Goal: Information Seeking & Learning: Learn about a topic

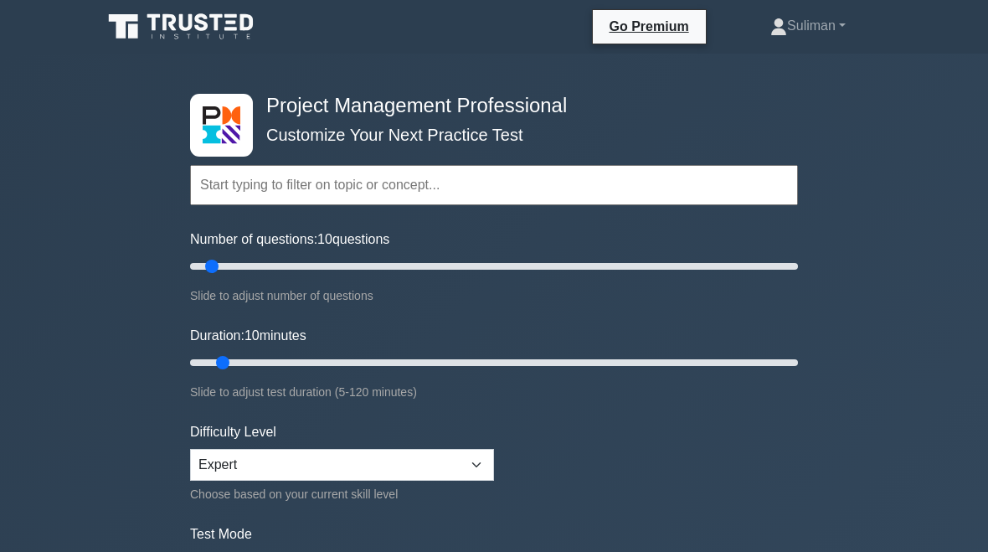
click at [828, 14] on link "Suliman" at bounding box center [808, 26] width 156 height 34
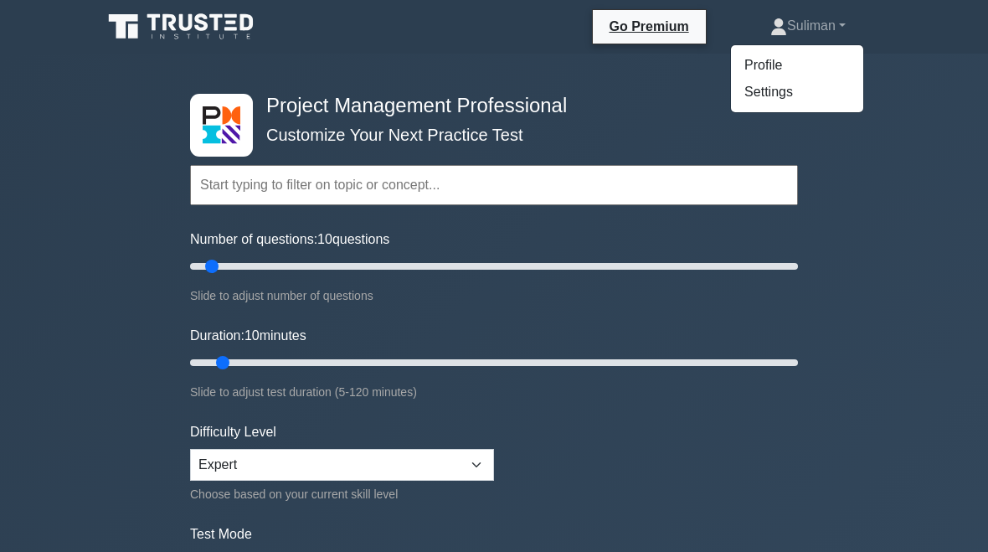
click at [761, 57] on link "Profile" at bounding box center [797, 65] width 132 height 27
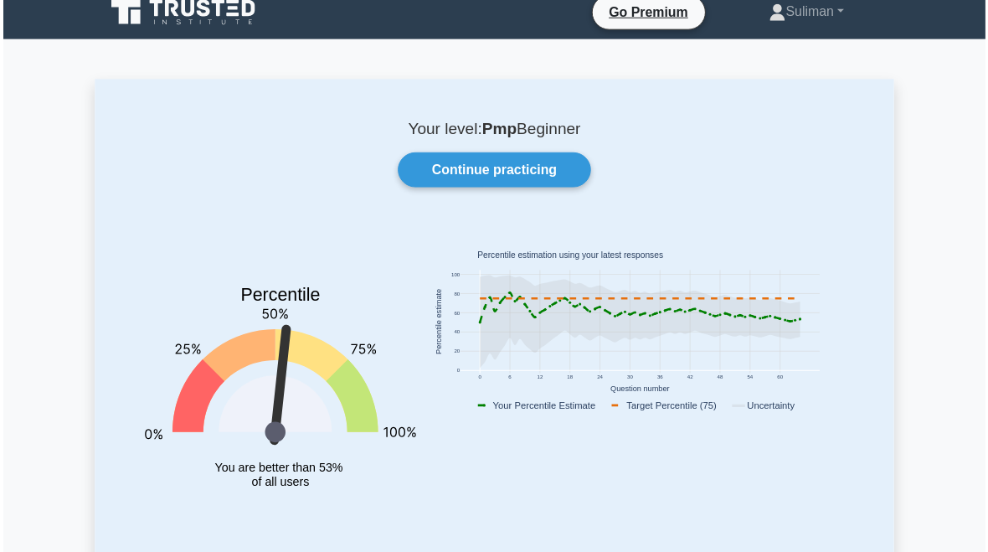
scroll to position [13, 0]
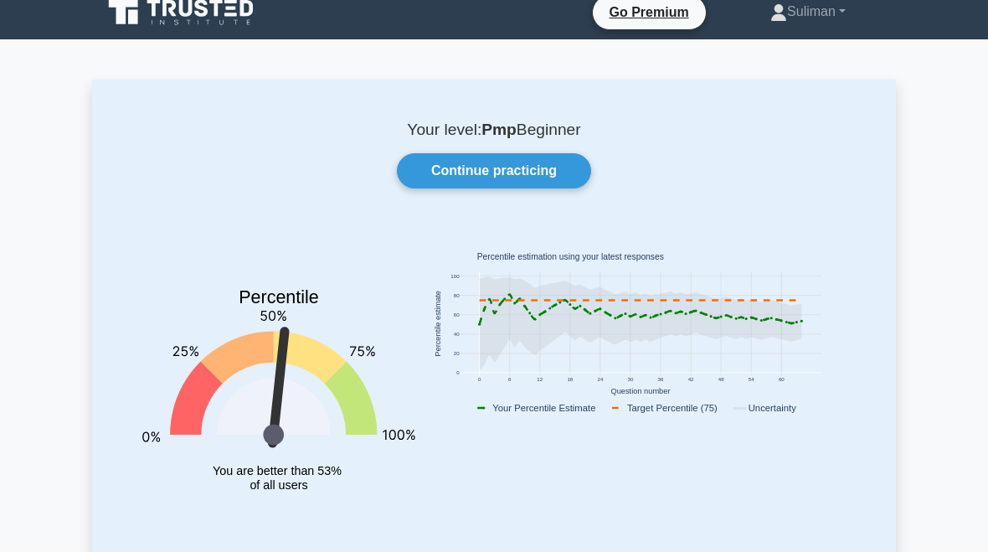
click at [558, 168] on link "Continue practicing" at bounding box center [494, 171] width 194 height 35
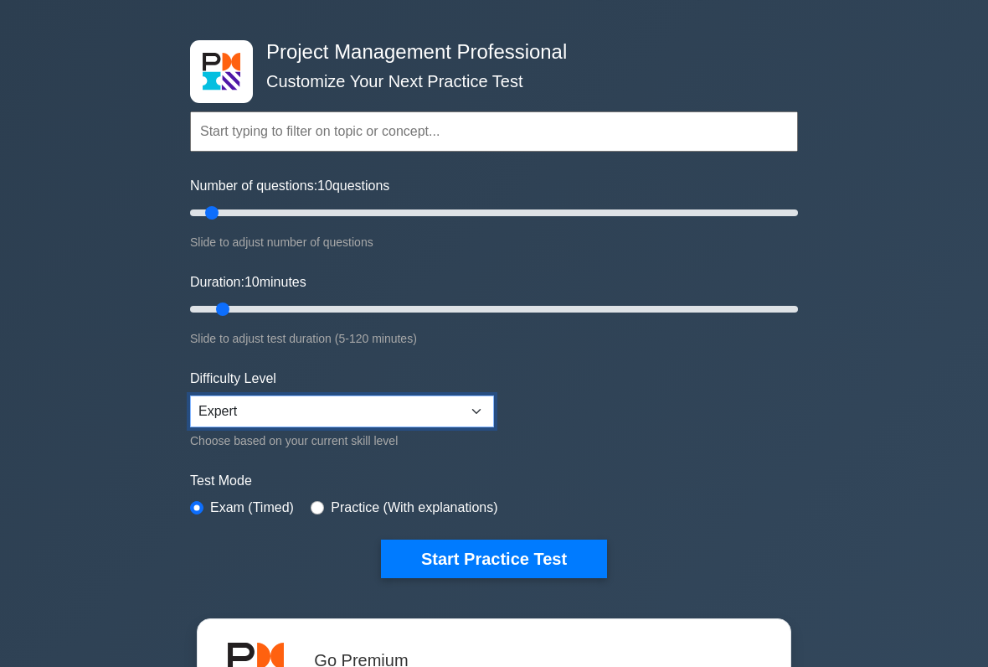
click at [480, 407] on select "Beginner Intermediate Expert" at bounding box center [342, 412] width 304 height 32
click at [542, 551] on button "Start Practice Test" at bounding box center [494, 558] width 226 height 39
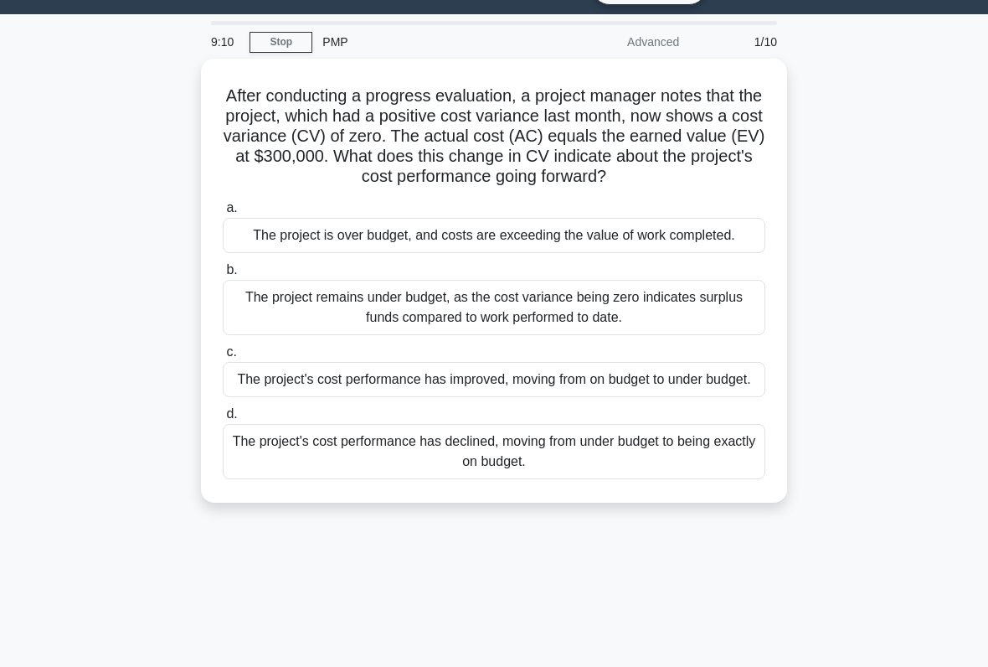
scroll to position [39, 0]
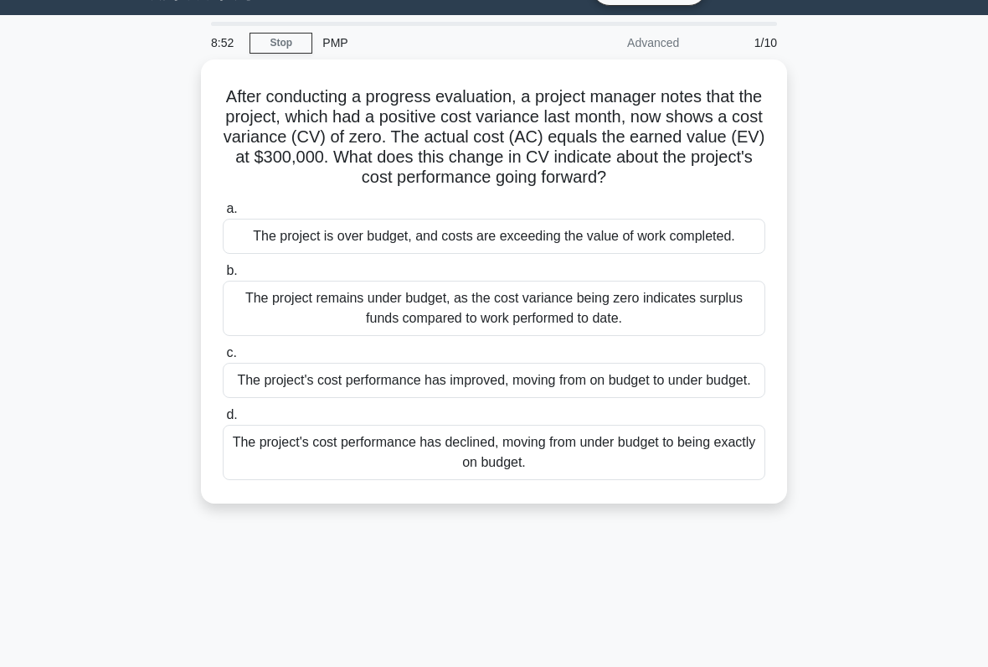
click at [685, 398] on div "The project's cost performance has improved, moving from on budget to under bud…" at bounding box center [494, 380] width 543 height 35
click at [223, 359] on input "c. The project's cost performance has improved, moving from on budget to under …" at bounding box center [223, 353] width 0 height 11
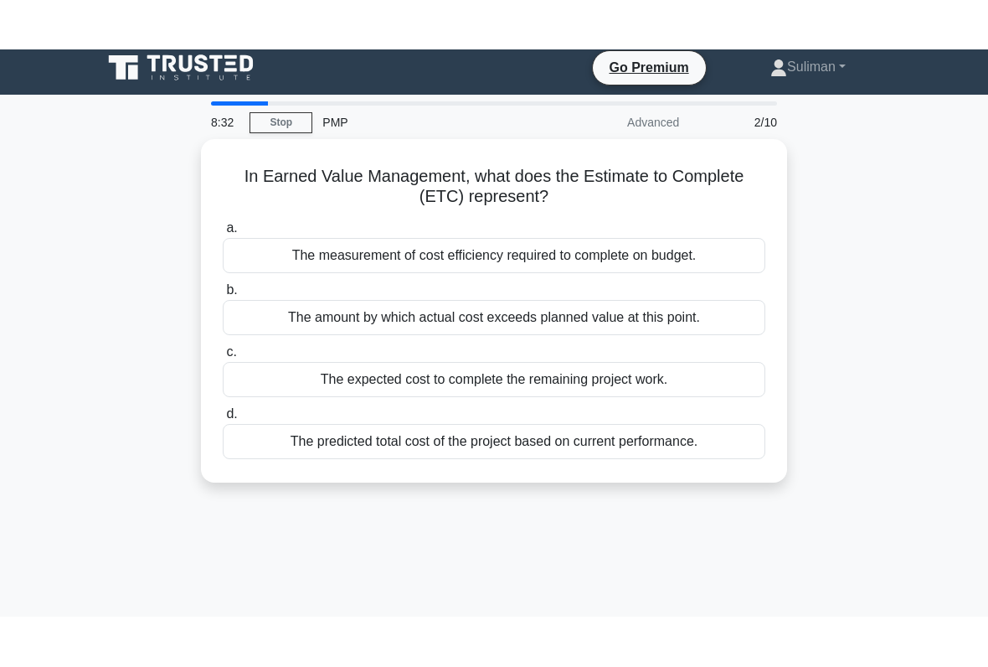
scroll to position [0, 0]
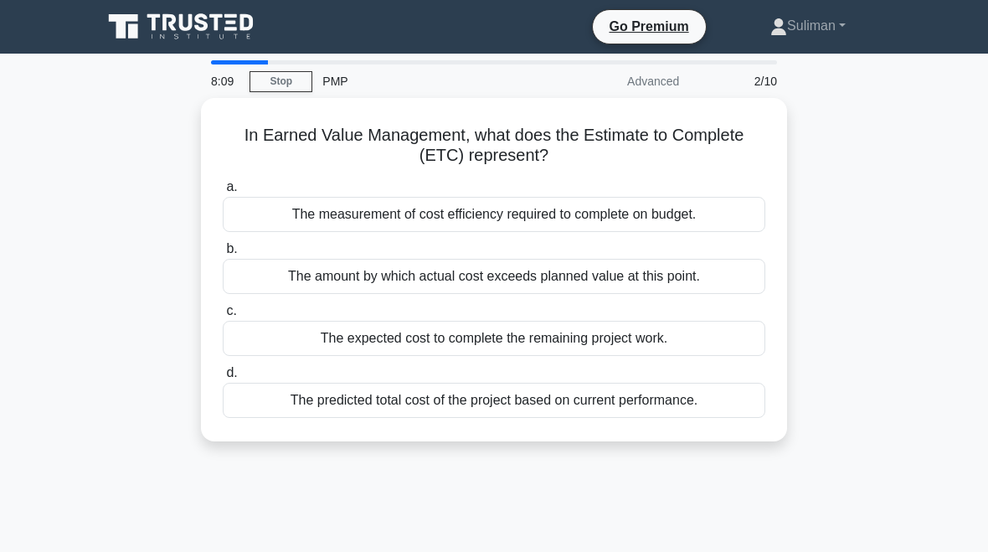
click at [689, 333] on div "The expected cost to complete the remaining project work." at bounding box center [494, 338] width 543 height 35
click at [223, 317] on input "c. The expected cost to complete the remaining project work." at bounding box center [223, 311] width 0 height 11
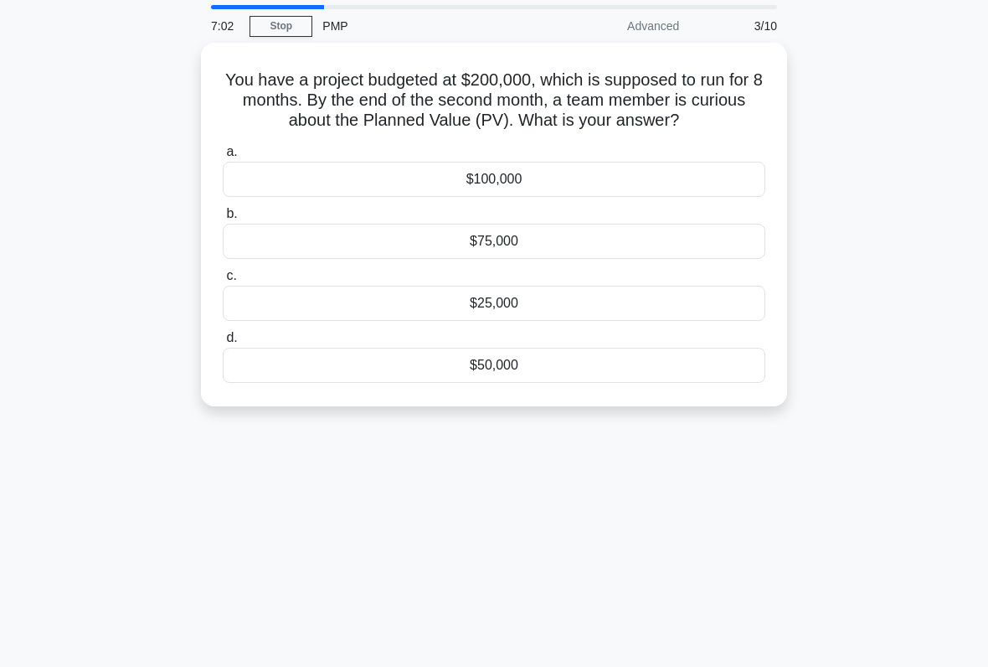
scroll to position [55, 0]
click at [606, 383] on div "$50,000" at bounding box center [494, 365] width 543 height 35
click at [223, 343] on input "d. $50,000" at bounding box center [223, 338] width 0 height 11
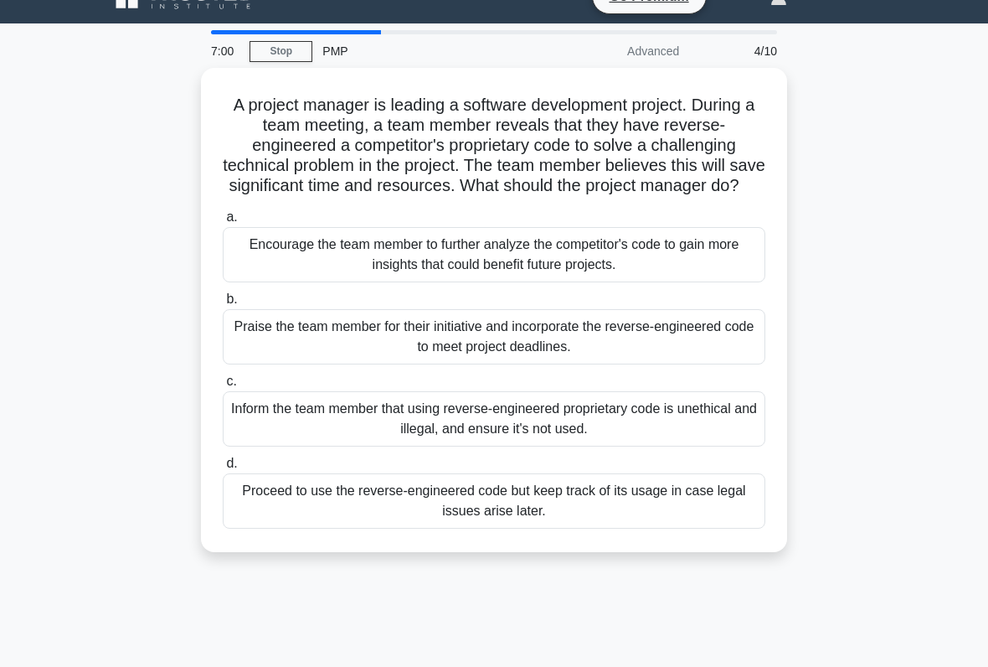
scroll to position [63, 0]
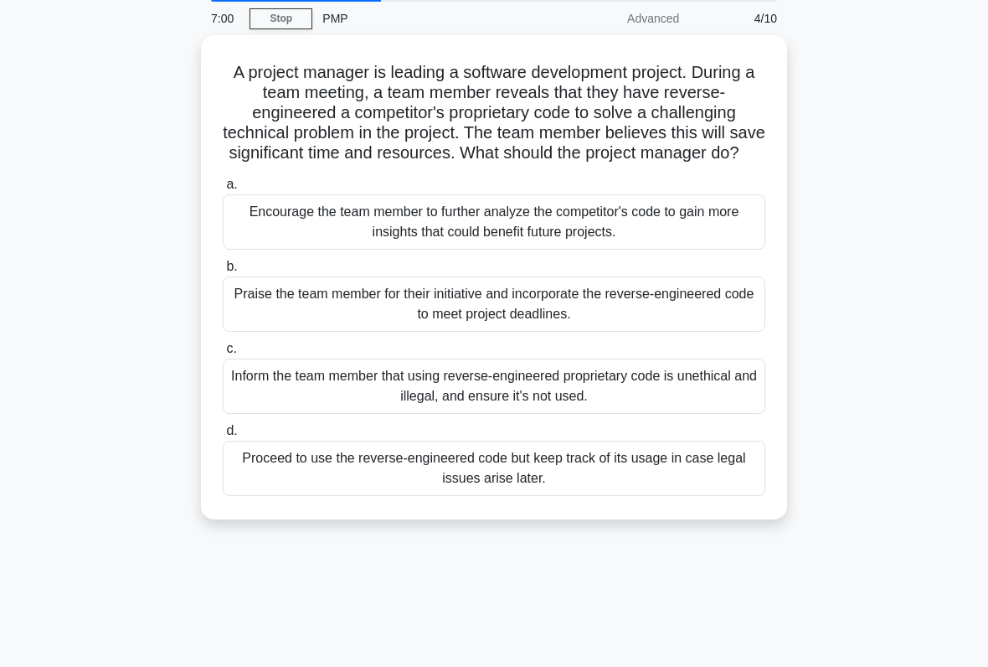
click at [780, 284] on div "A project manager is leading a software development project. During a team meet…" at bounding box center [494, 277] width 573 height 471
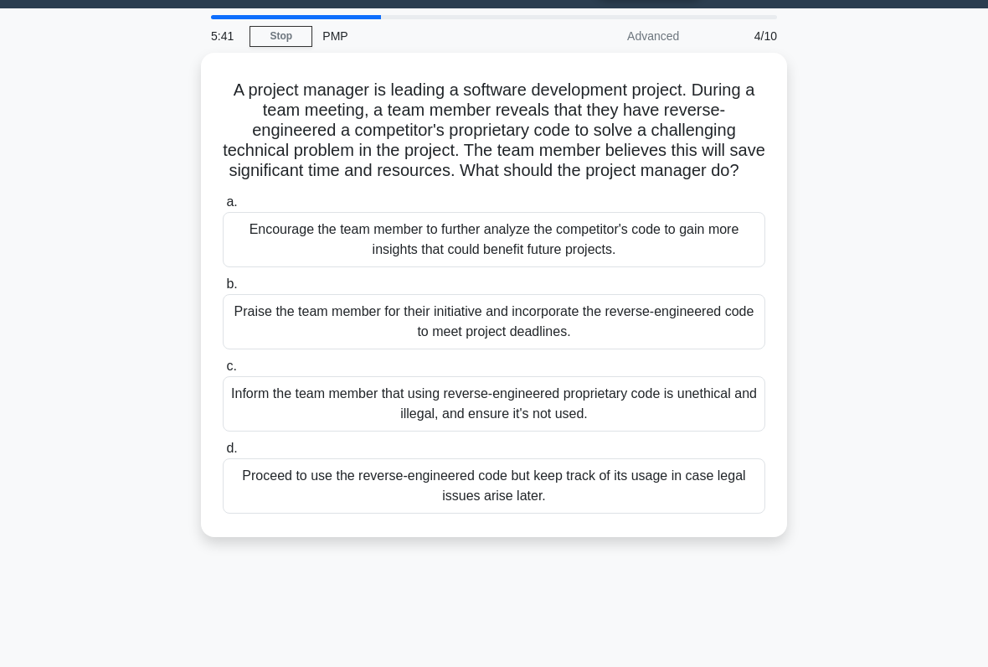
scroll to position [49, 0]
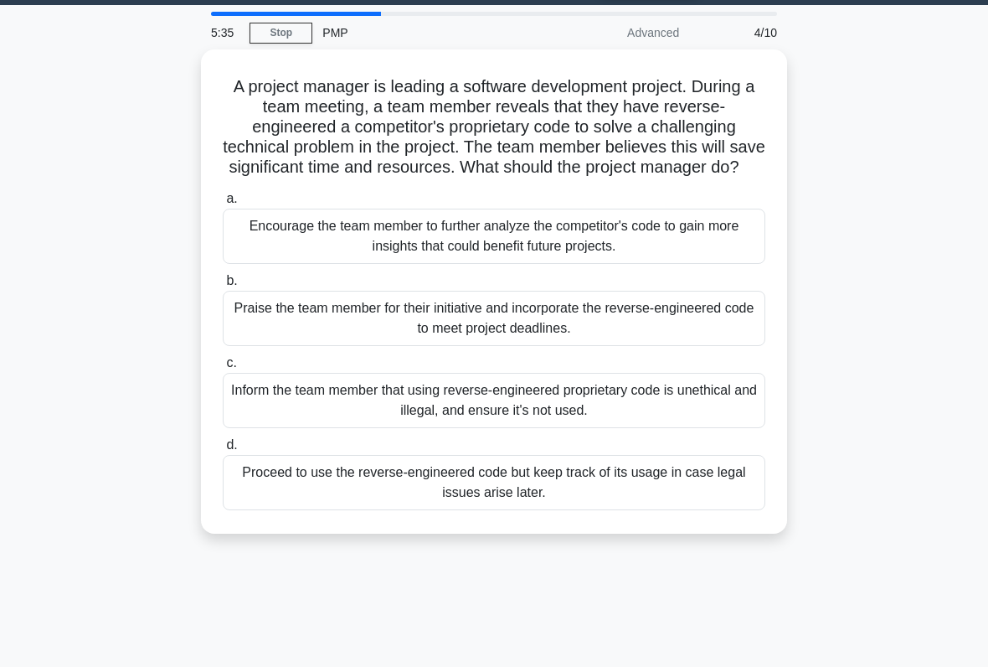
click at [678, 346] on div "Praise the team member for their initiative and incorporate the reverse-enginee…" at bounding box center [494, 318] width 543 height 55
click at [223, 286] on input "b. Praise the team member for their initiative and incorporate the reverse-engi…" at bounding box center [223, 281] width 0 height 11
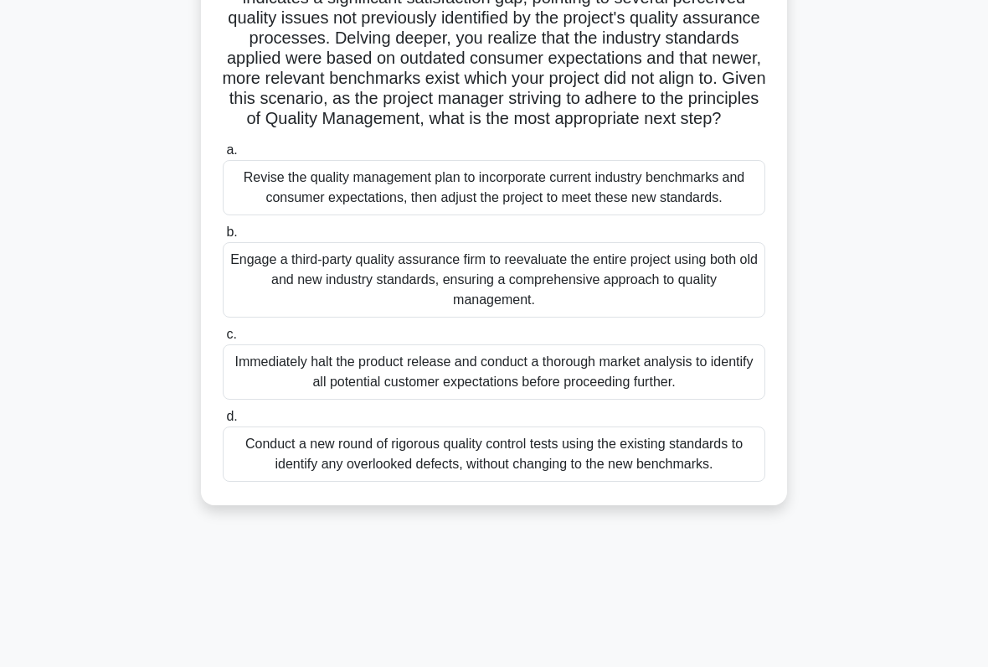
scroll to position [195, 0]
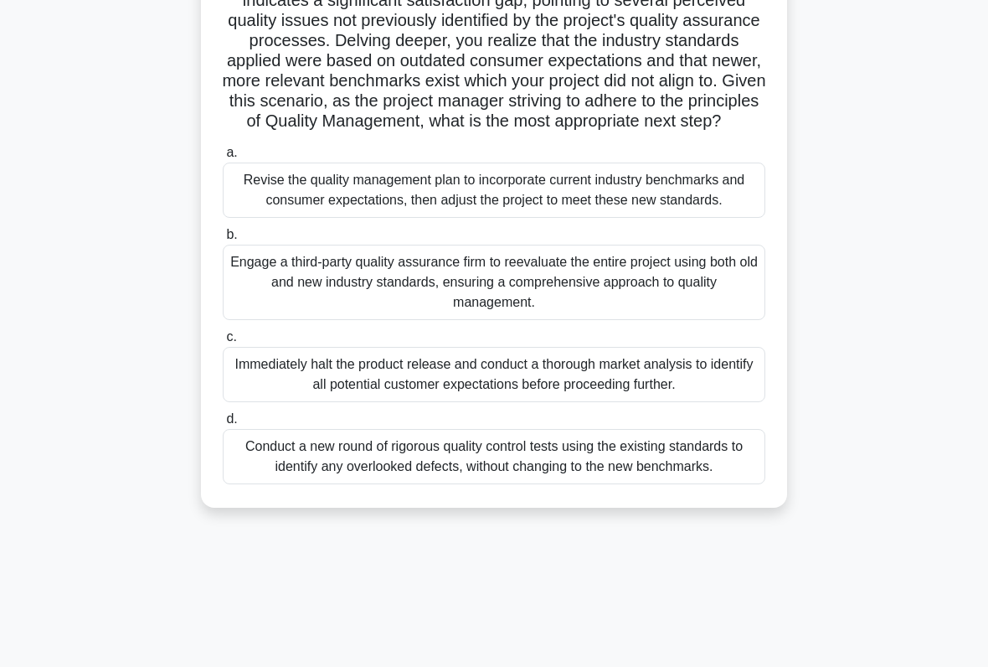
click at [711, 484] on div "Conduct a new round of rigorous quality control tests using the existing standa…" at bounding box center [494, 456] width 543 height 55
click at [223, 425] on input "d. Conduct a new round of rigorous quality control tests using the existing sta…" at bounding box center [223, 419] width 0 height 11
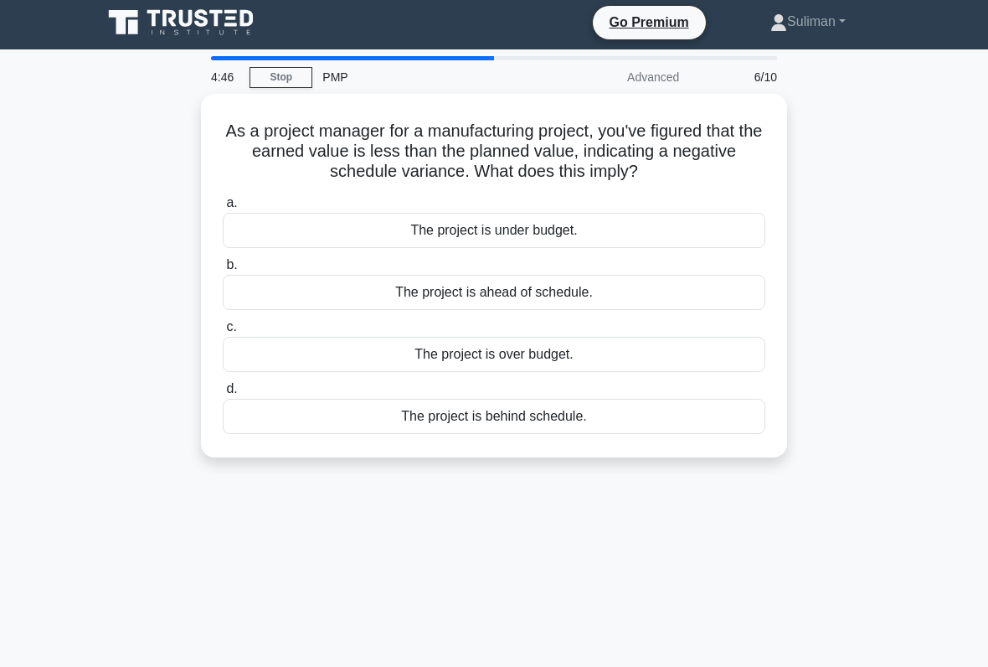
scroll to position [3, 0]
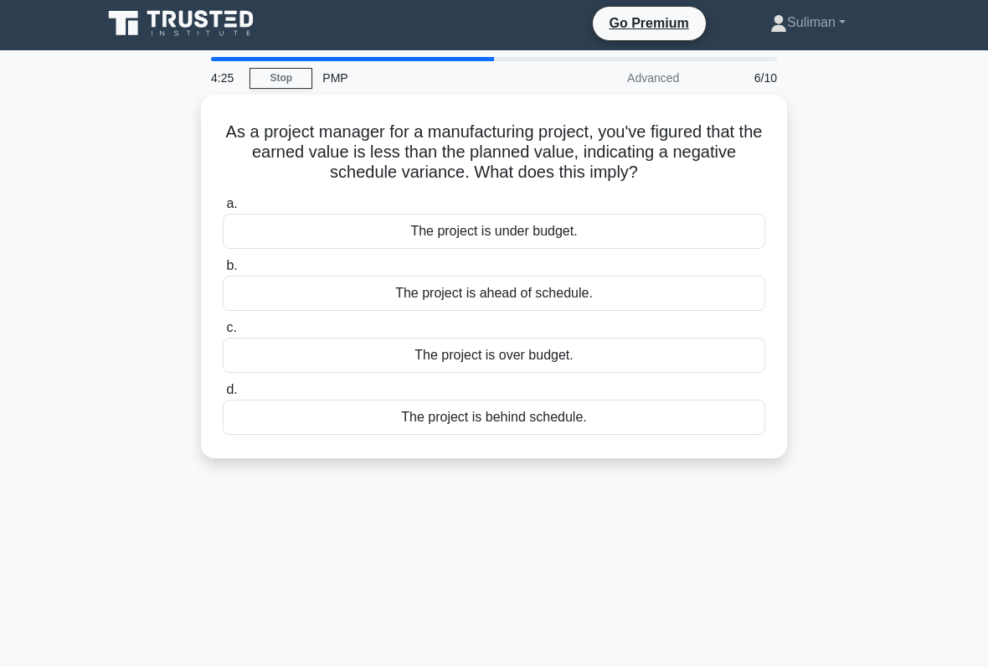
click at [695, 249] on div "The project is under budget." at bounding box center [494, 231] width 543 height 35
click at [223, 209] on input "a. The project is under budget." at bounding box center [223, 204] width 0 height 11
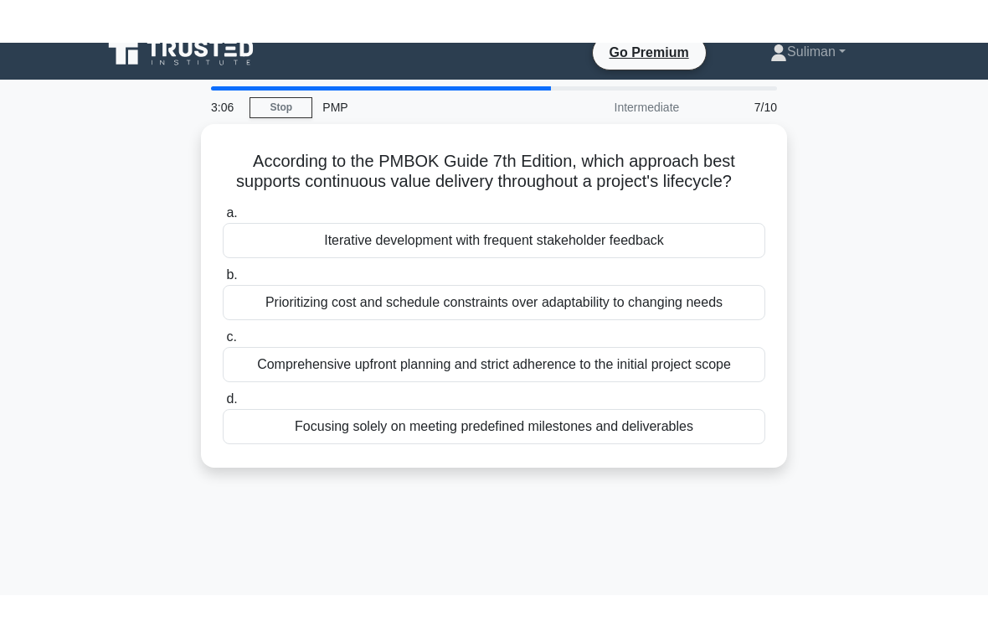
scroll to position [0, 0]
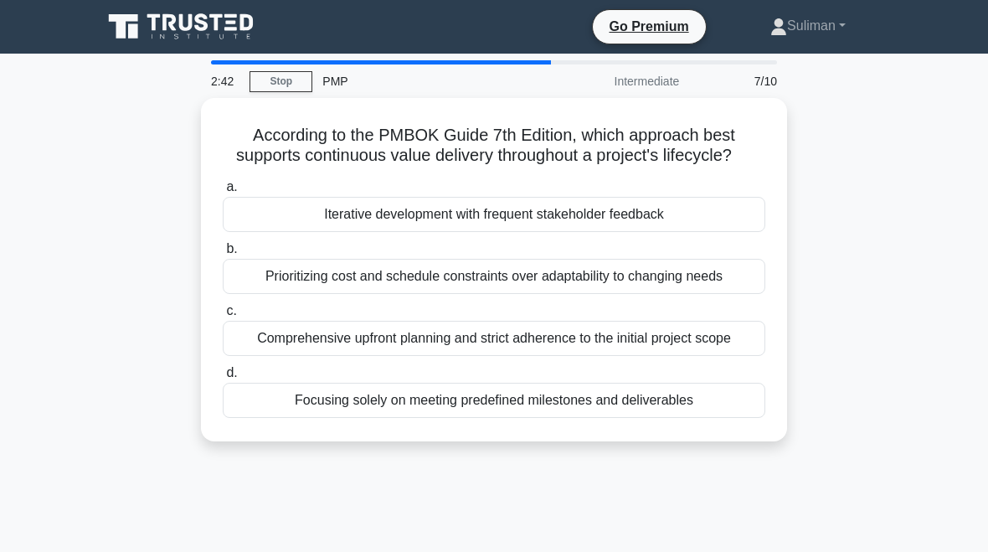
click at [672, 418] on div "Focusing solely on meeting predefined milestones and deliverables" at bounding box center [494, 400] width 543 height 35
click at [223, 379] on input "d. Focusing solely on meeting predefined milestones and deliverables" at bounding box center [223, 373] width 0 height 11
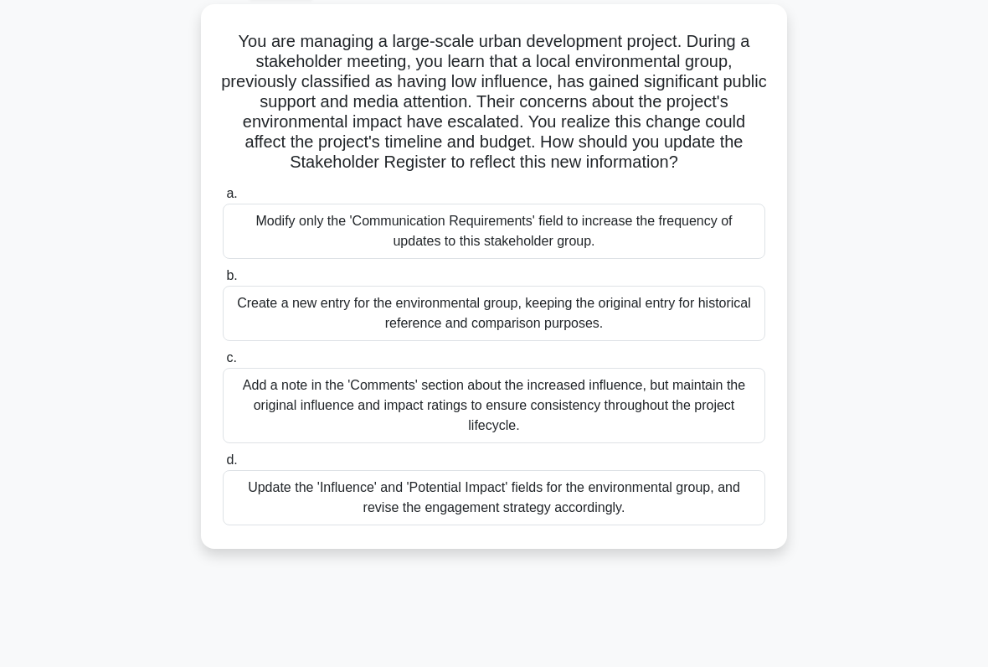
scroll to position [93, 0]
click at [697, 526] on div "Update the 'Influence' and 'Potential Impact' fields for the environmental grou…" at bounding box center [494, 498] width 543 height 55
click at [223, 467] on input "d. Update the 'Influence' and 'Potential Impact' fields for the environmental g…" at bounding box center [223, 461] width 0 height 11
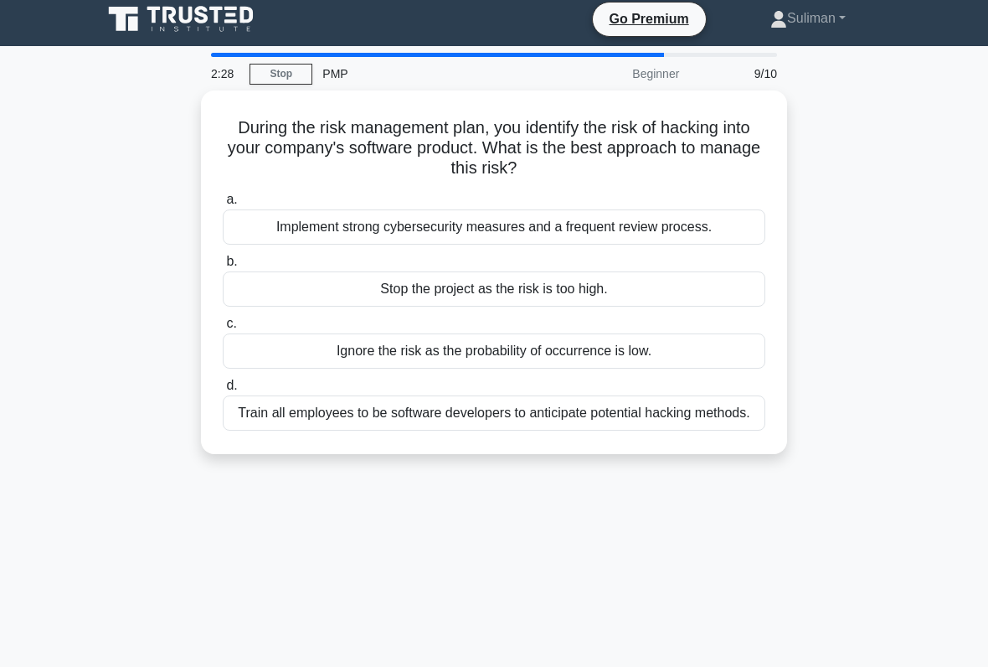
scroll to position [0, 0]
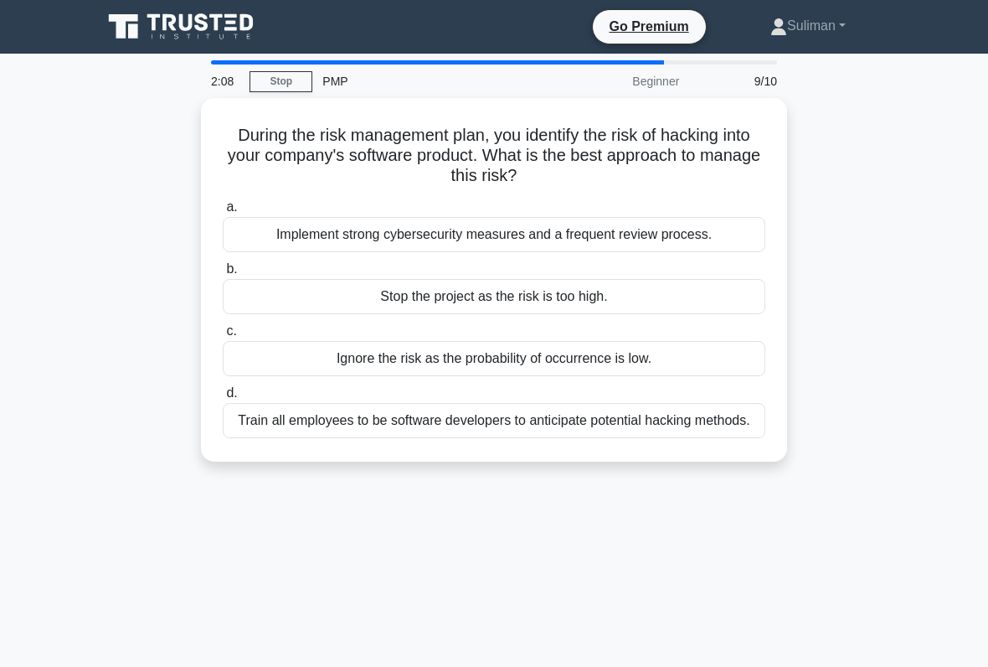
click at [725, 238] on div "Implement strong cybersecurity measures and a frequent review process." at bounding box center [494, 234] width 543 height 35
click at [223, 213] on input "a. Implement strong cybersecurity measures and a frequent review process." at bounding box center [223, 207] width 0 height 11
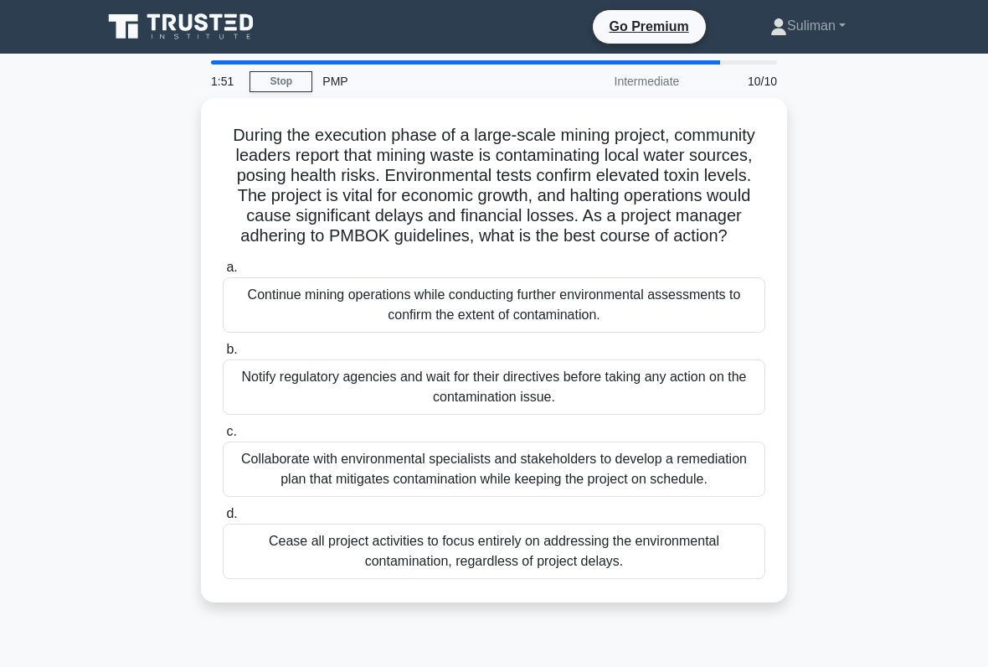
scroll to position [31, 0]
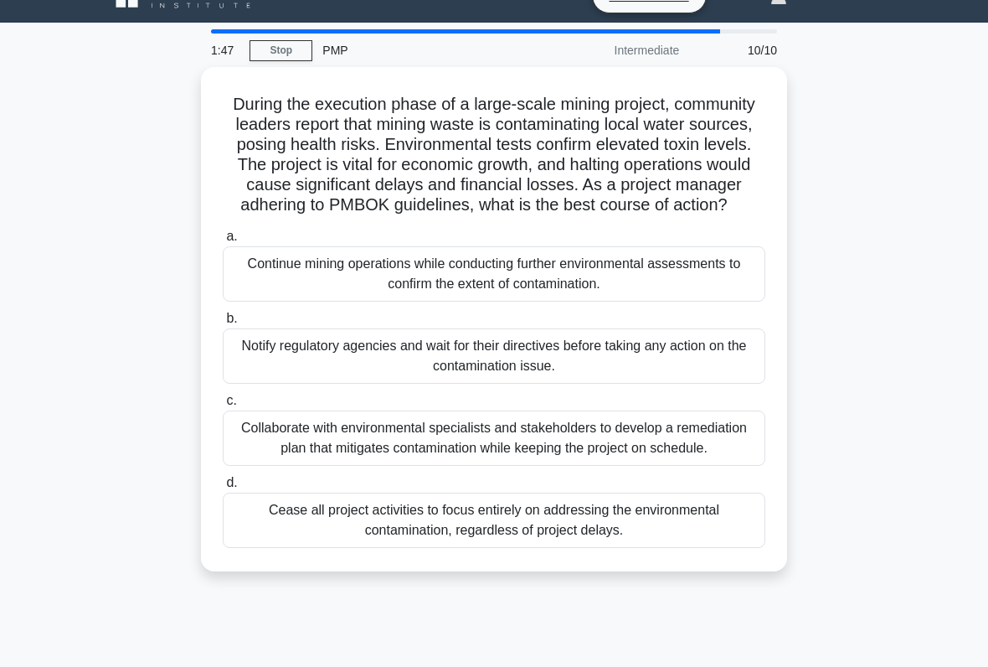
click at [730, 466] on div "Collaborate with environmental specialists and stakeholders to develop a remedi…" at bounding box center [494, 437] width 543 height 55
click at [223, 406] on input "c. Collaborate with environmental specialists and stakeholders to develop a rem…" at bounding box center [223, 400] width 0 height 11
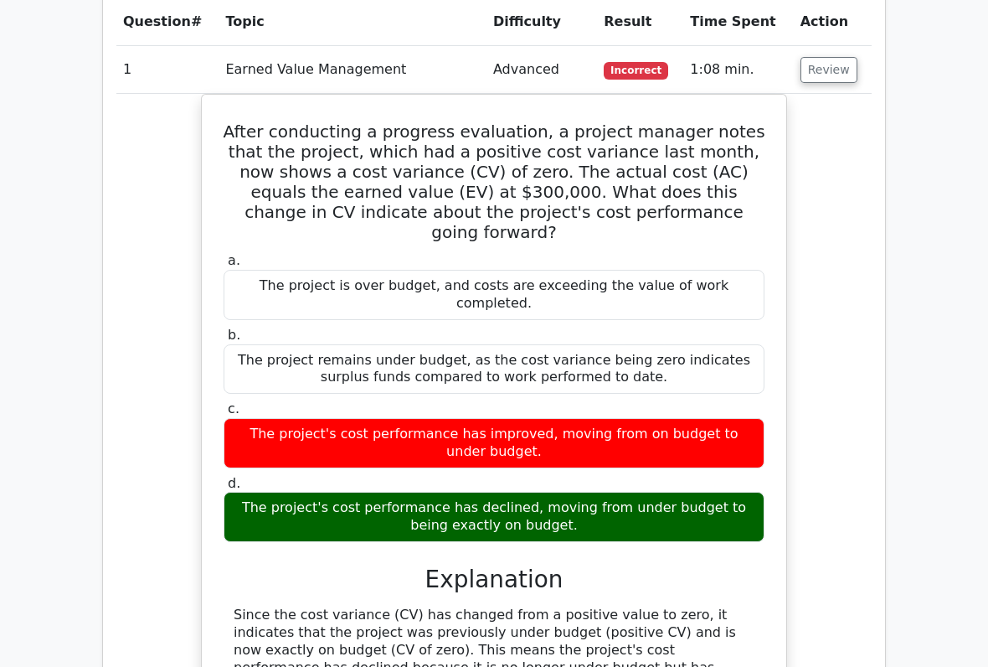
scroll to position [1448, 0]
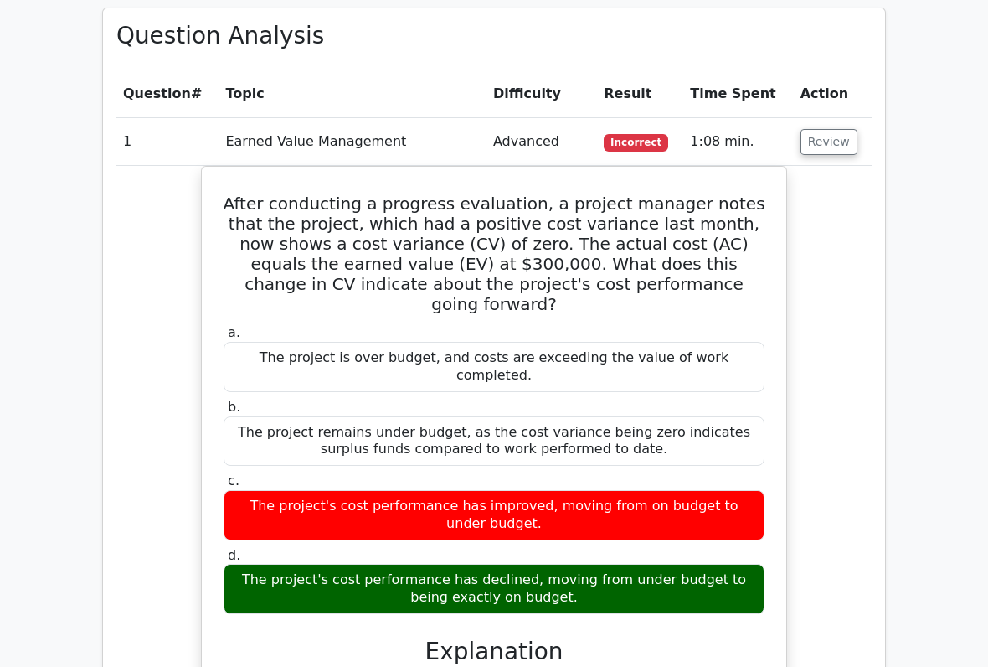
click at [825, 130] on button "Review" at bounding box center [829, 143] width 57 height 26
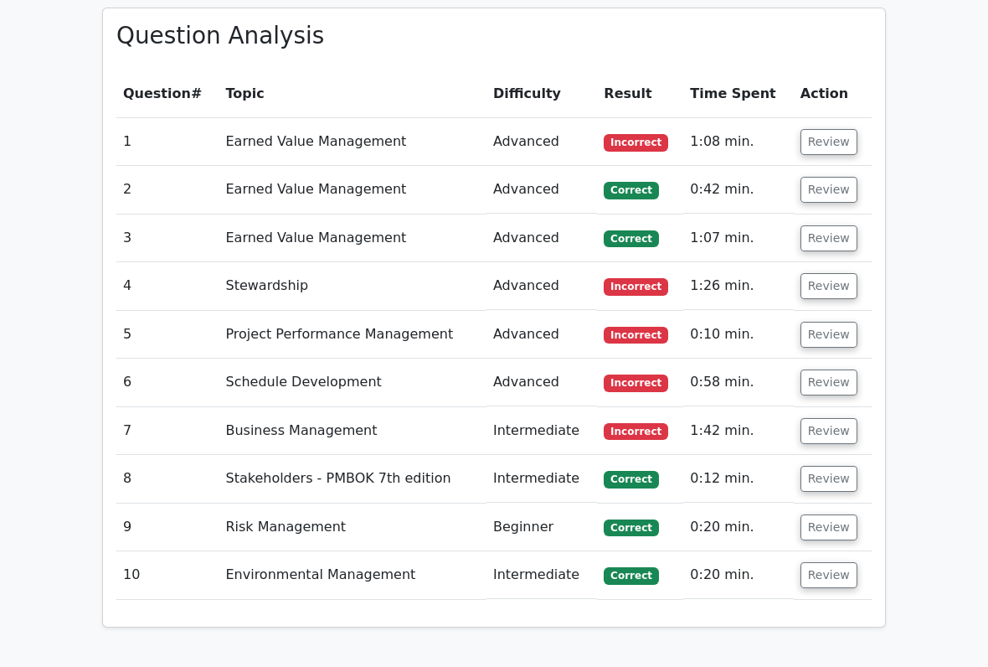
click at [822, 273] on button "Review" at bounding box center [829, 286] width 57 height 26
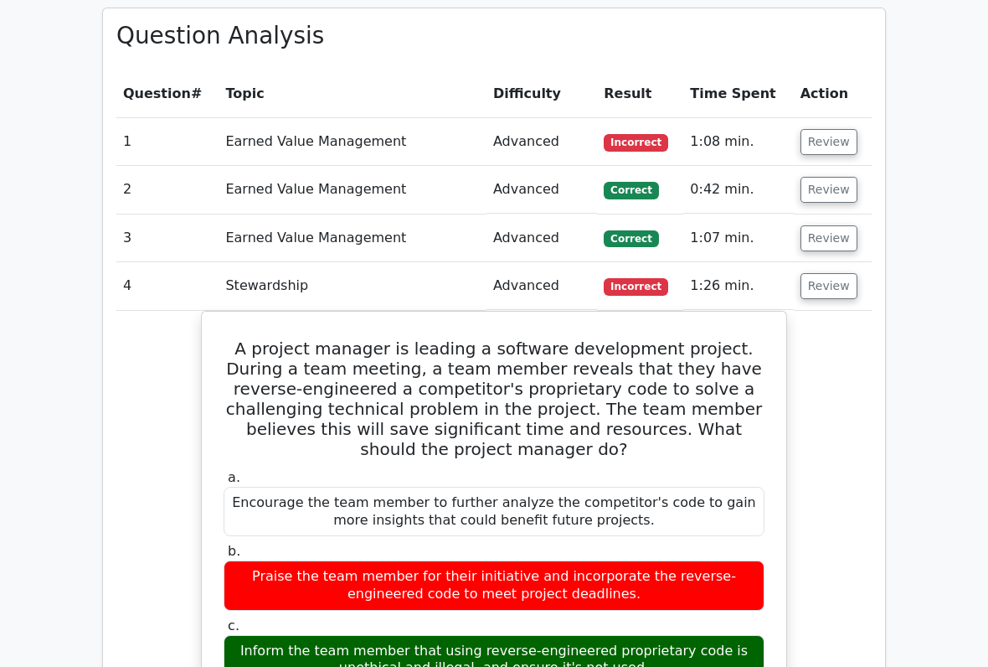
click at [820, 273] on button "Review" at bounding box center [829, 286] width 57 height 26
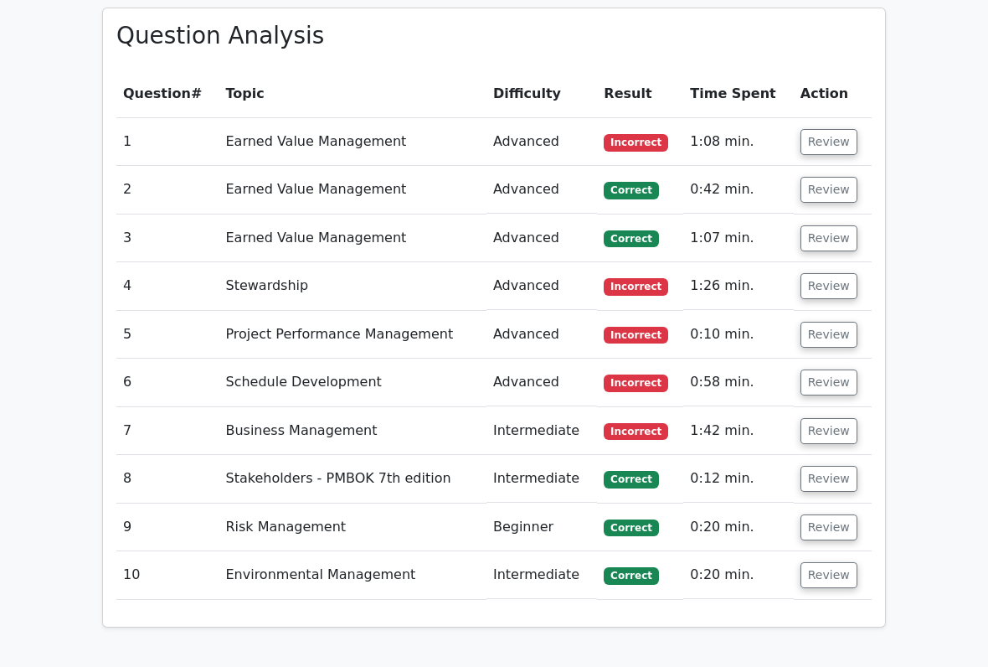
click at [821, 369] on button "Review" at bounding box center [829, 382] width 57 height 26
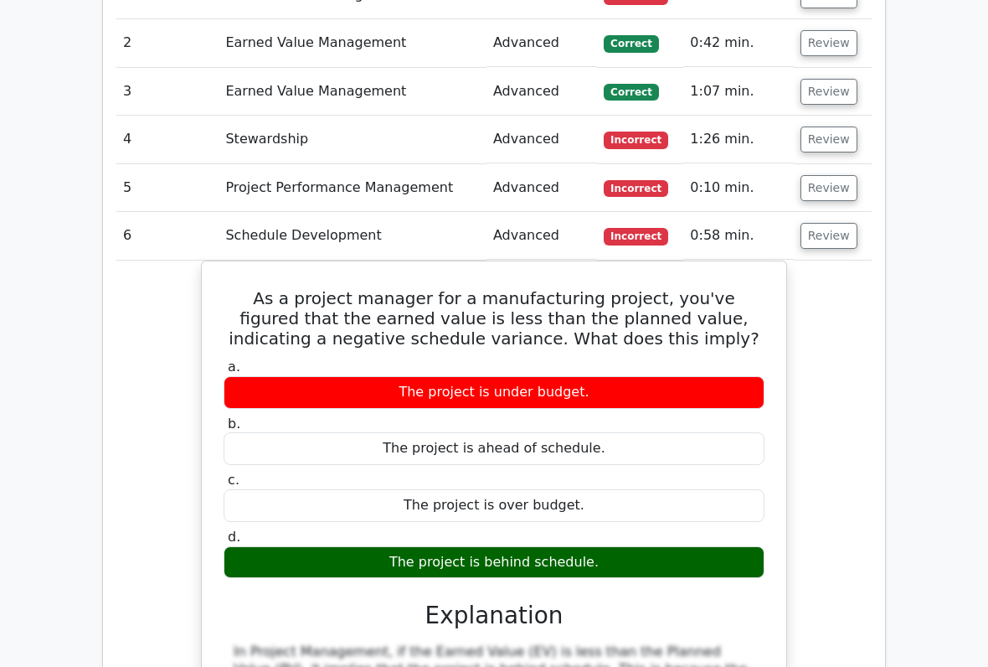
scroll to position [1527, 0]
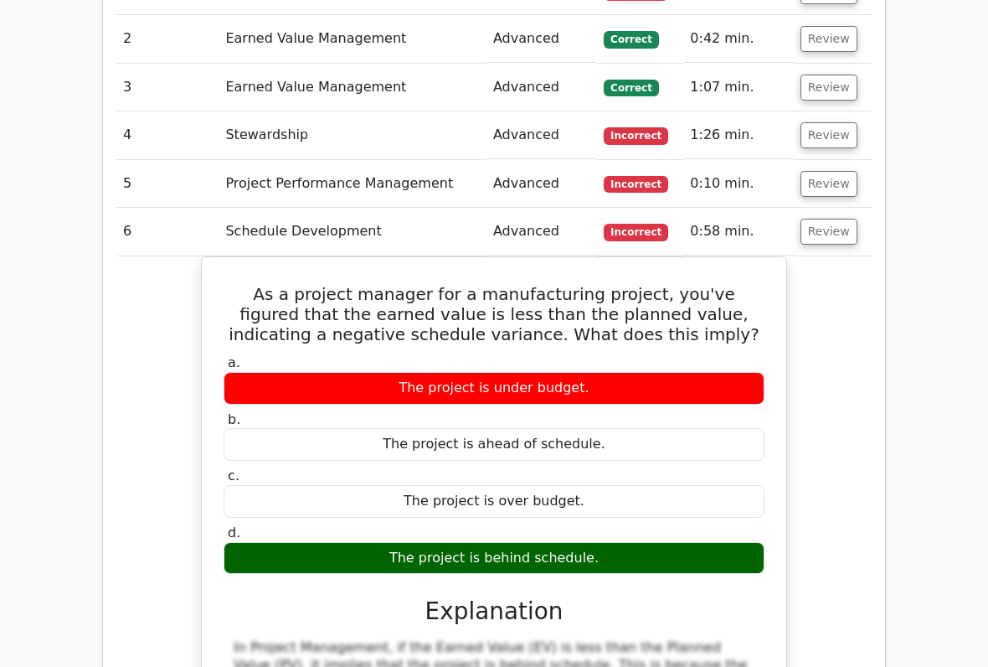
click at [805, 343] on div "As a project manager for a manufacturing project, you've figured that the earne…" at bounding box center [494, 585] width 756 height 658
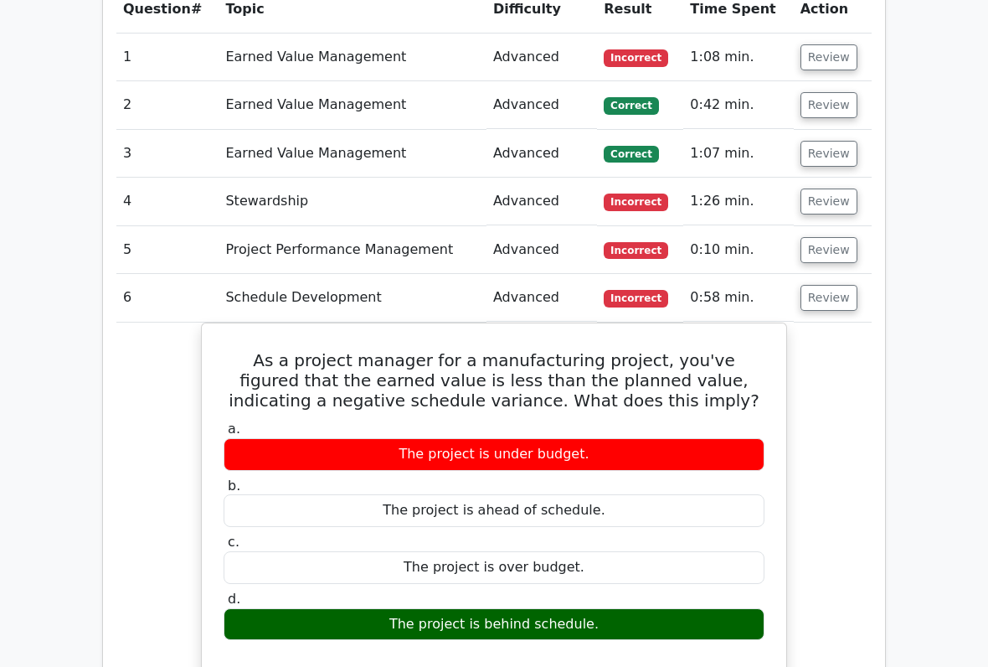
click at [822, 286] on button "Review" at bounding box center [829, 299] width 57 height 26
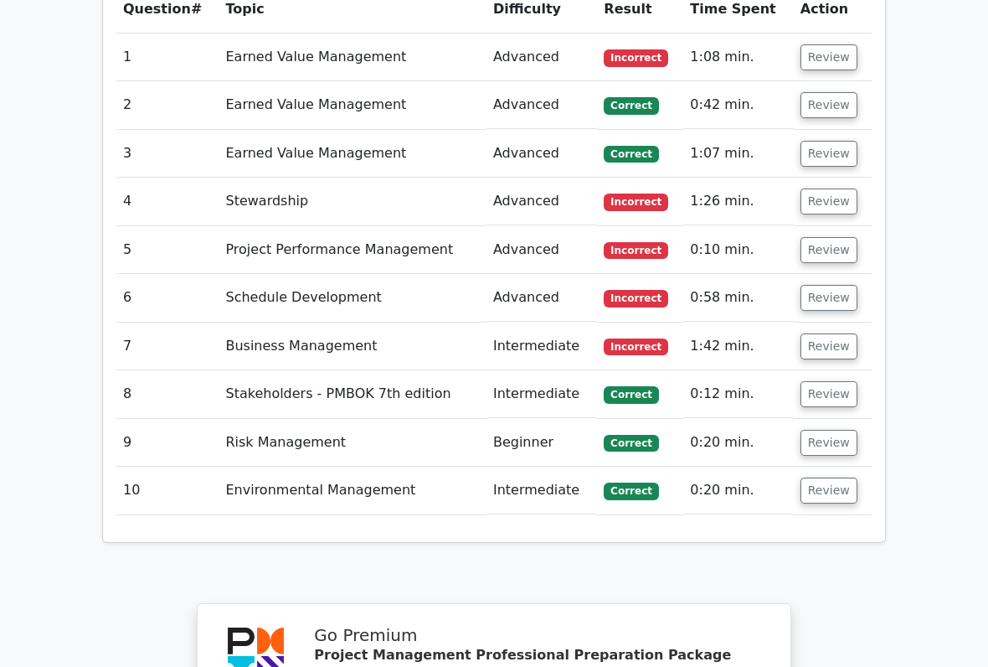
click at [823, 333] on button "Review" at bounding box center [829, 346] width 57 height 26
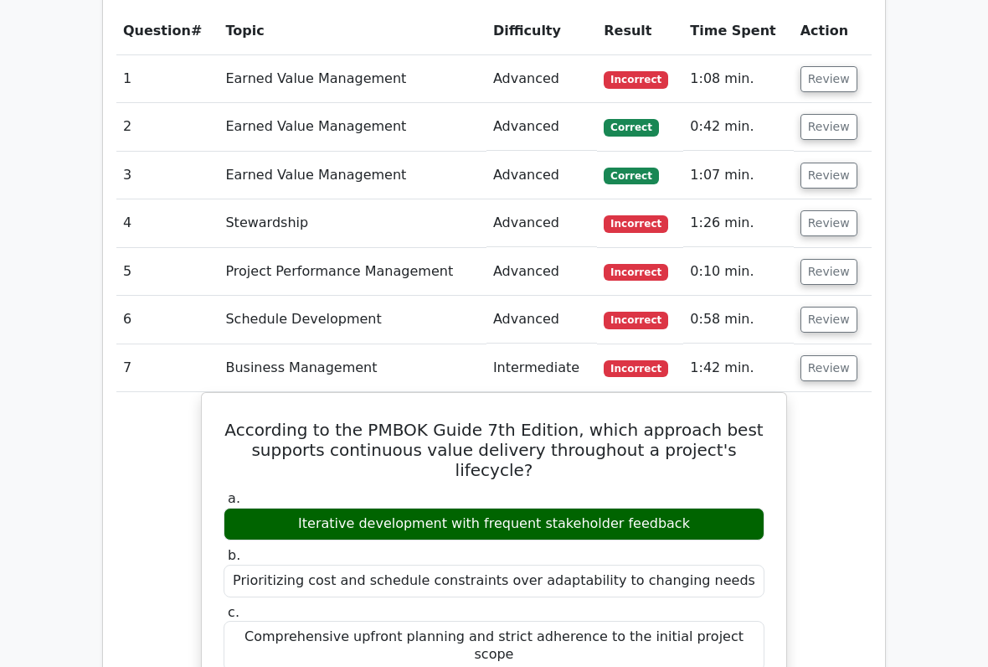
scroll to position [1447, 0]
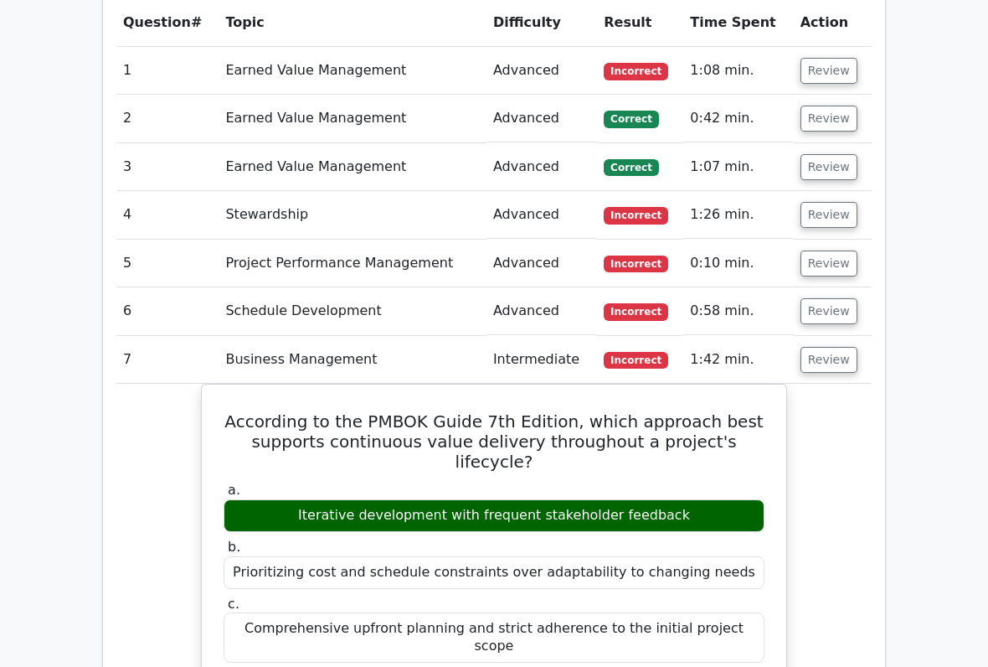
click at [822, 347] on button "Review" at bounding box center [829, 360] width 57 height 26
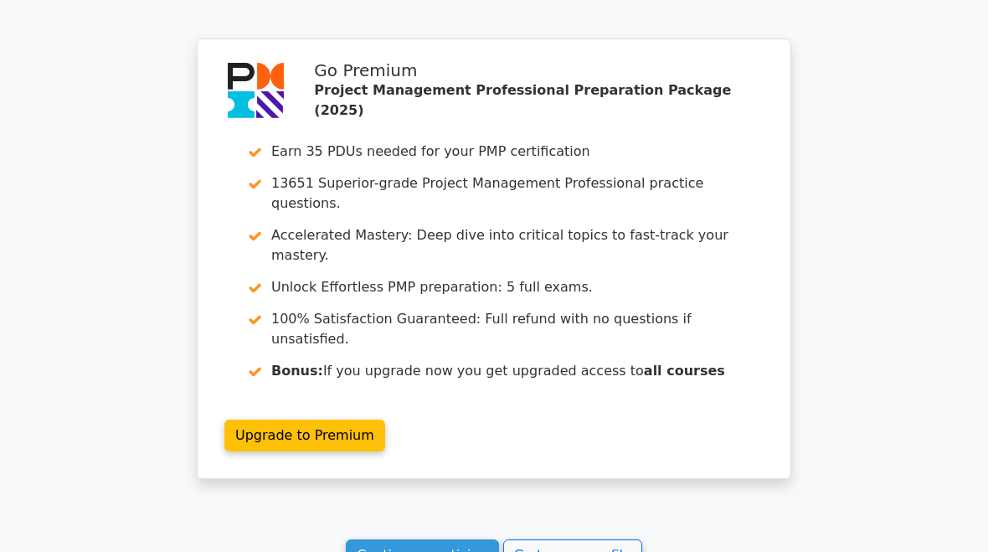
scroll to position [2022, 0]
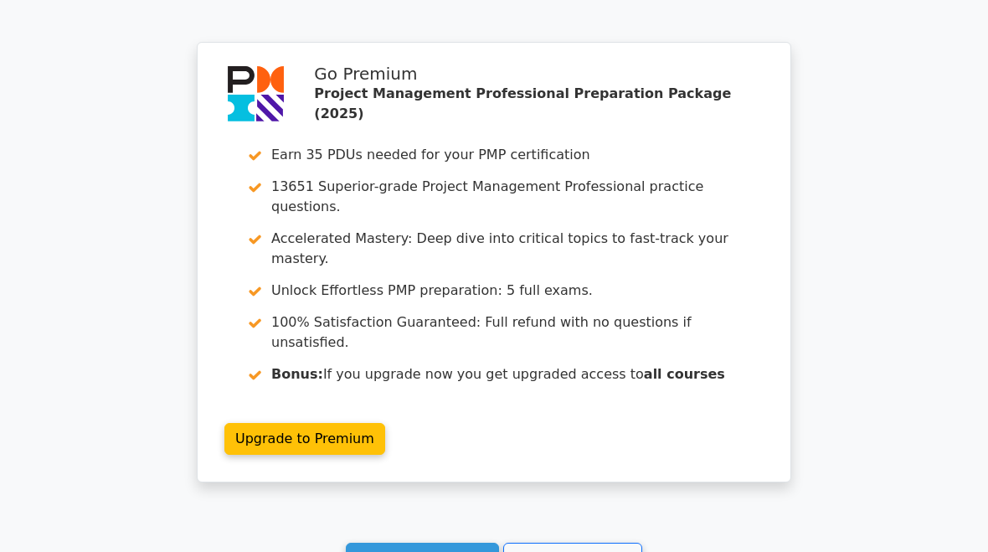
click at [604, 543] on link "Go to your profile" at bounding box center [572, 559] width 139 height 32
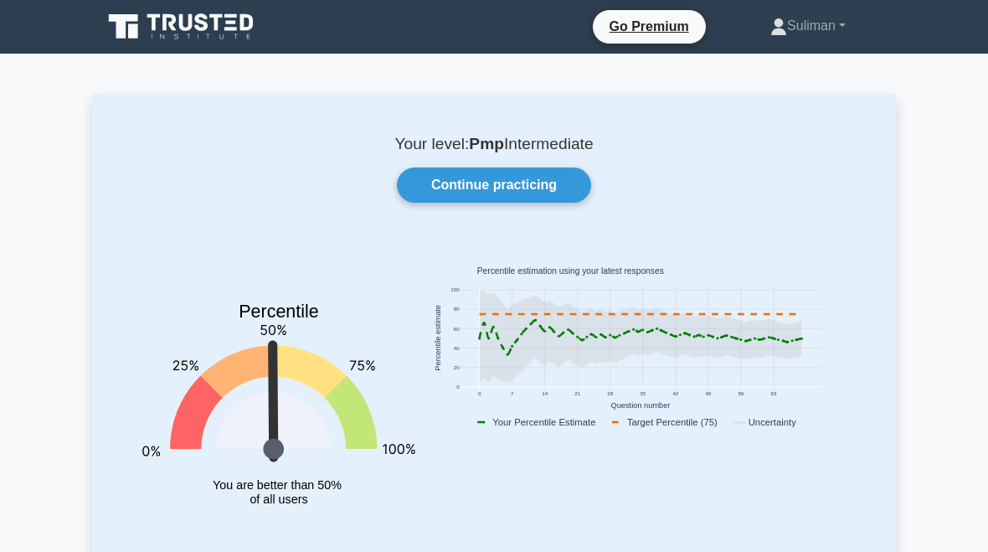
click at [541, 181] on link "Continue practicing" at bounding box center [494, 185] width 194 height 35
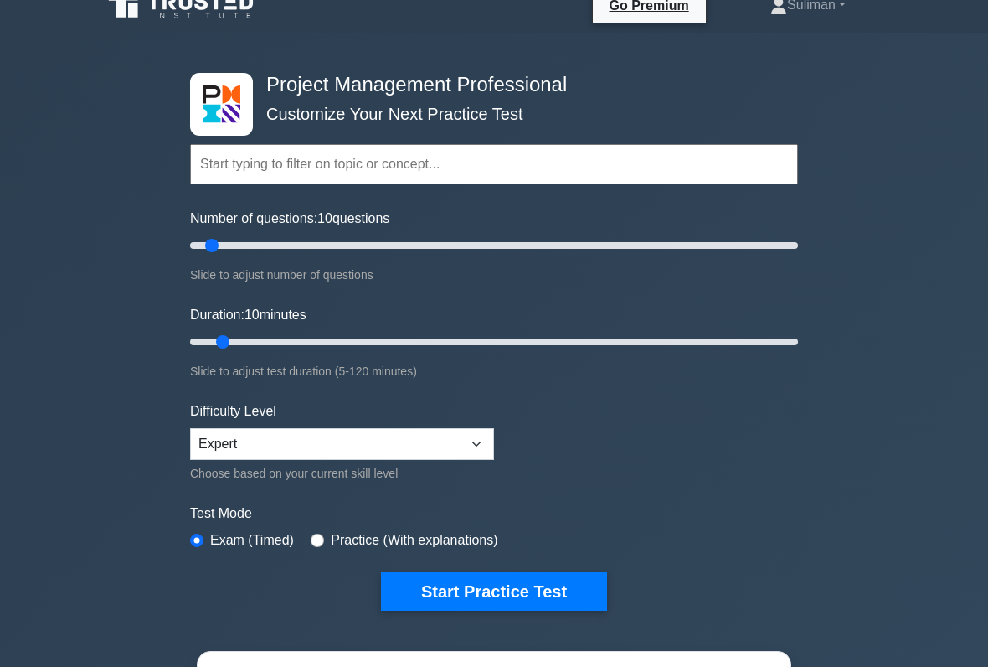
scroll to position [22, 0]
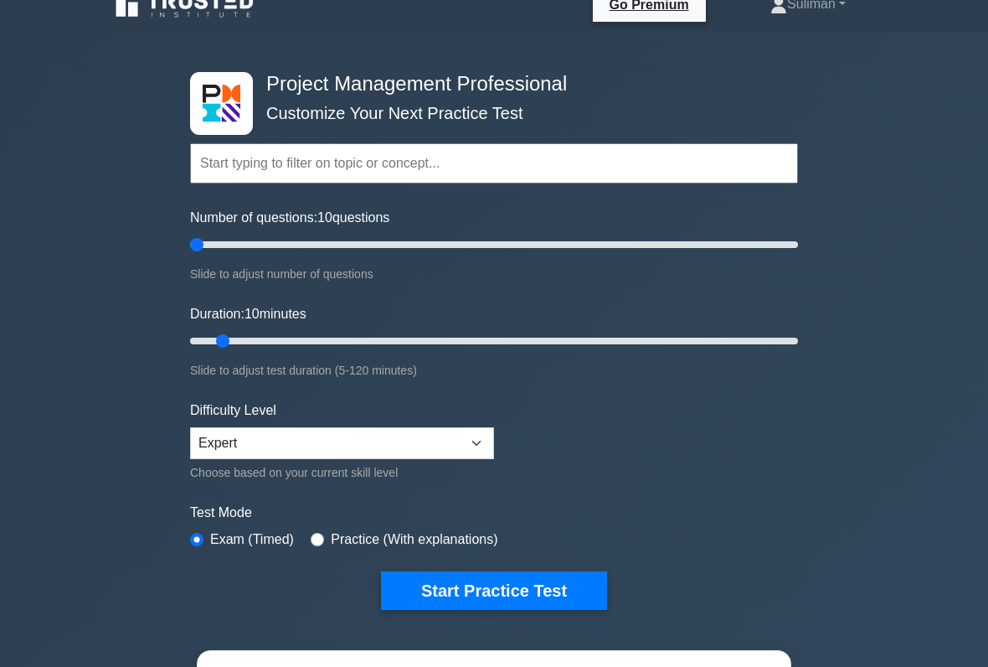
type input "5"
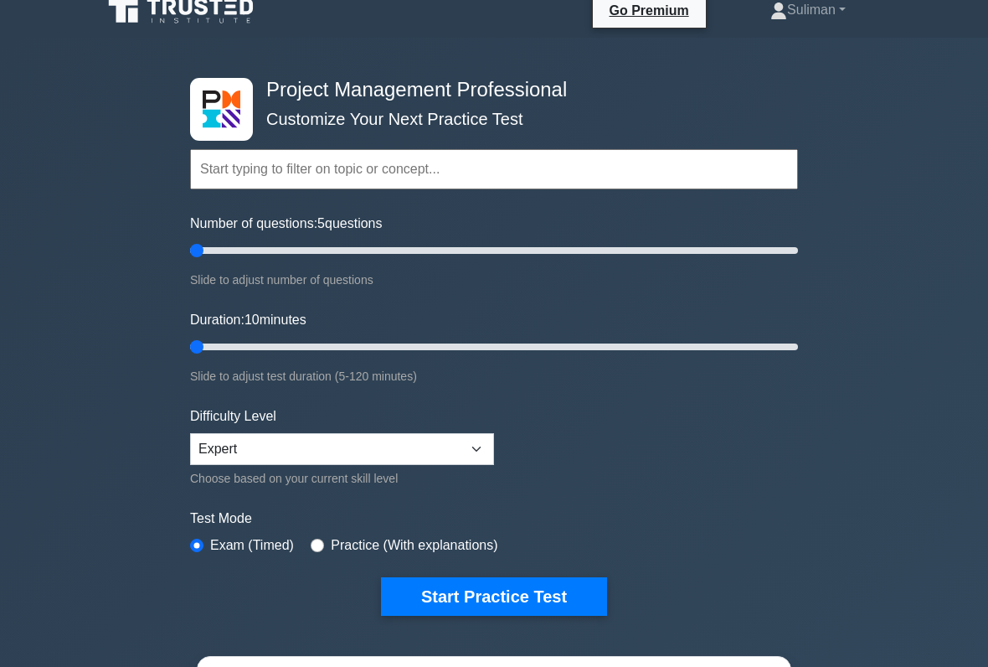
scroll to position [16, 0]
type input "5"
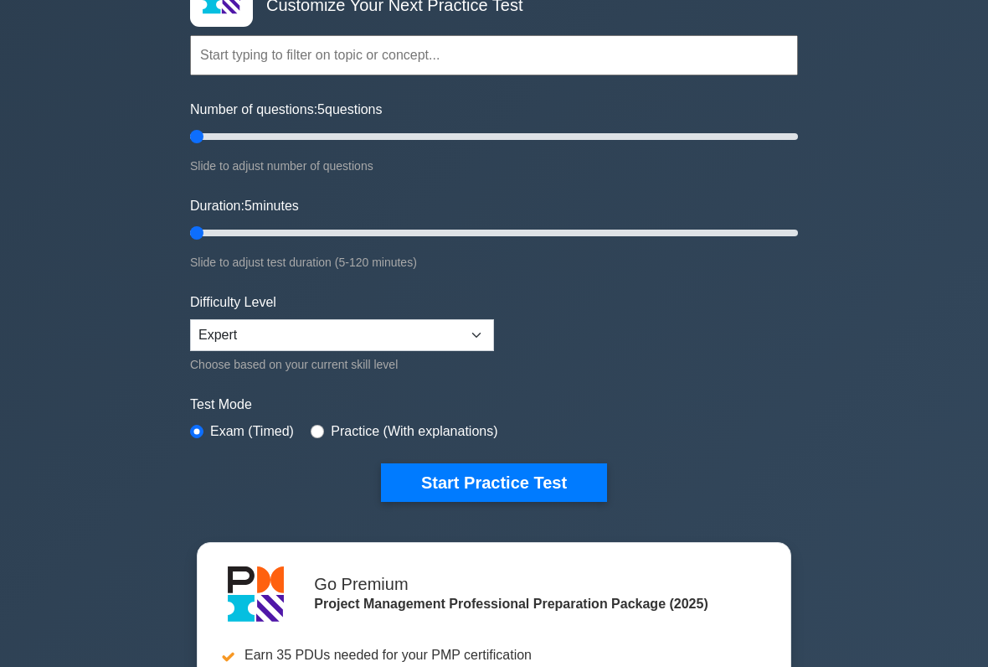
scroll to position [134, 0]
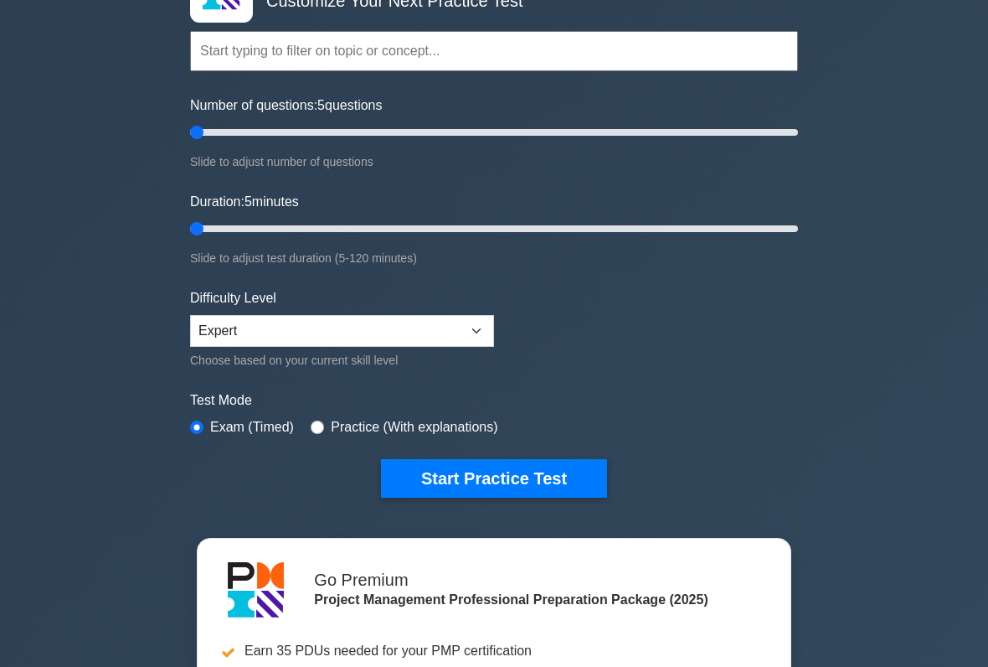
click at [558, 476] on button "Start Practice Test" at bounding box center [494, 478] width 226 height 39
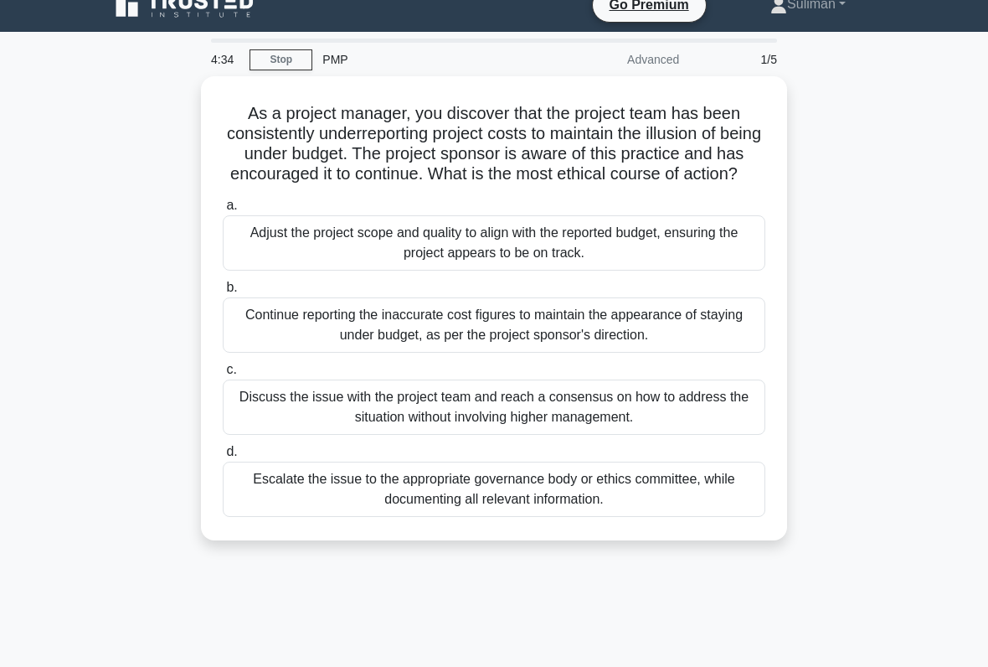
scroll to position [23, 0]
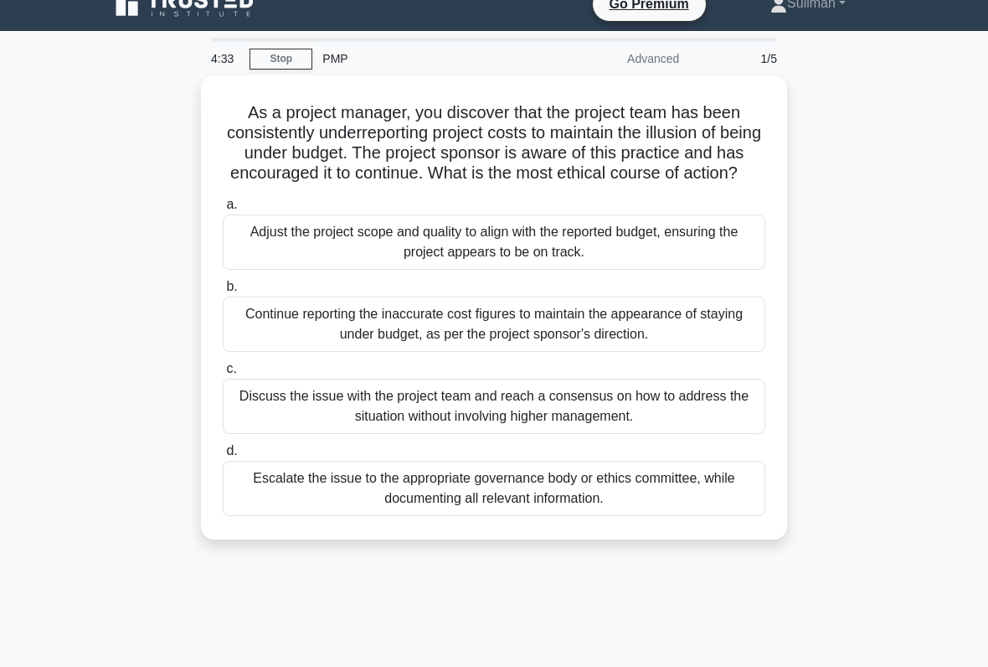
click at [734, 502] on div "Escalate the issue to the appropriate governance body or ethics committee, whil…" at bounding box center [494, 488] width 543 height 55
click at [223, 457] on input "d. Escalate the issue to the appropriate governance body or ethics committee, w…" at bounding box center [223, 451] width 0 height 11
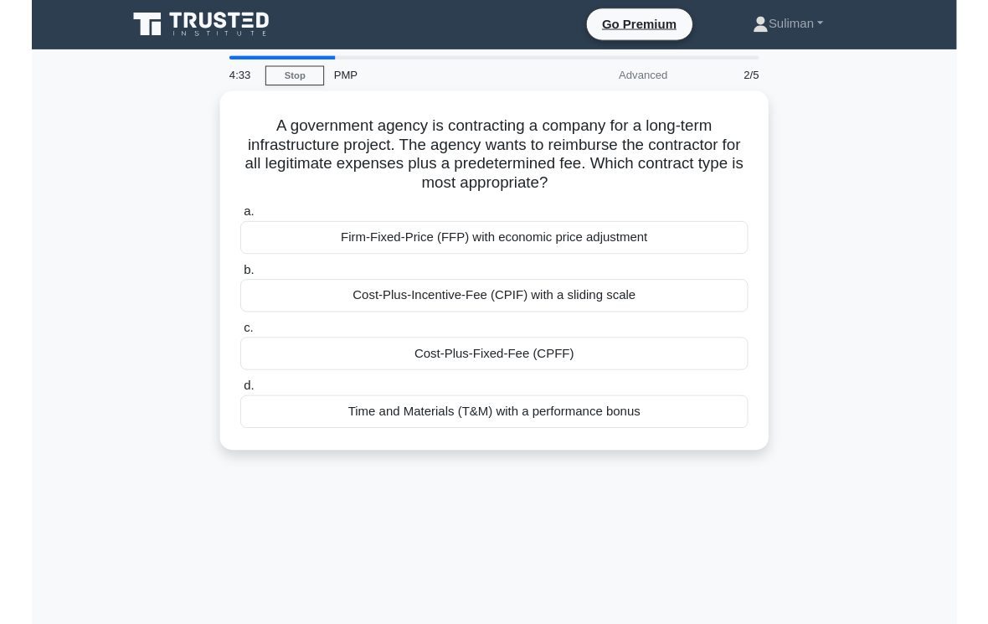
scroll to position [0, 0]
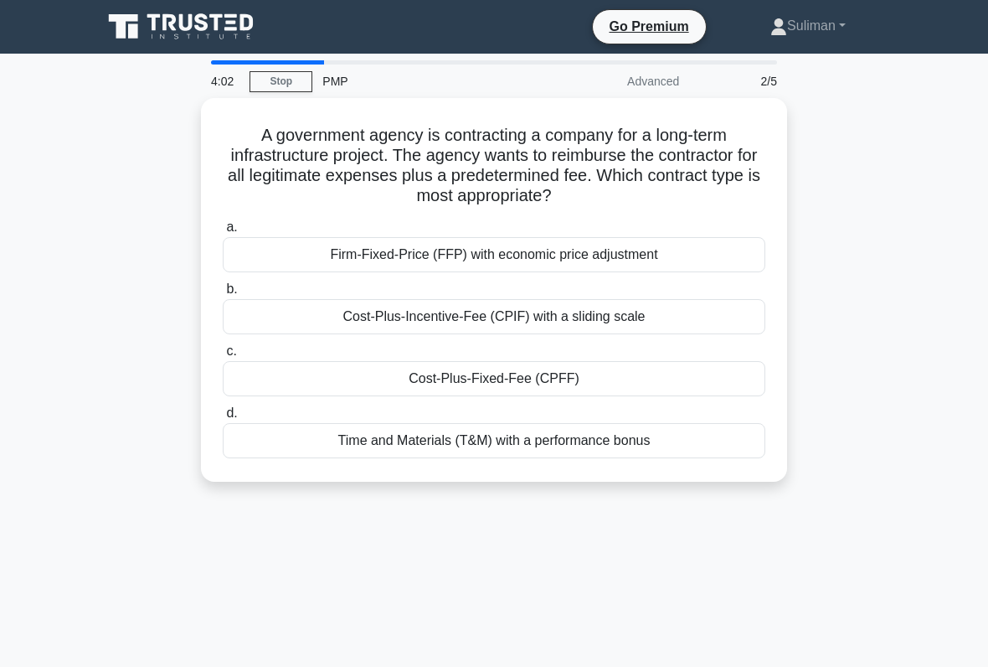
click at [702, 260] on div "Firm-Fixed-Price (FFP) with economic price adjustment" at bounding box center [494, 254] width 543 height 35
click at [223, 233] on input "a. Firm-Fixed-Price (FFP) with economic price adjustment" at bounding box center [223, 227] width 0 height 11
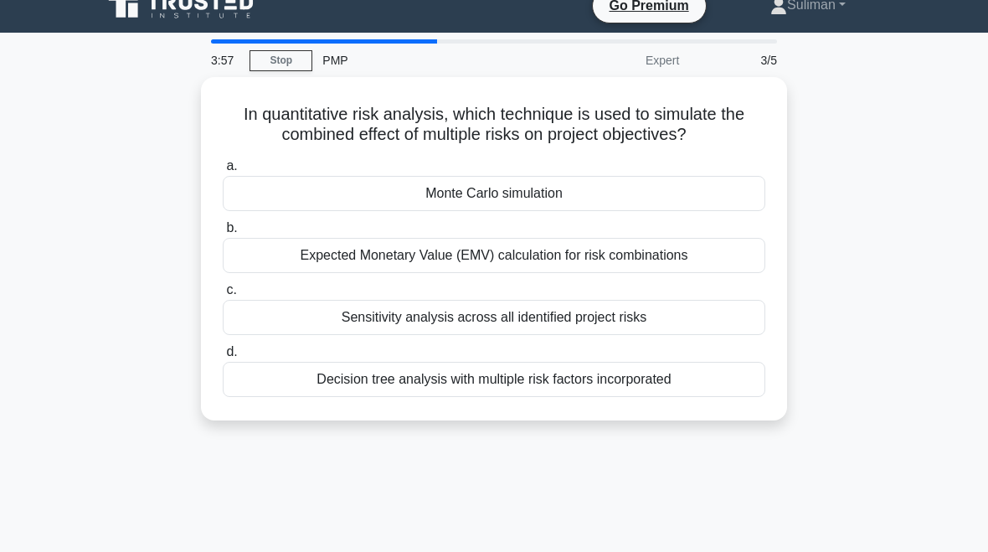
scroll to position [21, 0]
click at [704, 397] on div "Decision tree analysis with multiple risk factors incorporated" at bounding box center [494, 379] width 543 height 35
click at [223, 358] on input "d. Decision tree analysis with multiple risk factors incorporated" at bounding box center [223, 352] width 0 height 11
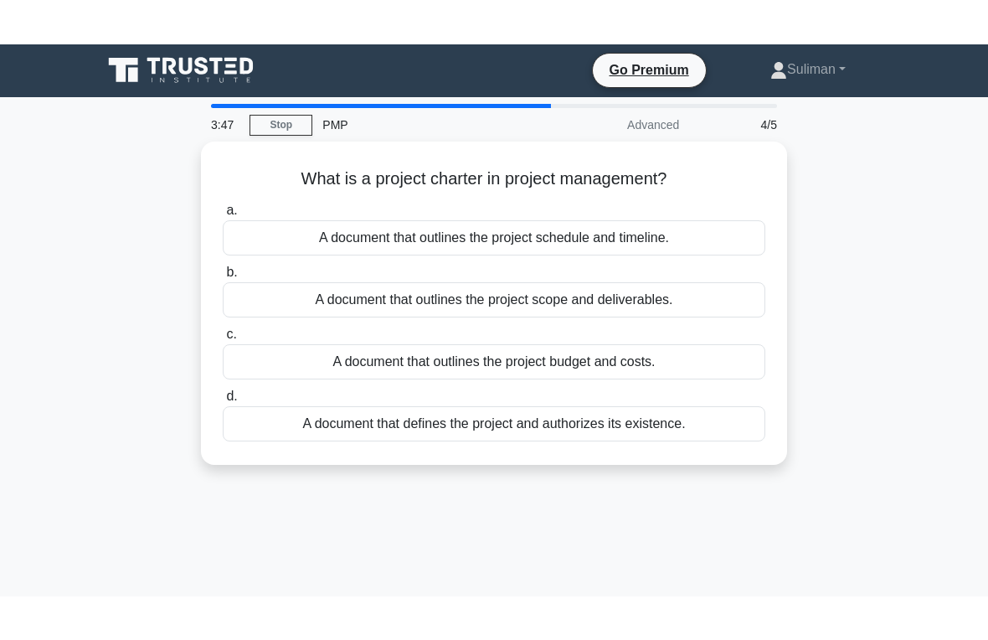
scroll to position [0, 0]
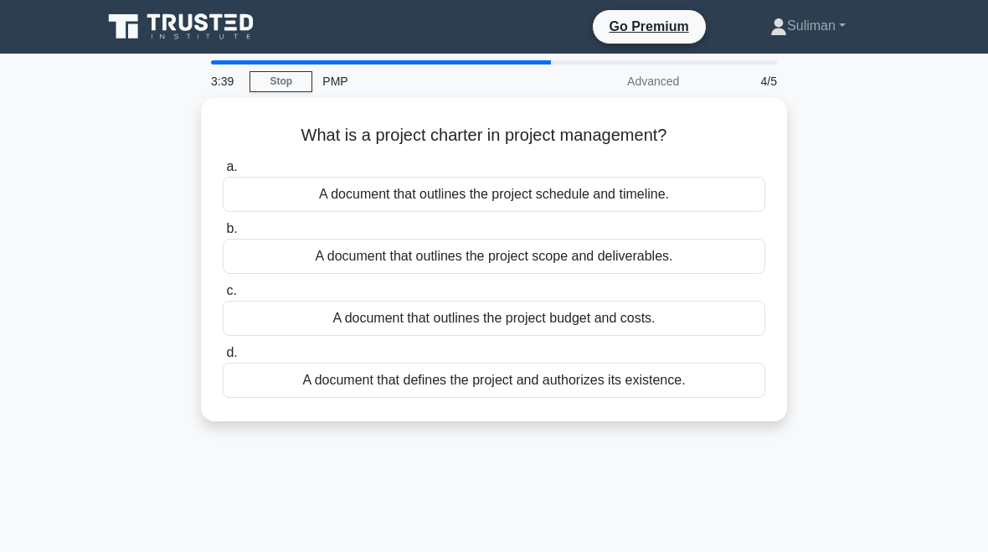
click at [691, 330] on div "A document that outlines the project budget and costs." at bounding box center [494, 318] width 543 height 35
click at [223, 297] on input "c. A document that outlines the project budget and costs." at bounding box center [223, 291] width 0 height 11
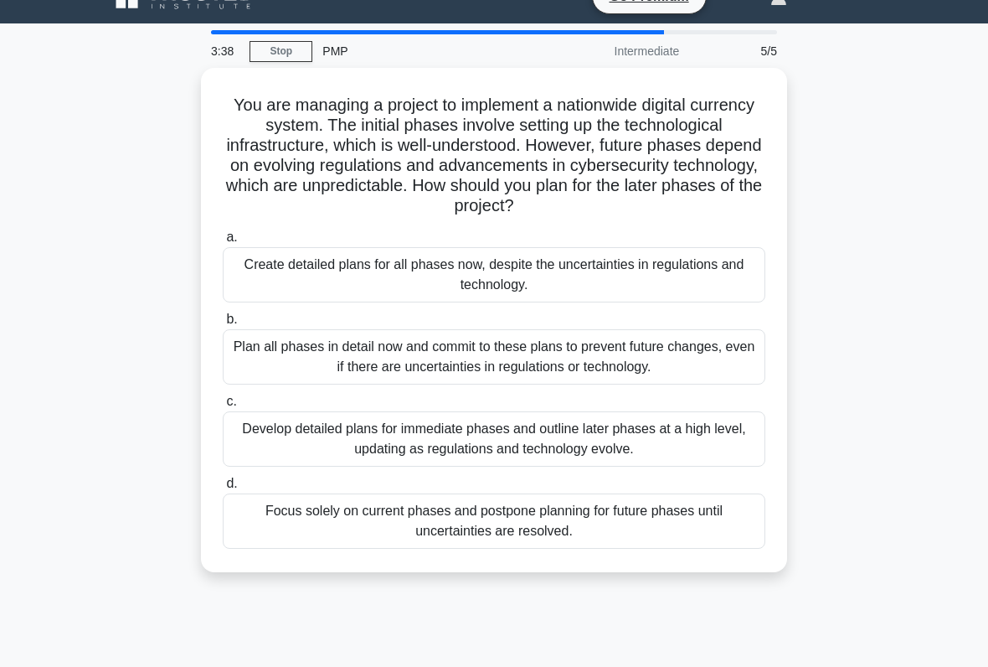
scroll to position [30, 0]
click at [714, 302] on div "Create detailed plans for all phases now, despite the uncertainties in regulati…" at bounding box center [494, 274] width 543 height 55
click at [223, 243] on input "a. Create detailed plans for all phases now, despite the uncertainties in regul…" at bounding box center [223, 237] width 0 height 11
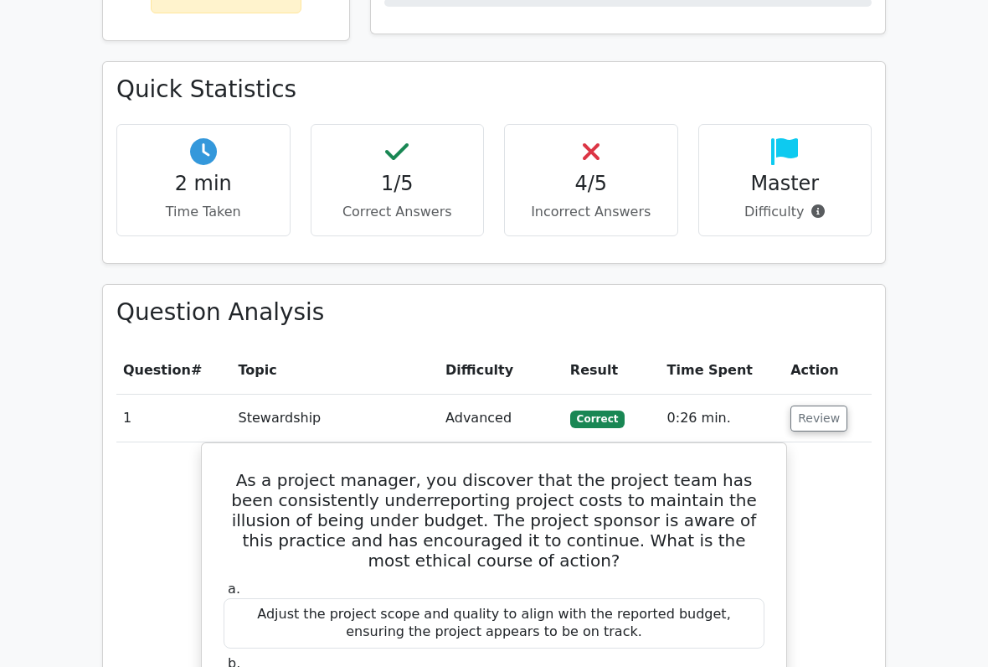
click at [820, 406] on button "Review" at bounding box center [819, 419] width 57 height 26
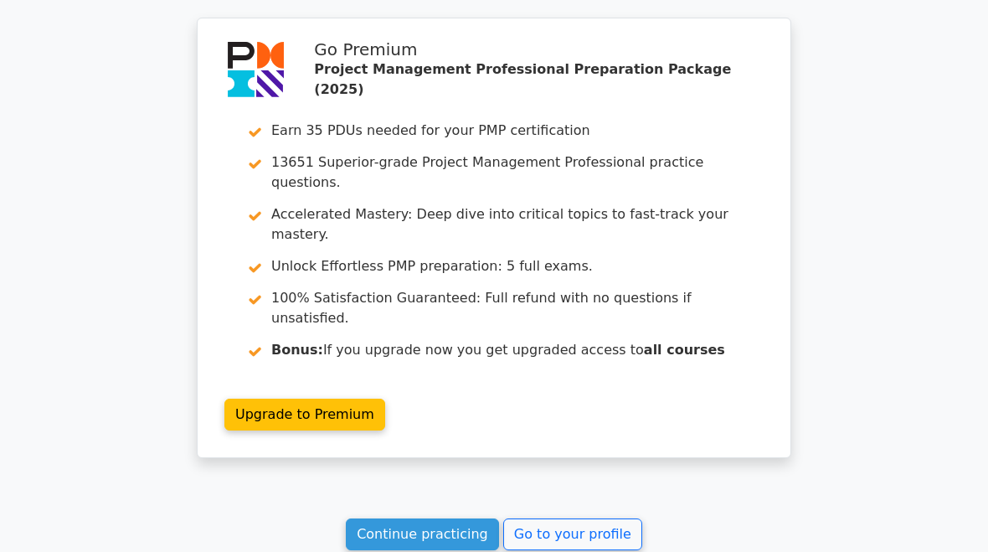
scroll to position [1745, 0]
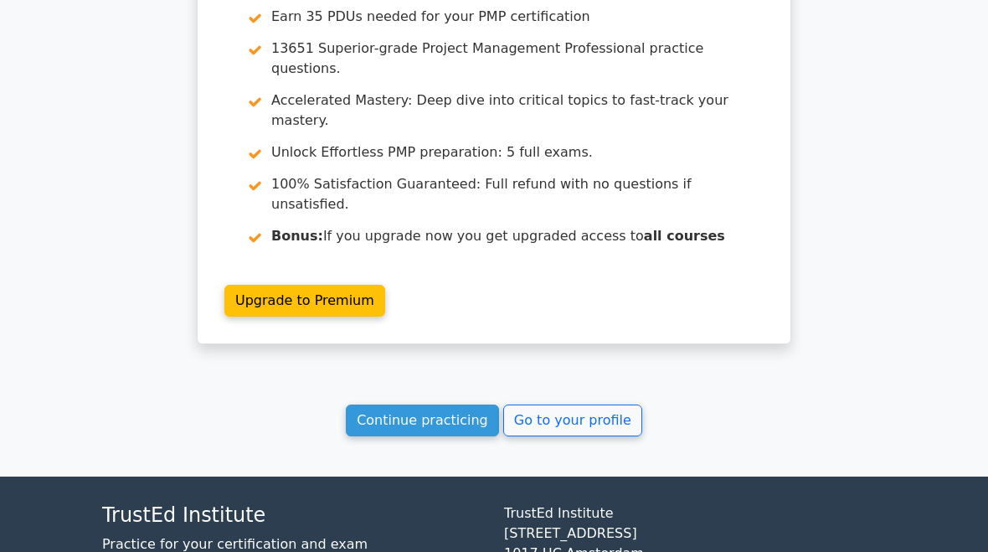
click at [601, 405] on link "Go to your profile" at bounding box center [572, 421] width 139 height 32
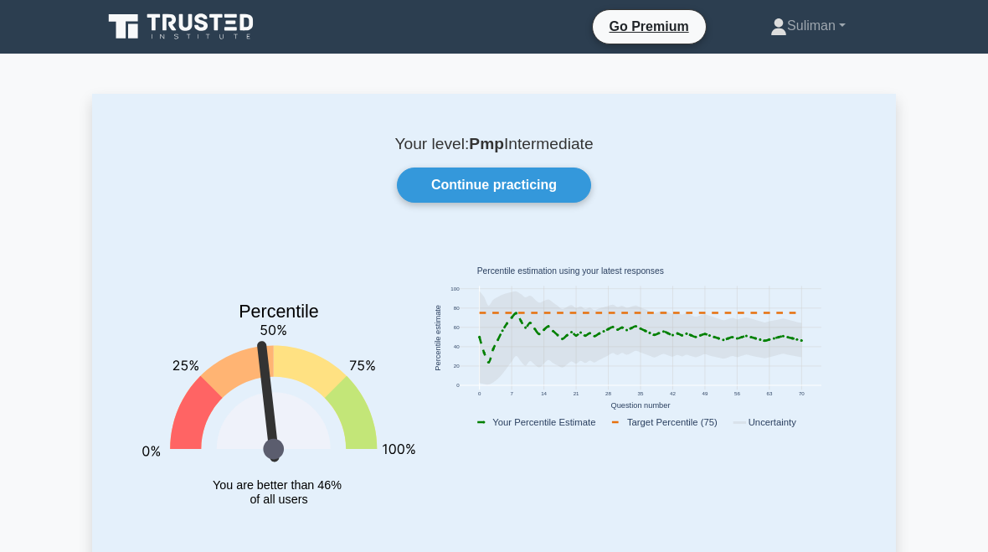
click at [554, 189] on link "Continue practicing" at bounding box center [494, 185] width 194 height 35
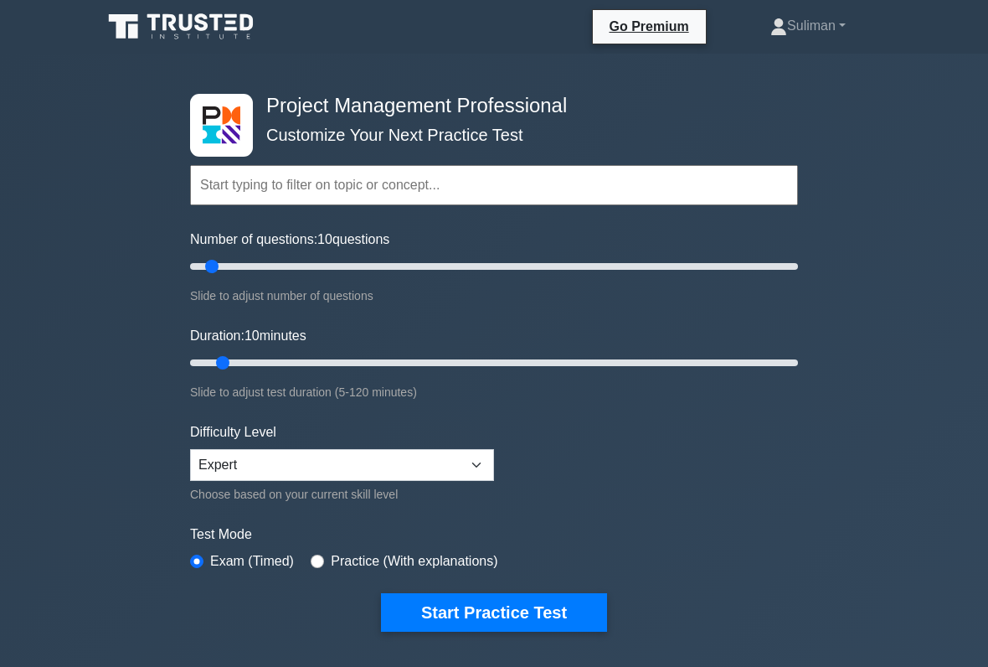
scroll to position [6, 0]
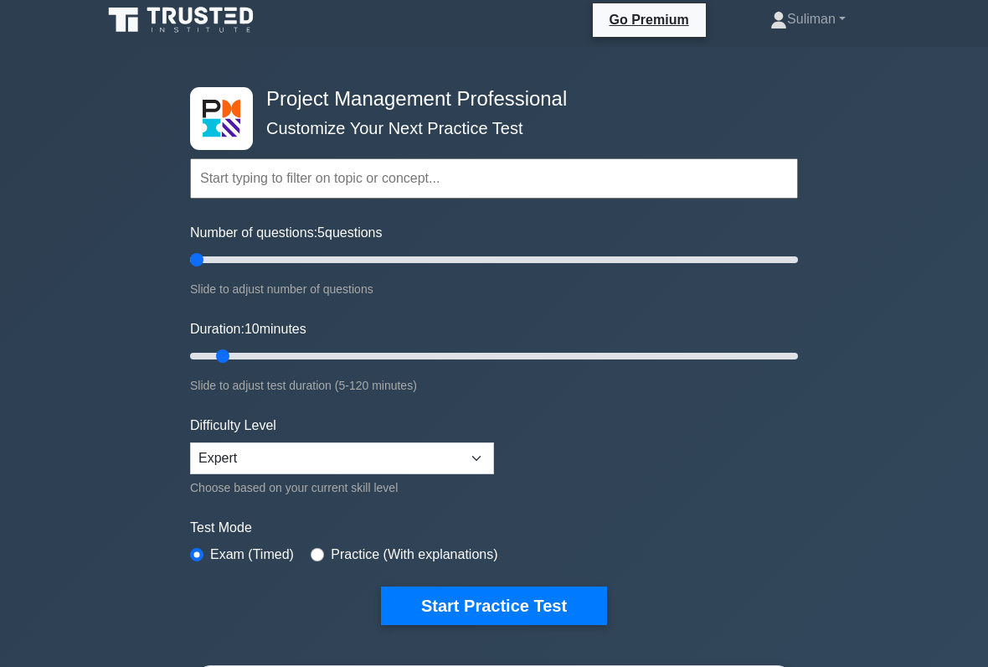
type input "5"
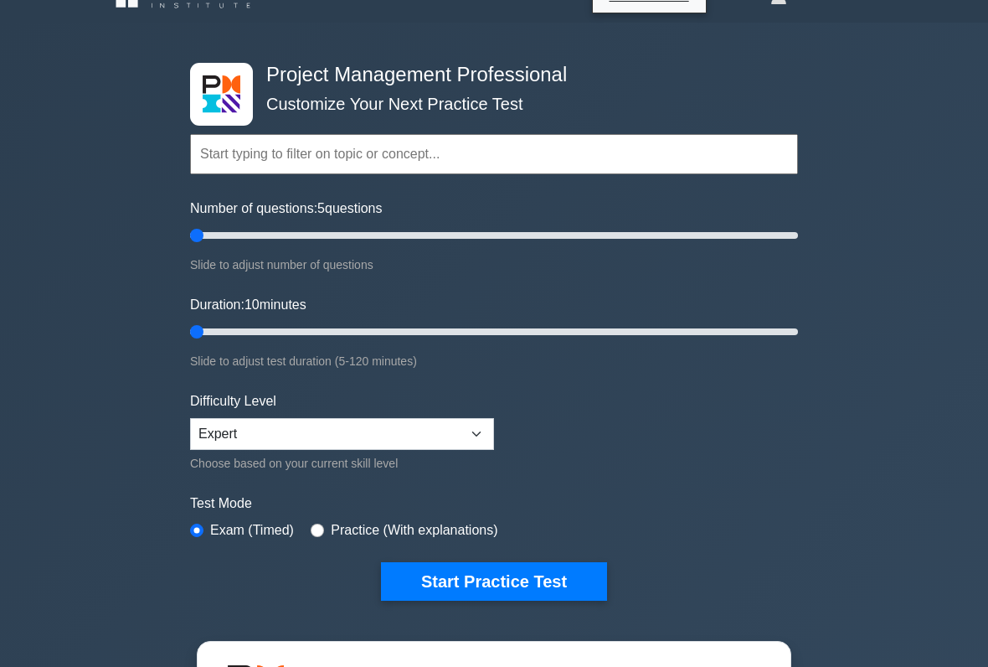
scroll to position [31, 0]
type input "5"
click at [575, 551] on button "Start Practice Test" at bounding box center [494, 581] width 226 height 39
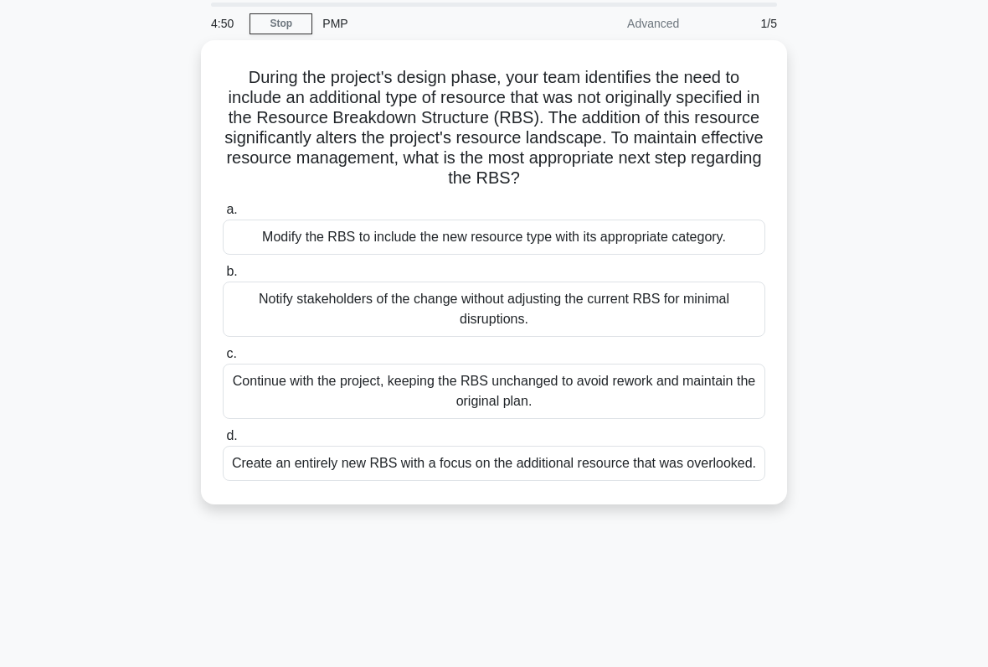
scroll to position [52, 0]
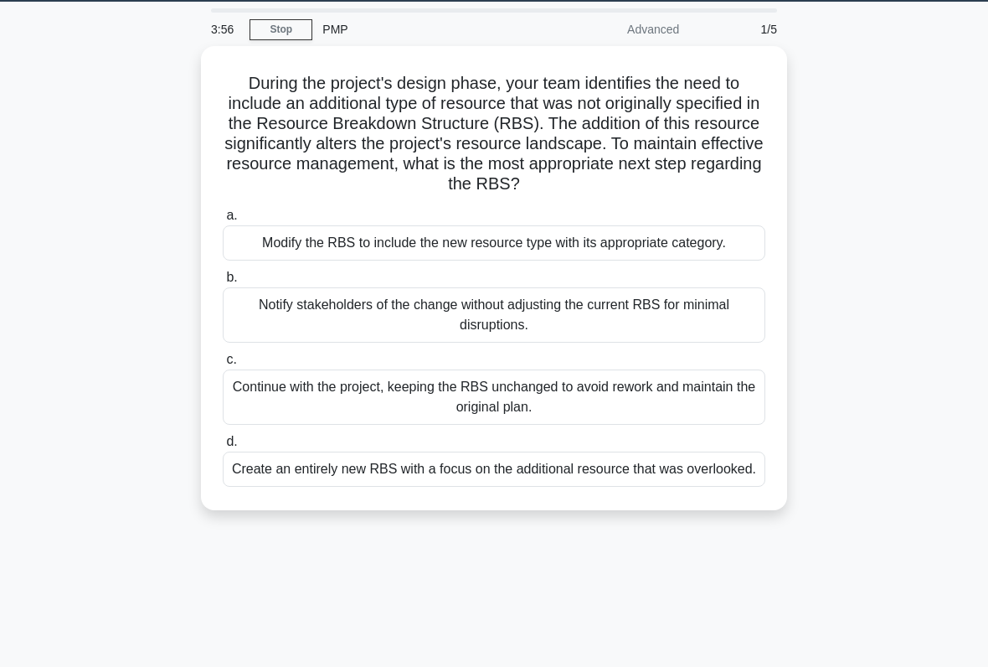
click at [300, 28] on link "Stop" at bounding box center [281, 29] width 63 height 21
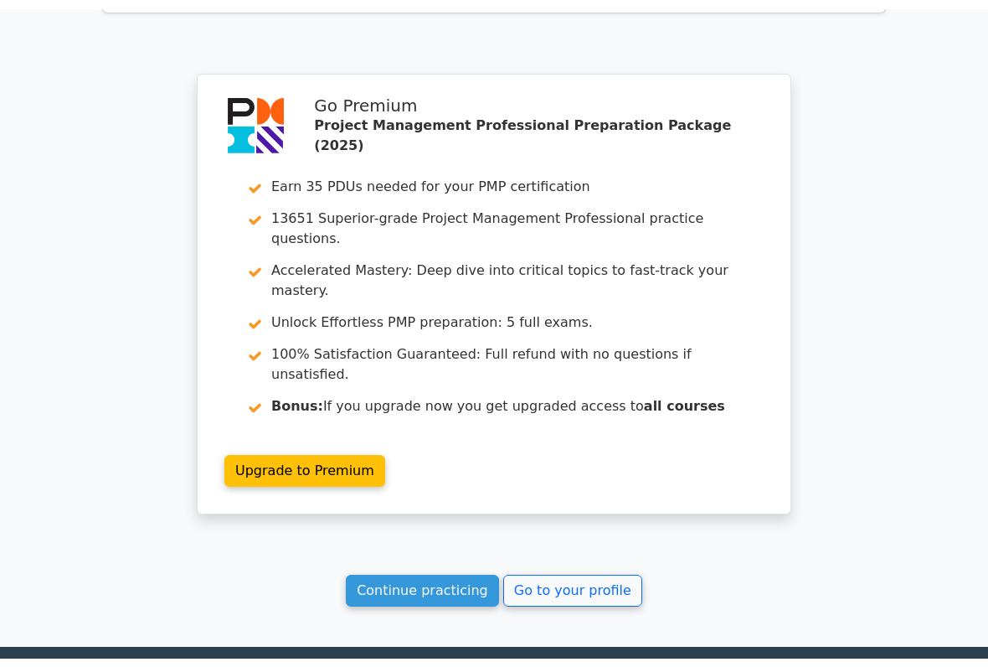
scroll to position [1343, 0]
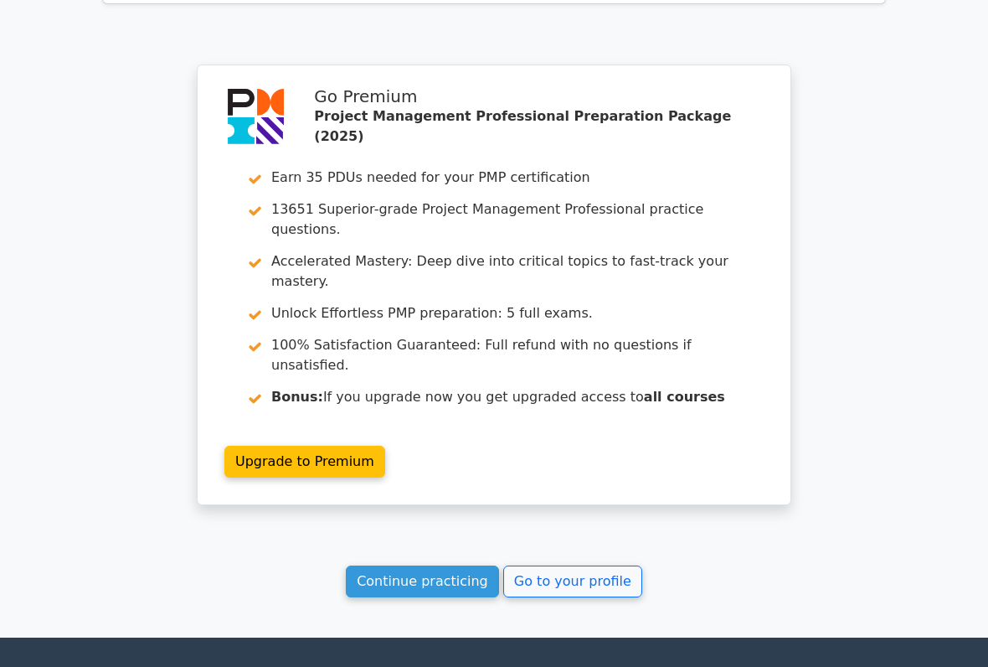
click at [404, 551] on link "Continue practicing" at bounding box center [422, 582] width 153 height 32
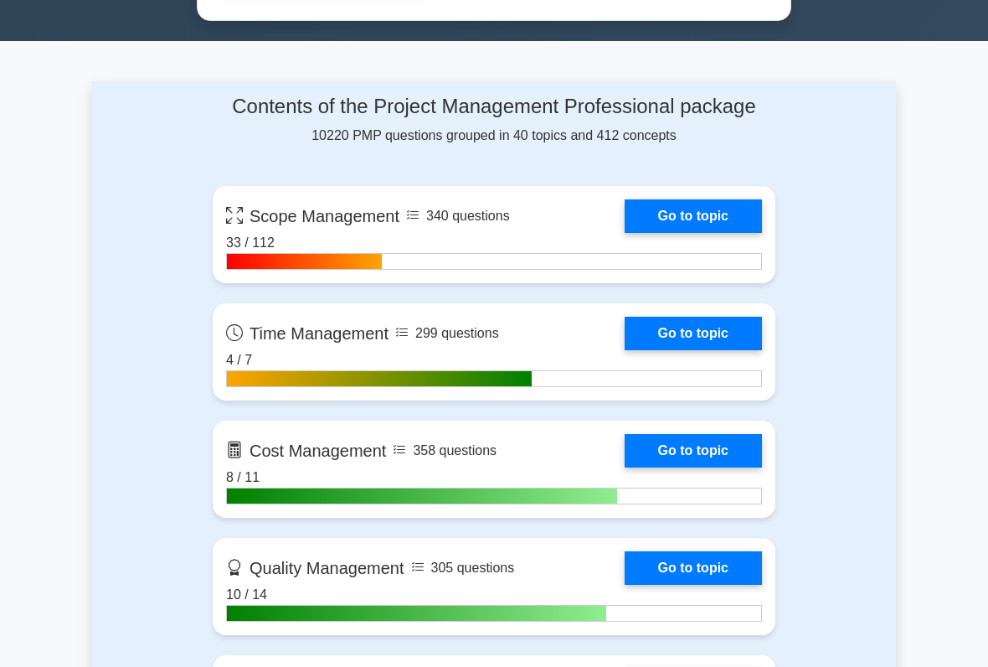
scroll to position [1096, 0]
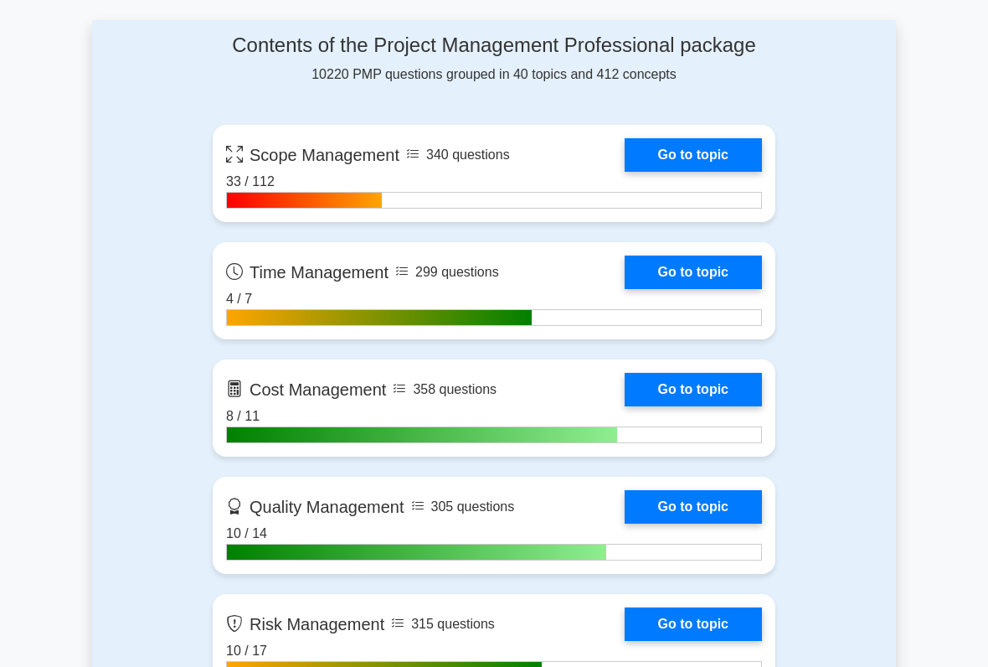
click at [709, 172] on link "Go to topic" at bounding box center [693, 155] width 137 height 34
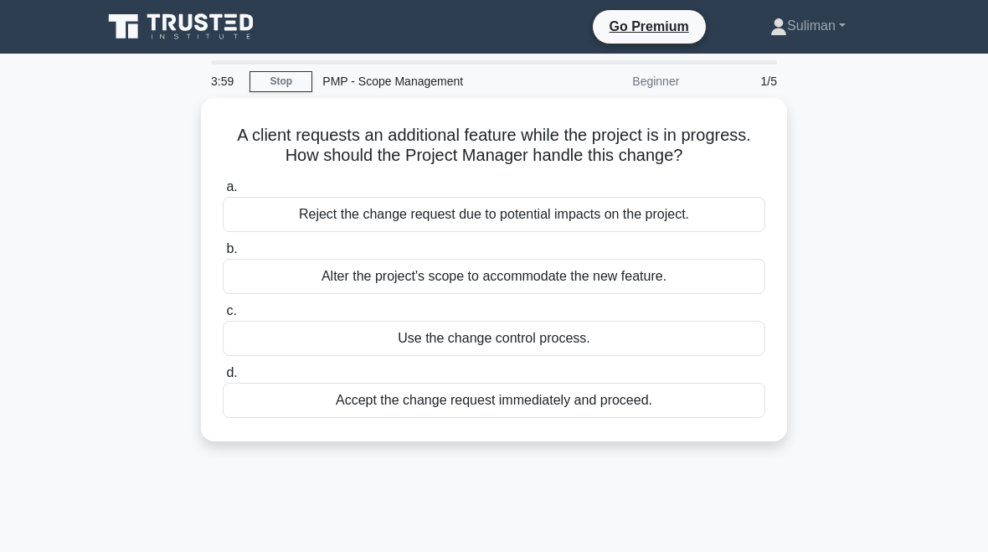
click at [708, 355] on div "Use the change control process." at bounding box center [494, 338] width 543 height 35
click at [223, 317] on input "c. Use the change control process." at bounding box center [223, 311] width 0 height 11
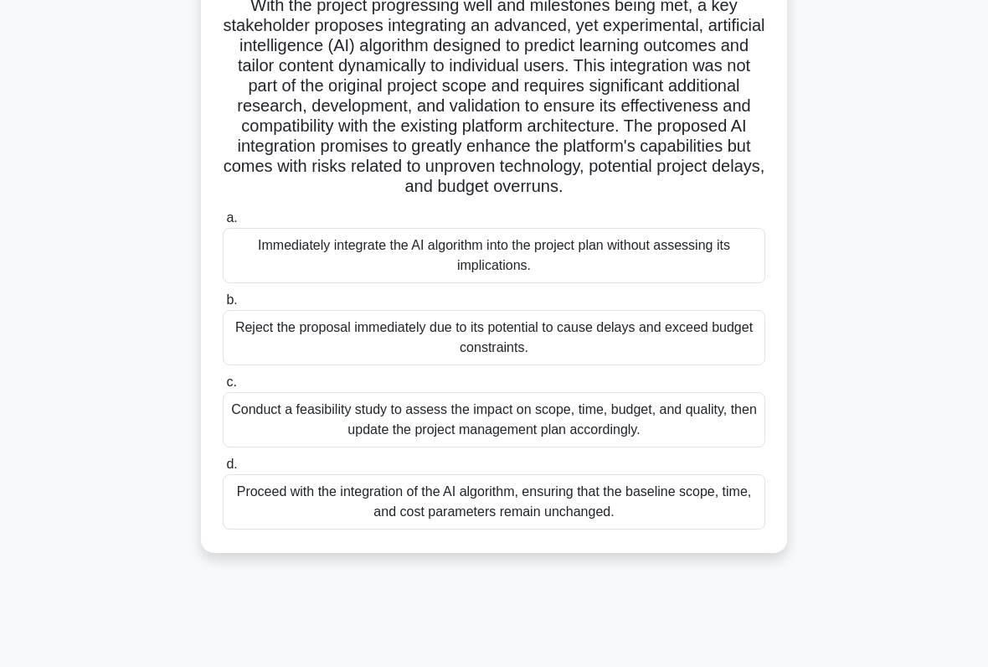
scroll to position [236, 0]
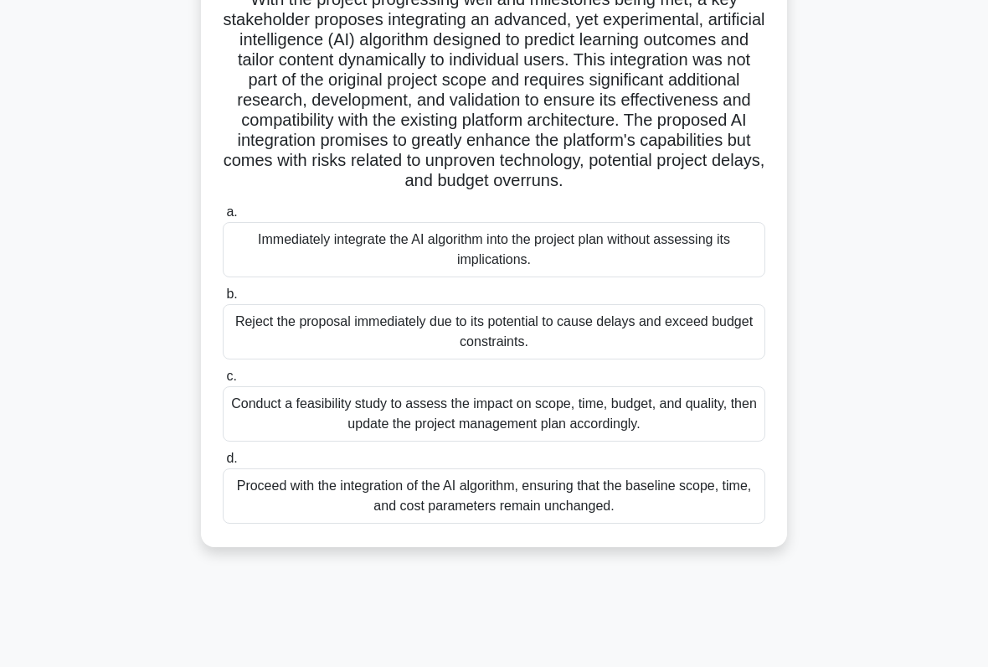
click at [627, 441] on div "Conduct a feasibility study to assess the impact on scope, time, budget, and qu…" at bounding box center [494, 413] width 543 height 55
click at [223, 382] on input "c. Conduct a feasibility study to assess the impact on scope, time, budget, and…" at bounding box center [223, 376] width 0 height 11
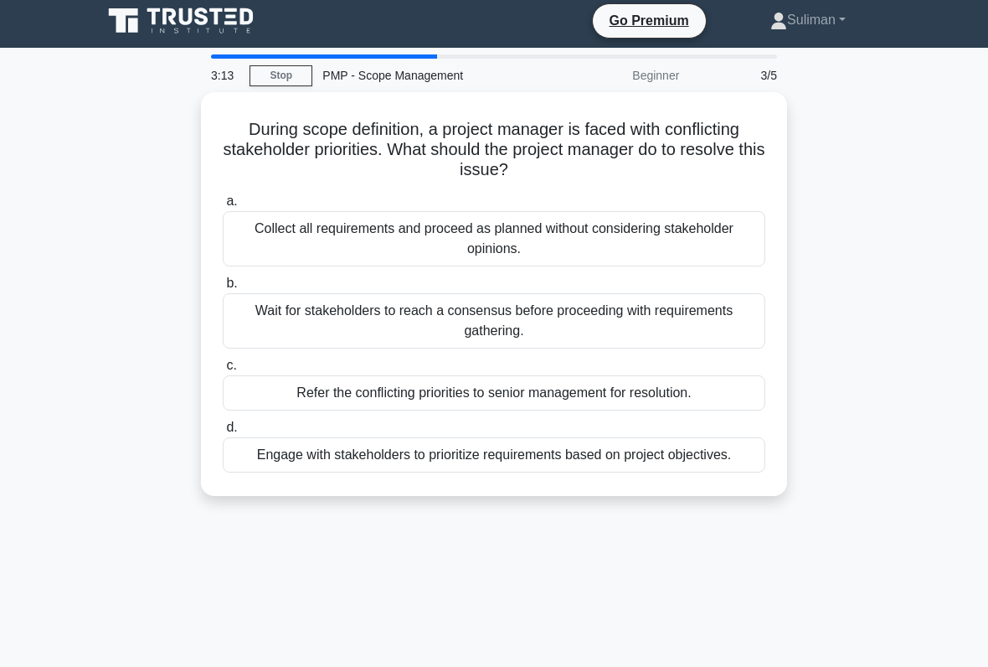
scroll to position [13, 0]
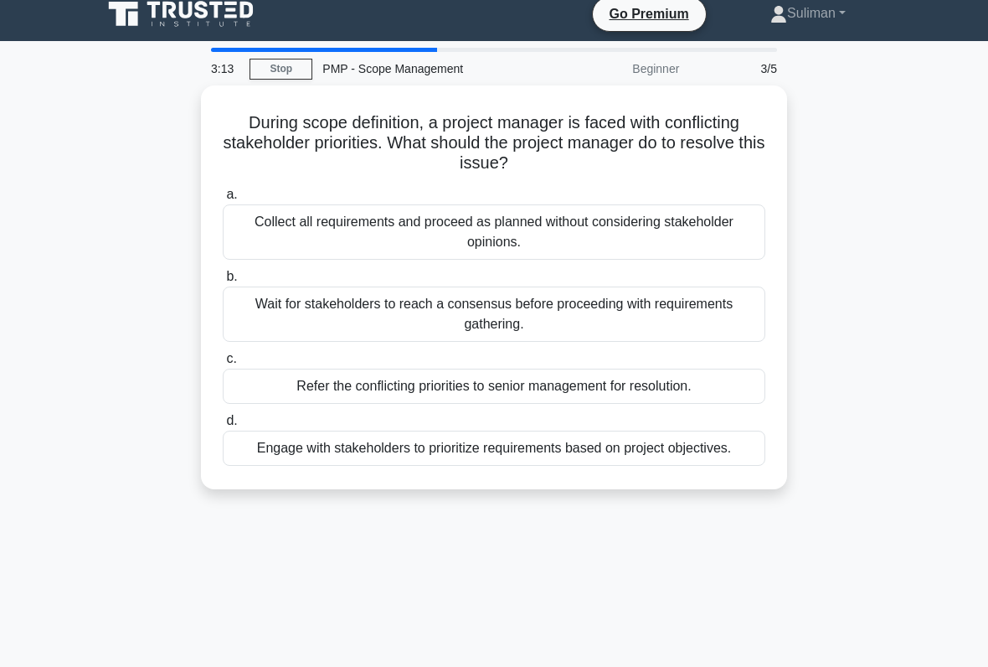
click at [676, 455] on div "Engage with stakeholders to prioritize requirements based on project objectives." at bounding box center [494, 448] width 543 height 35
click at [223, 426] on input "d. Engage with stakeholders to prioritize requirements based on project objecti…" at bounding box center [223, 420] width 0 height 11
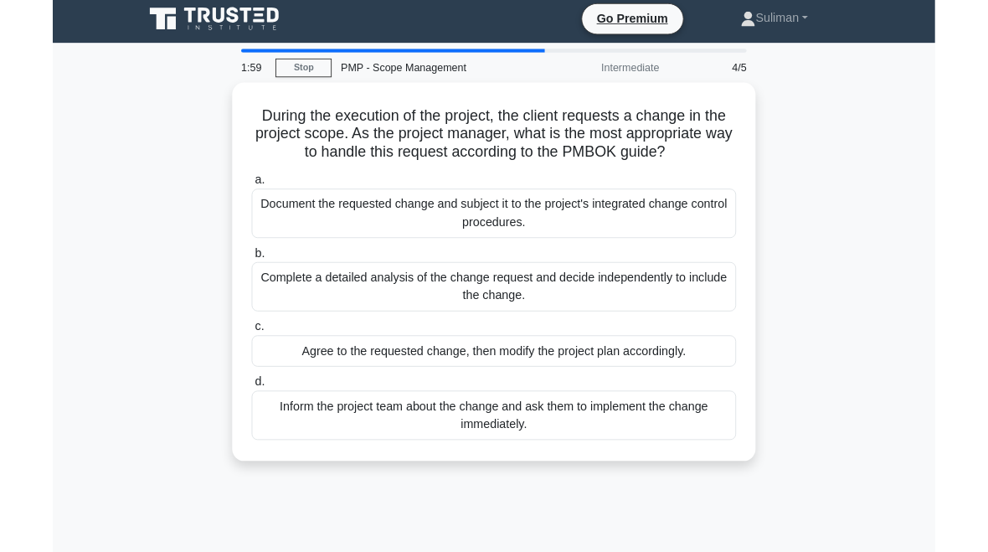
scroll to position [6, 0]
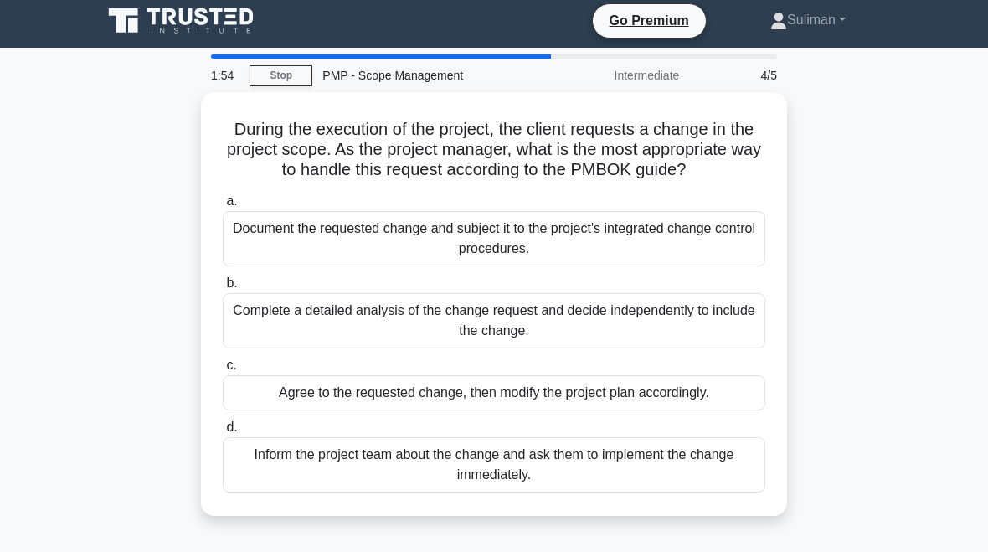
click at [651, 490] on div "Inform the project team about the change and ask them to implement the change i…" at bounding box center [494, 464] width 543 height 55
click at [223, 433] on input "d. Inform the project team about the change and ask them to implement the chang…" at bounding box center [223, 427] width 0 height 11
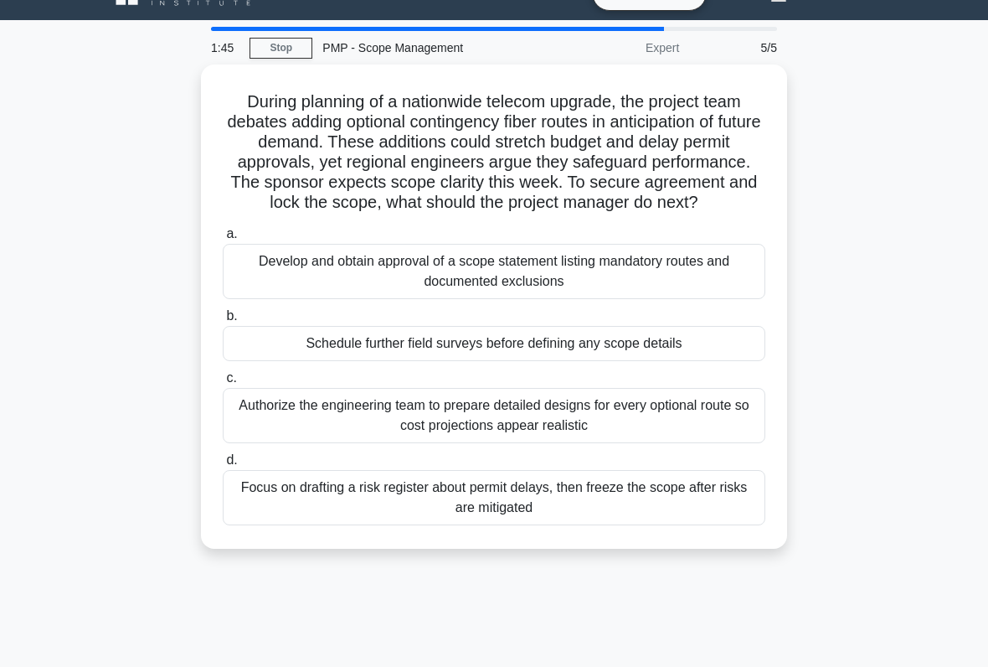
scroll to position [35, 0]
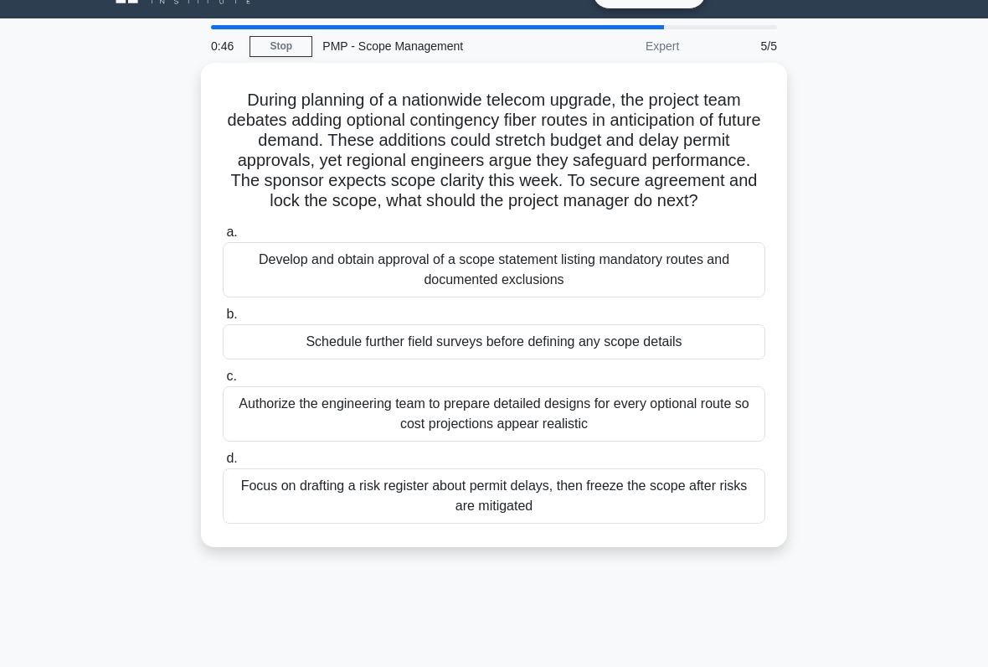
click at [683, 460] on div "a. Develop and obtain approval of a scope statement listing mandatory routes an…" at bounding box center [494, 373] width 563 height 308
click at [688, 431] on div "Authorize the engineering team to prepare detailed designs for every optional r…" at bounding box center [494, 413] width 543 height 55
click at [223, 382] on input "c. Authorize the engineering team to prepare detailed designs for every optiona…" at bounding box center [223, 376] width 0 height 11
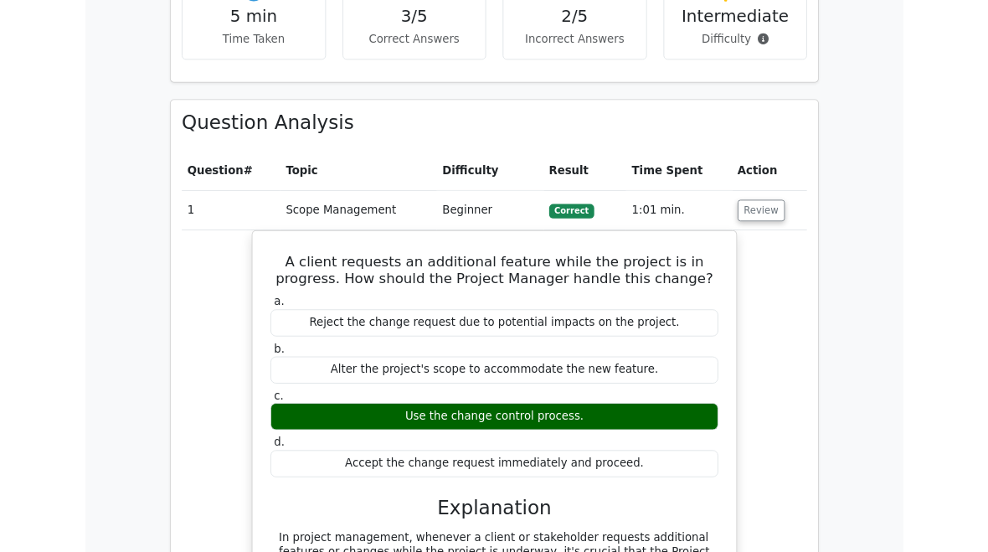
scroll to position [1098, 0]
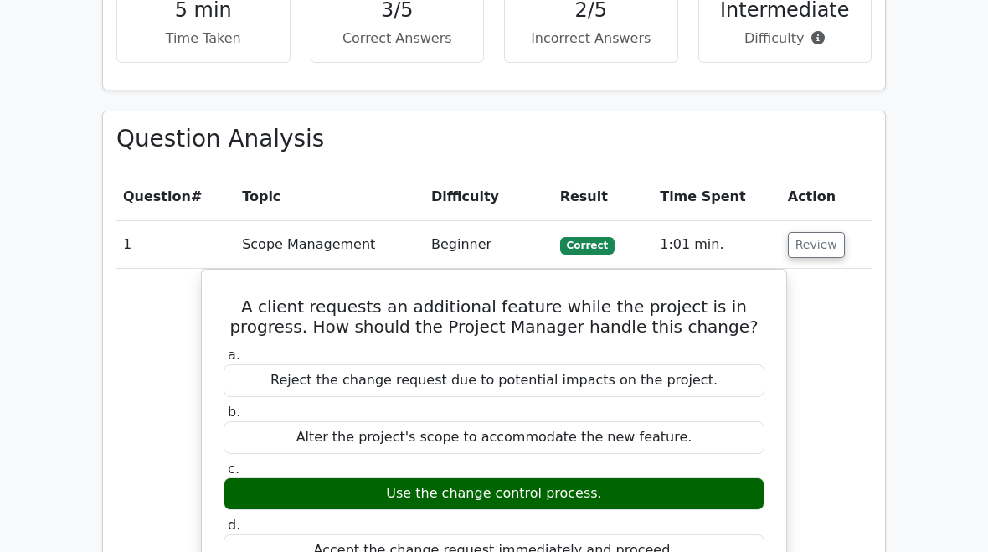
click at [811, 233] on button "Review" at bounding box center [816, 246] width 57 height 26
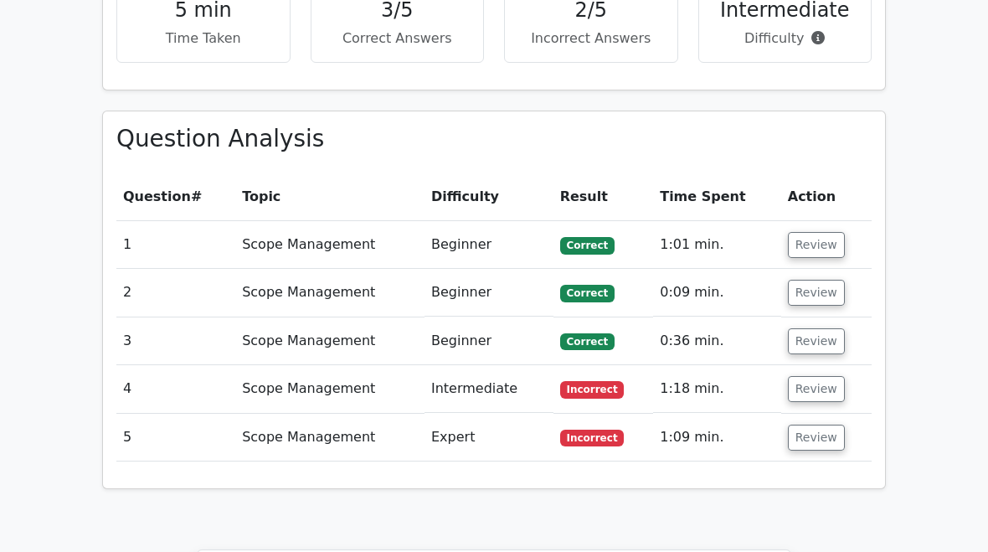
scroll to position [1099, 0]
click at [833, 376] on button "Review" at bounding box center [816, 389] width 57 height 26
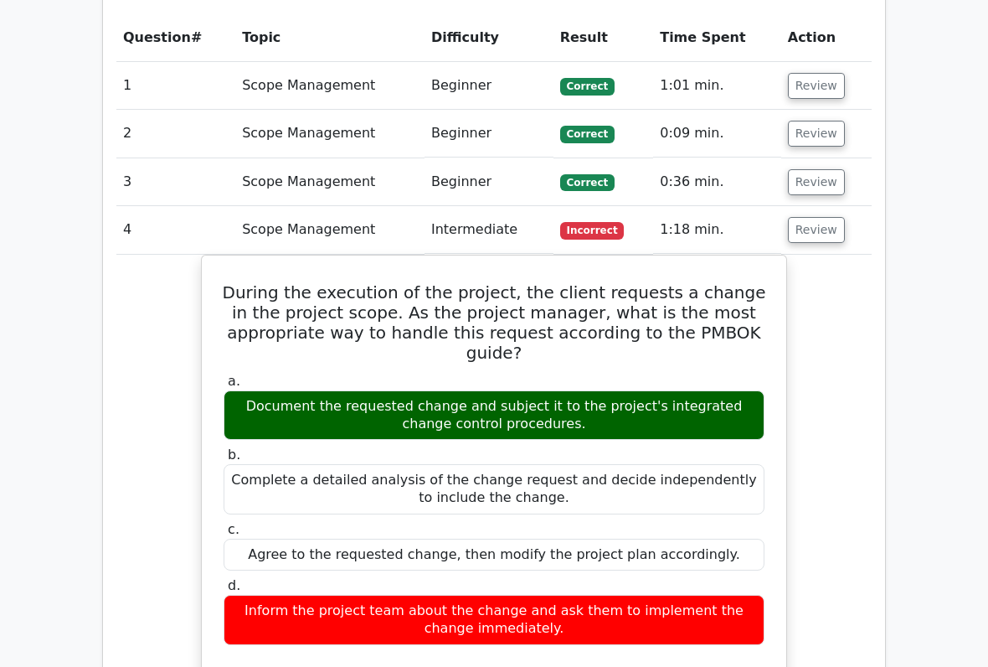
scroll to position [1164, 0]
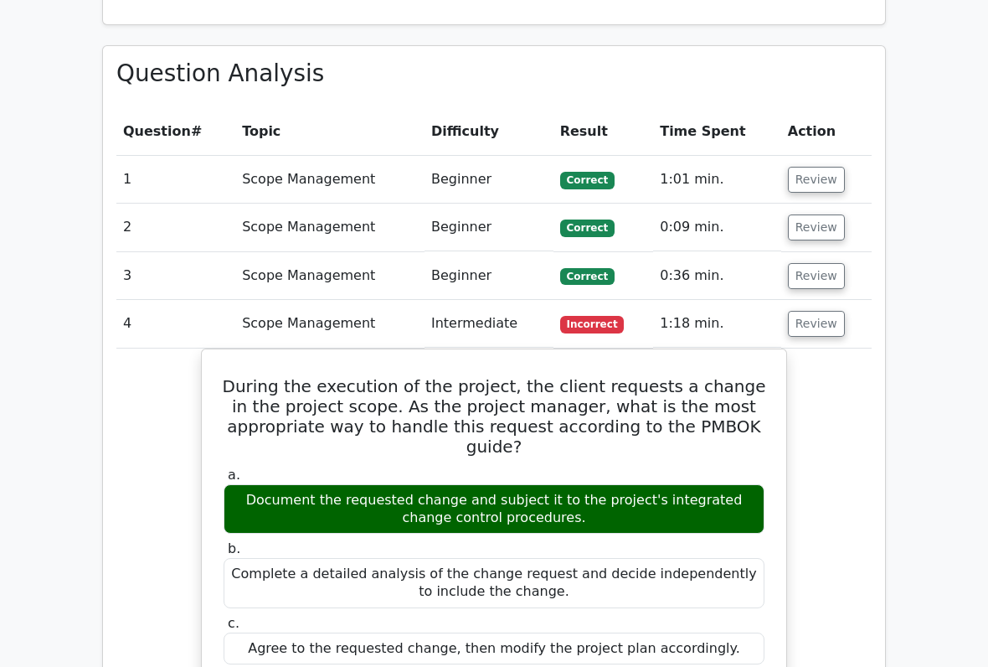
click at [828, 300] on td "Review" at bounding box center [827, 324] width 90 height 48
click at [817, 311] on button "Review" at bounding box center [816, 324] width 57 height 26
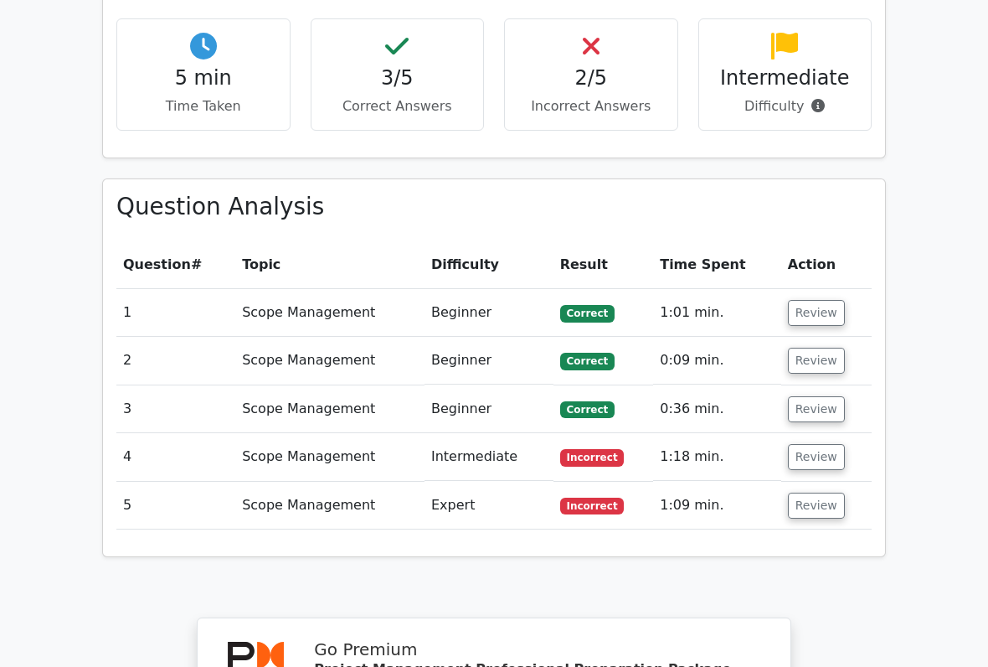
scroll to position [1029, 0]
click at [863, 435] on td "Review" at bounding box center [827, 459] width 90 height 48
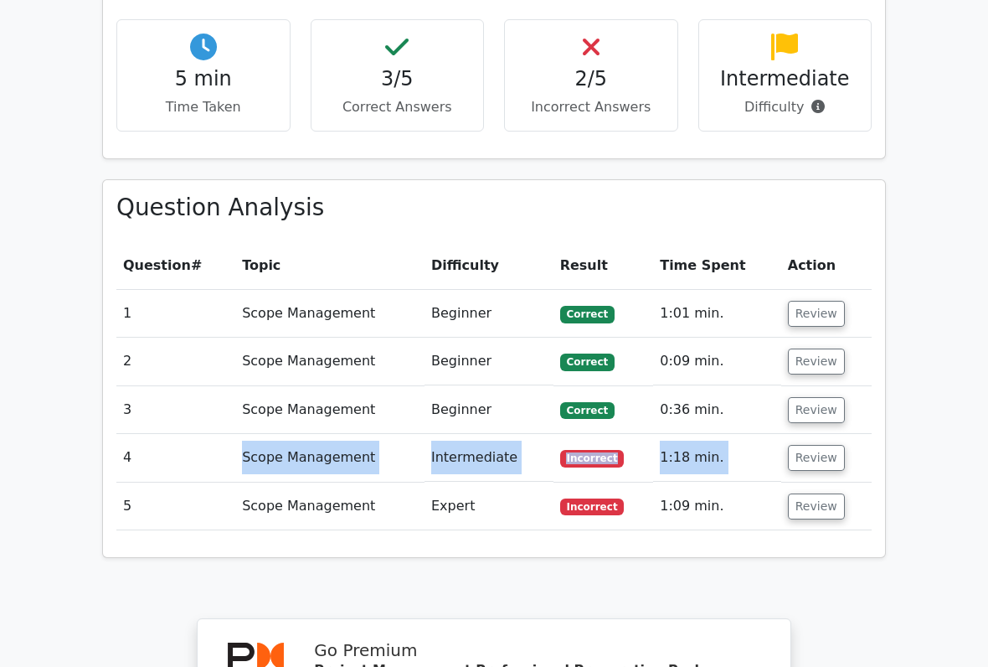
scroll to position [1033, 0]
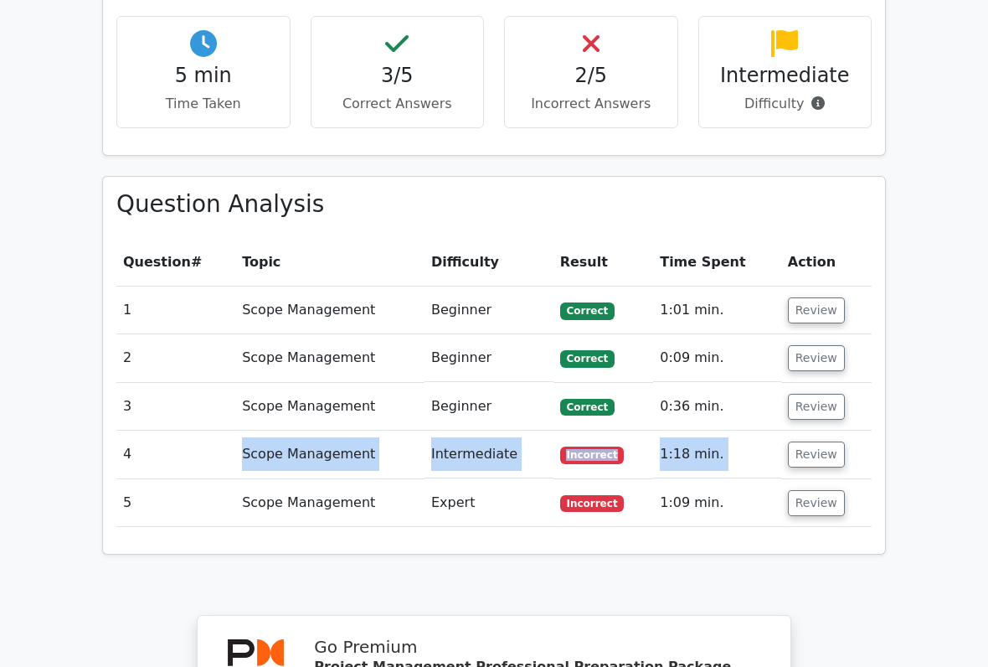
click at [133, 525] on div "Your Test Results Project Management Professional - Scope Management 60% Your S…" at bounding box center [494, 342] width 804 height 1694
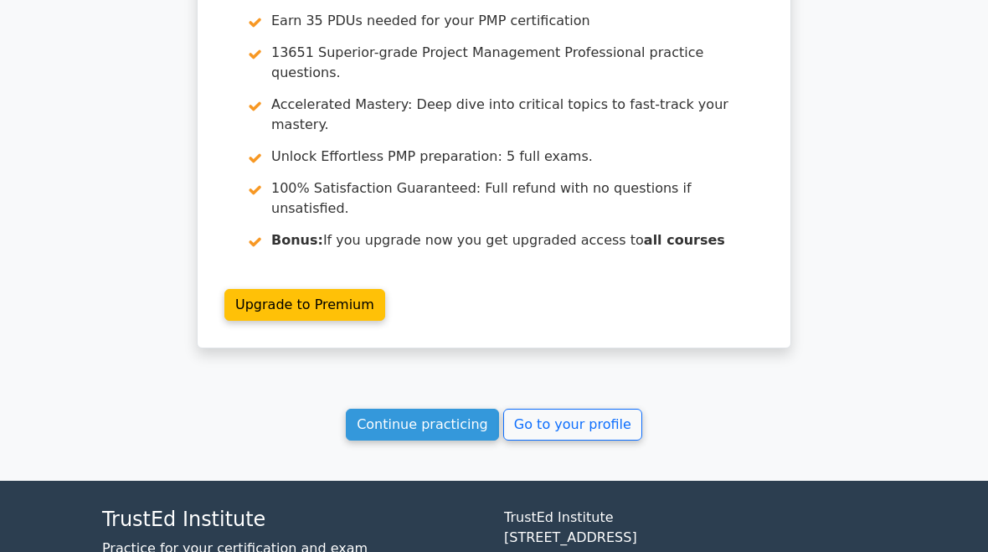
scroll to position [1715, 0]
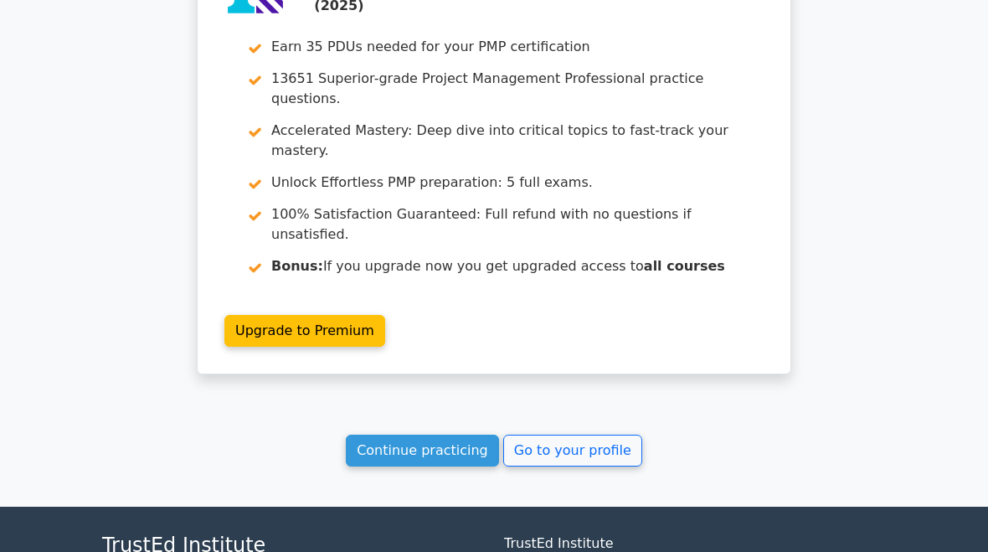
click at [432, 435] on link "Continue practicing" at bounding box center [422, 451] width 153 height 32
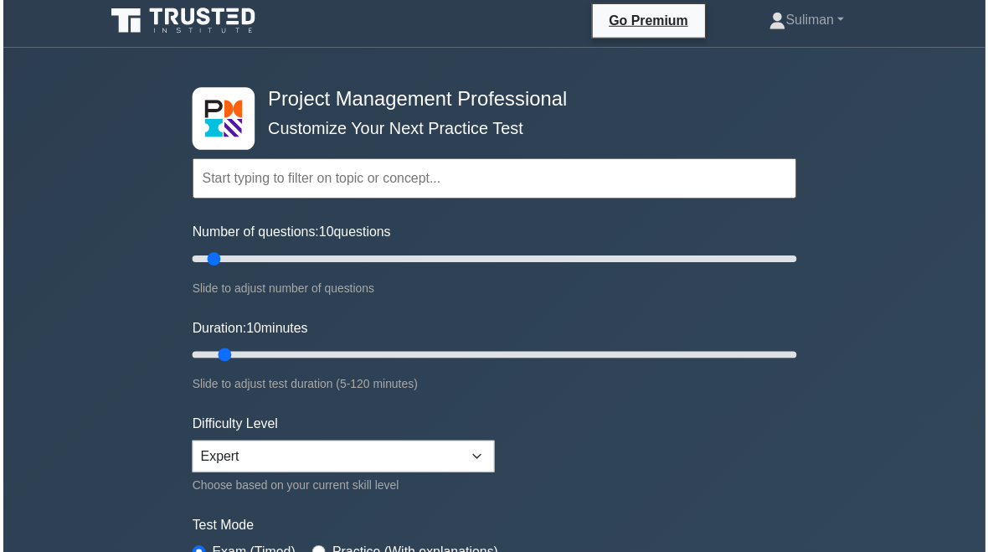
scroll to position [3, 0]
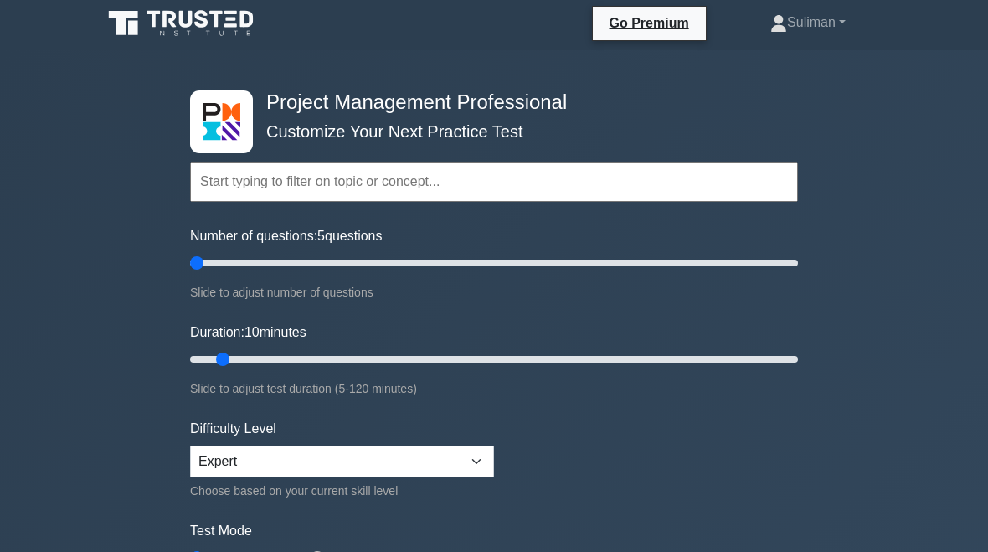
type input "5"
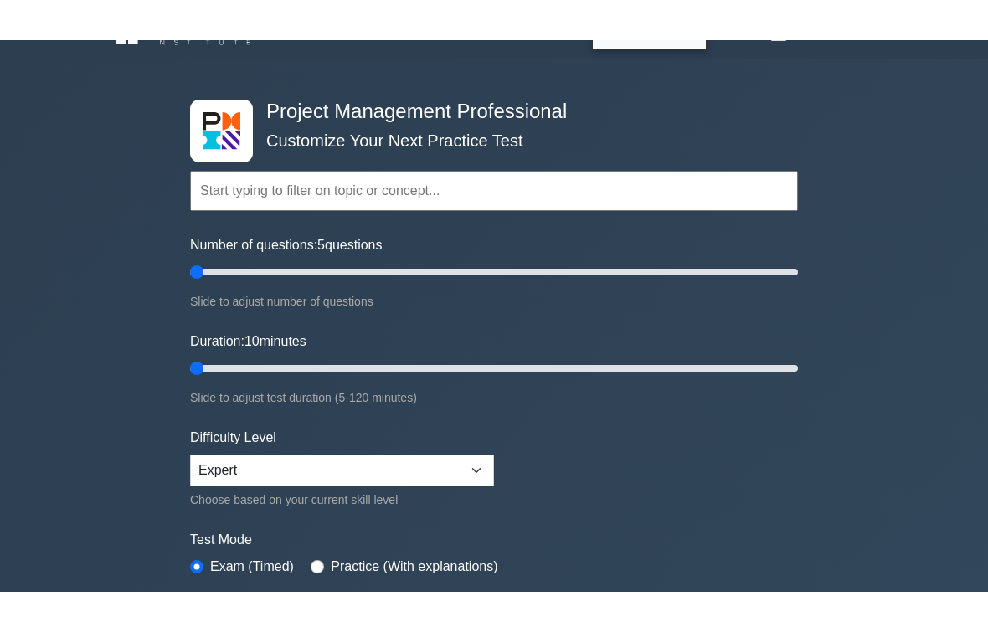
scroll to position [35, 0]
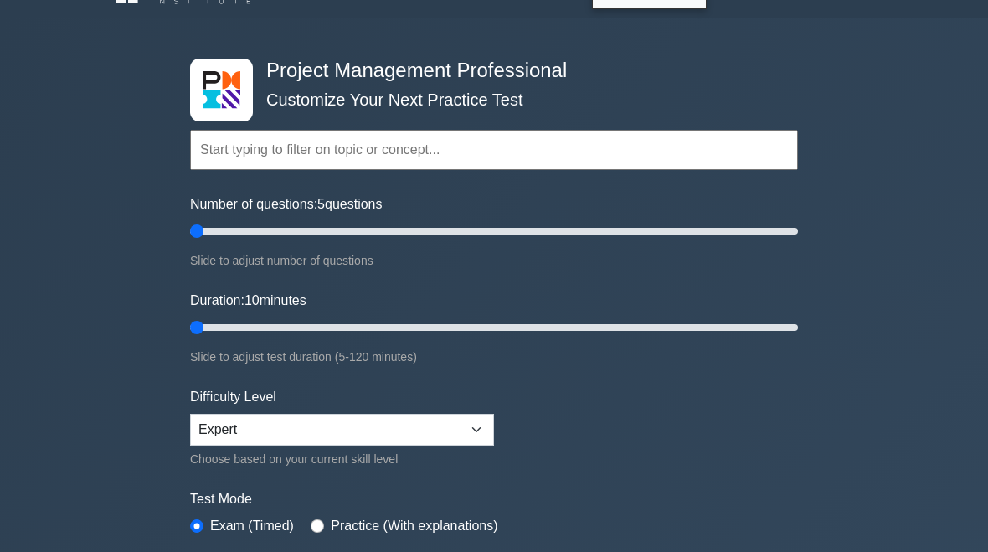
type input "5"
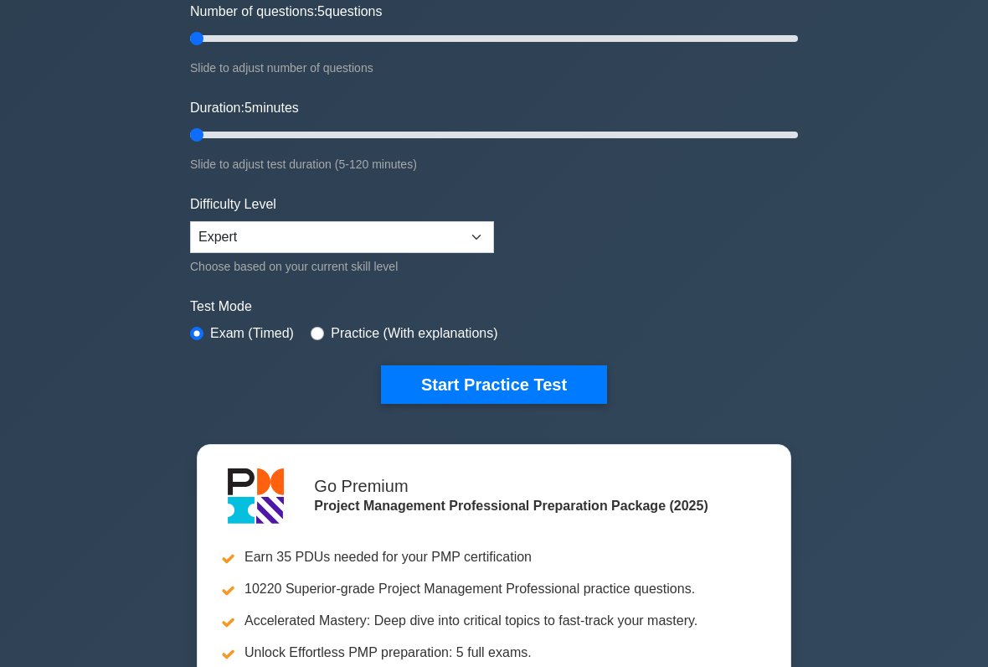
scroll to position [242, 0]
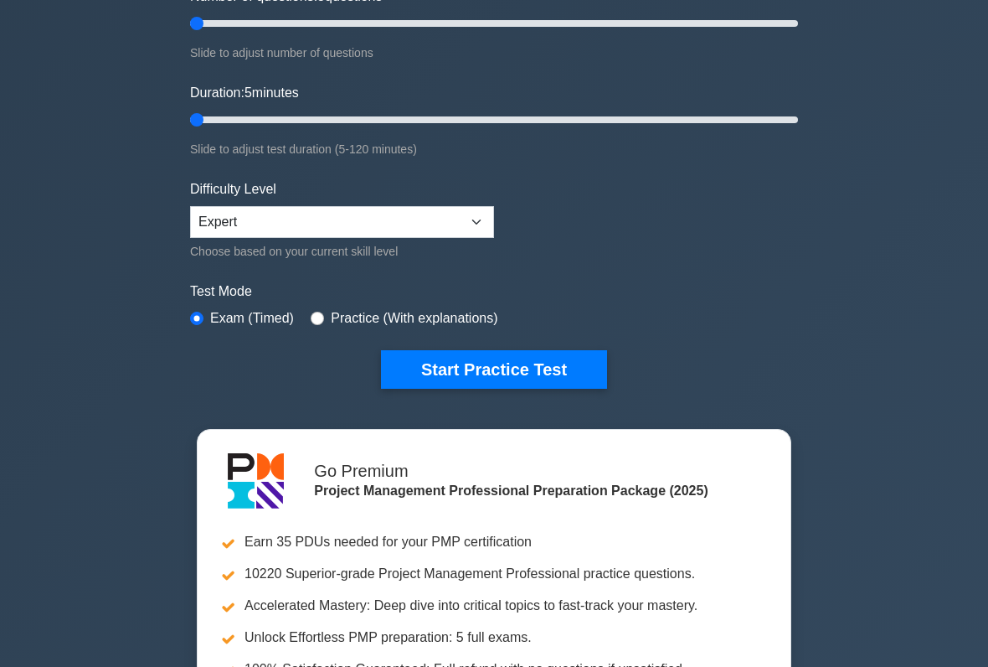
click at [566, 360] on button "Start Practice Test" at bounding box center [494, 370] width 226 height 39
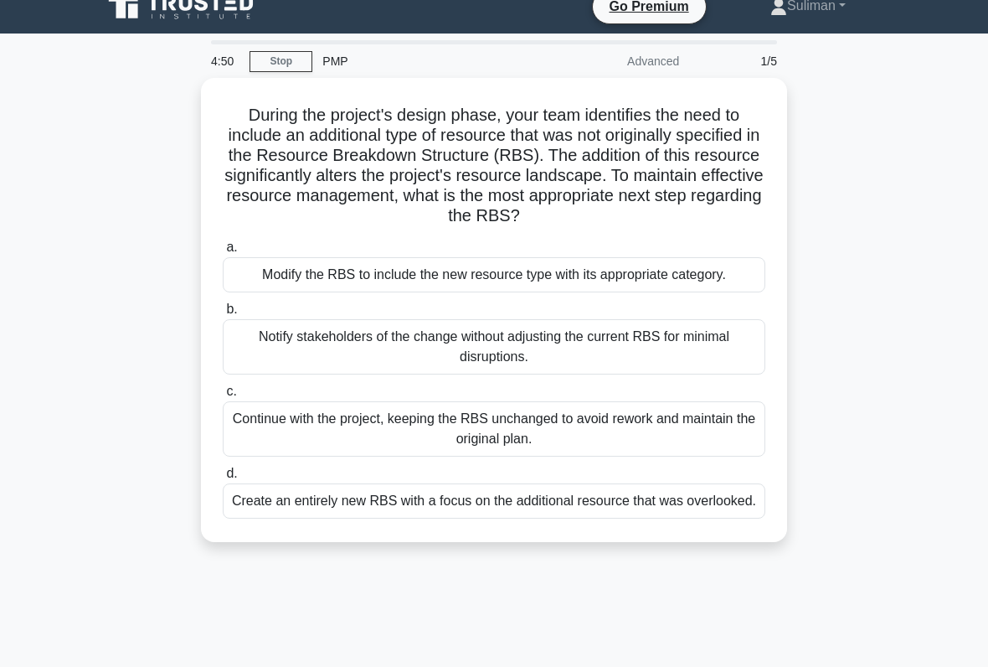
scroll to position [25, 0]
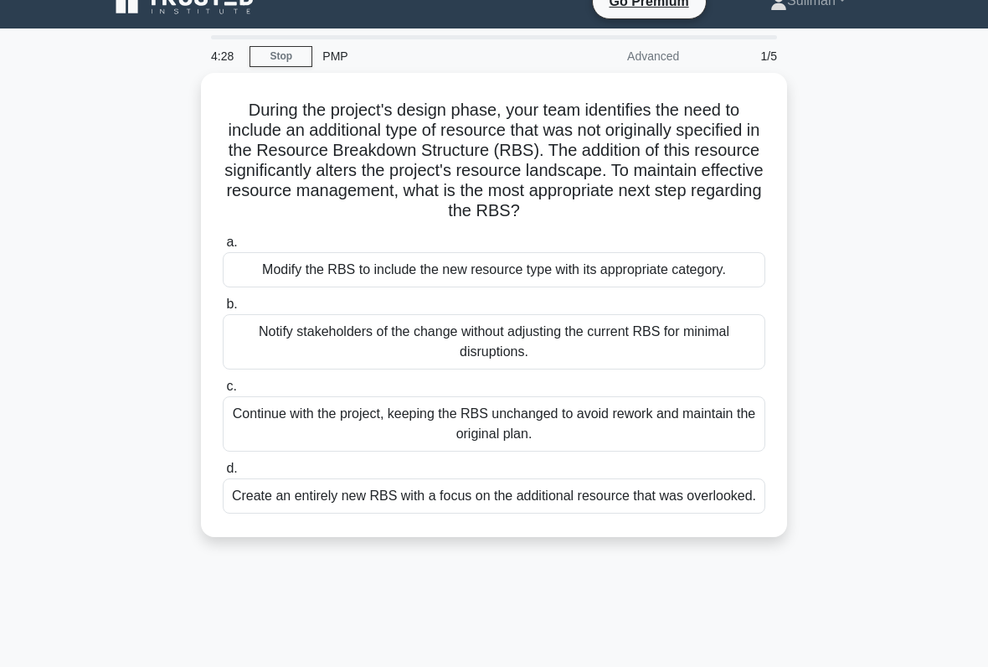
click at [713, 287] on div "Modify the RBS to include the new resource type with its appropriate category." at bounding box center [494, 269] width 543 height 35
click at [223, 248] on input "a. Modify the RBS to include the new resource type with its appropriate categor…" at bounding box center [223, 242] width 0 height 11
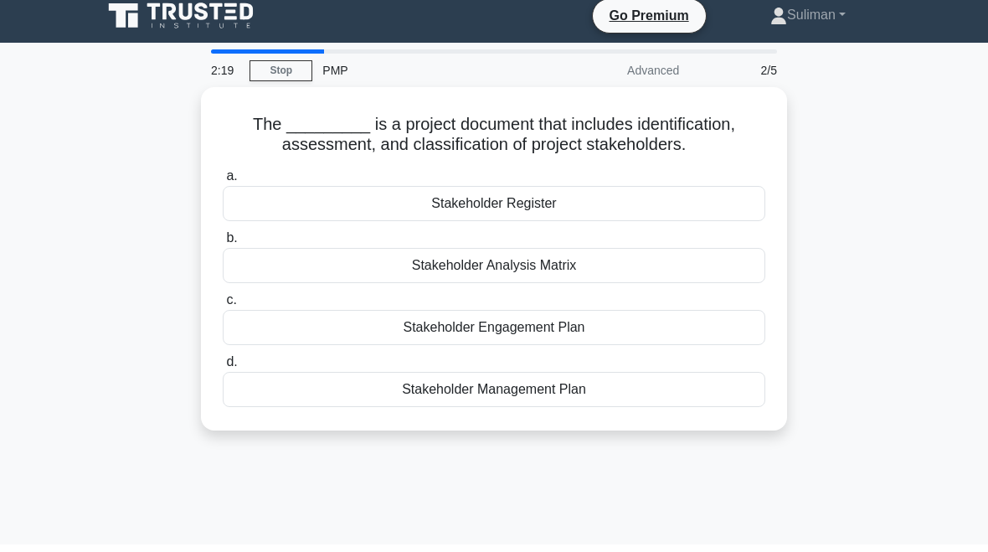
scroll to position [11, 0]
click at [633, 283] on div "Stakeholder Analysis Matrix" at bounding box center [494, 265] width 543 height 35
click at [223, 244] on input "b. Stakeholder Analysis Matrix" at bounding box center [223, 238] width 0 height 11
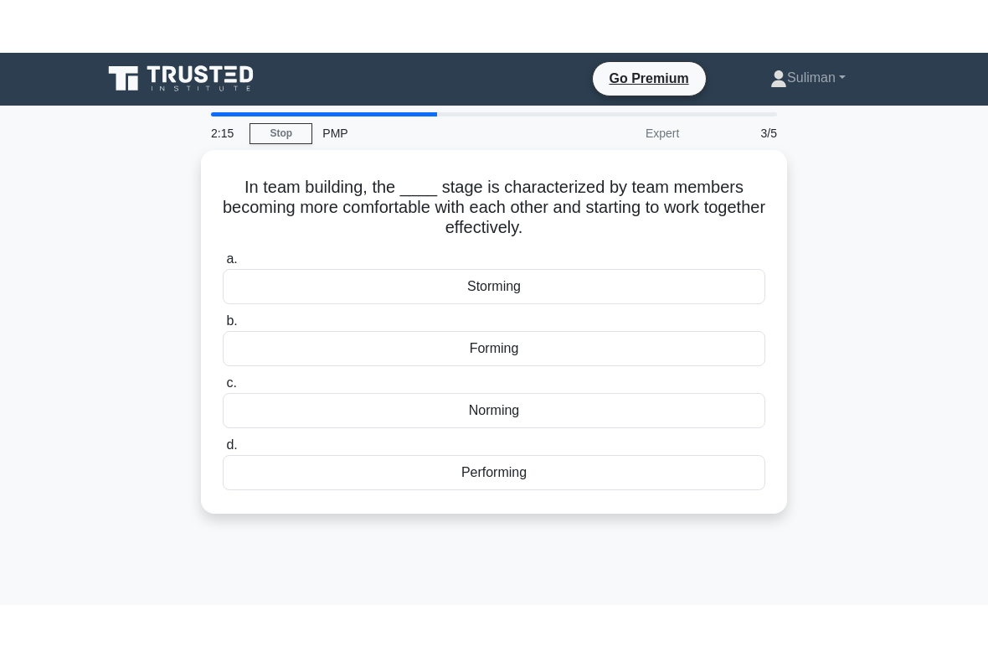
scroll to position [0, 0]
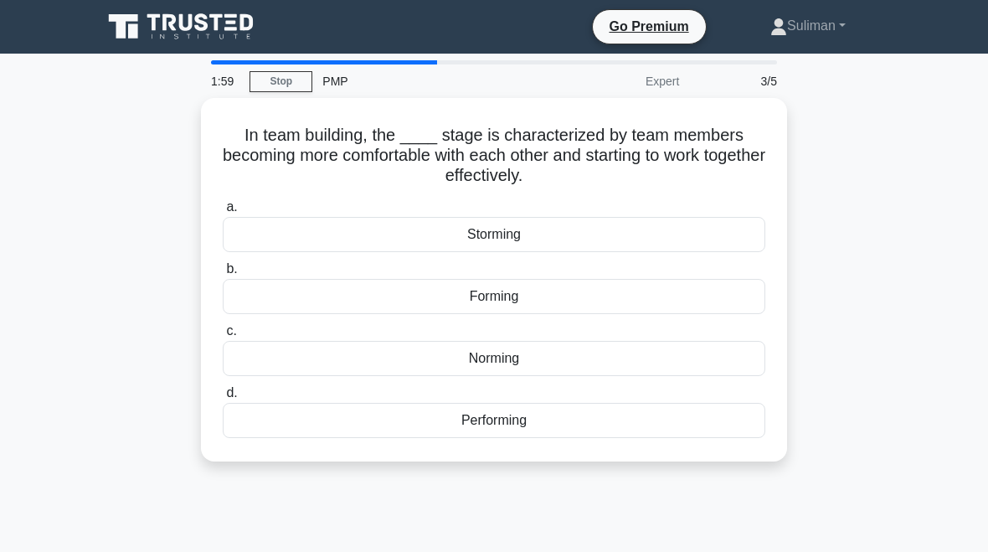
click at [606, 421] on div "Performing" at bounding box center [494, 420] width 543 height 35
click at [223, 399] on input "d. Performing" at bounding box center [223, 393] width 0 height 11
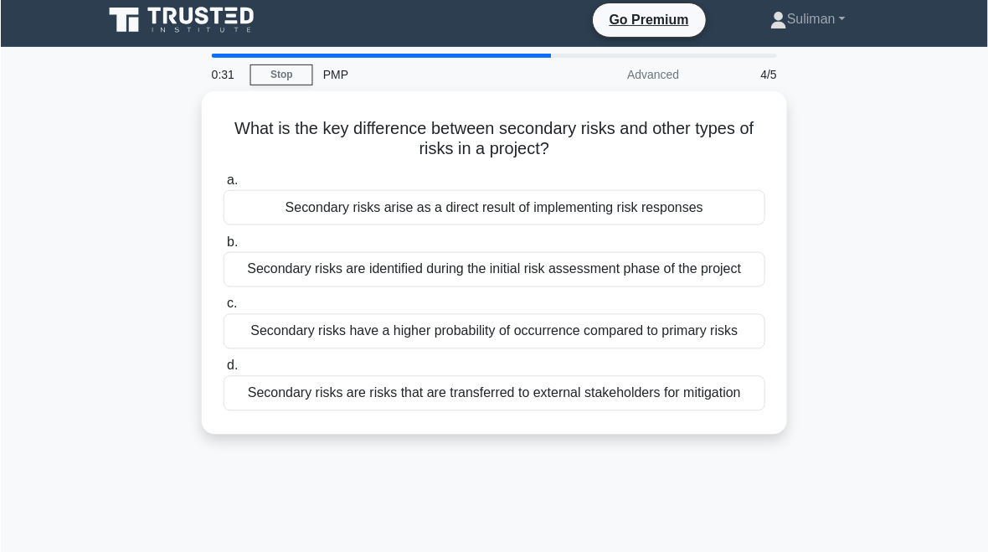
scroll to position [5, 0]
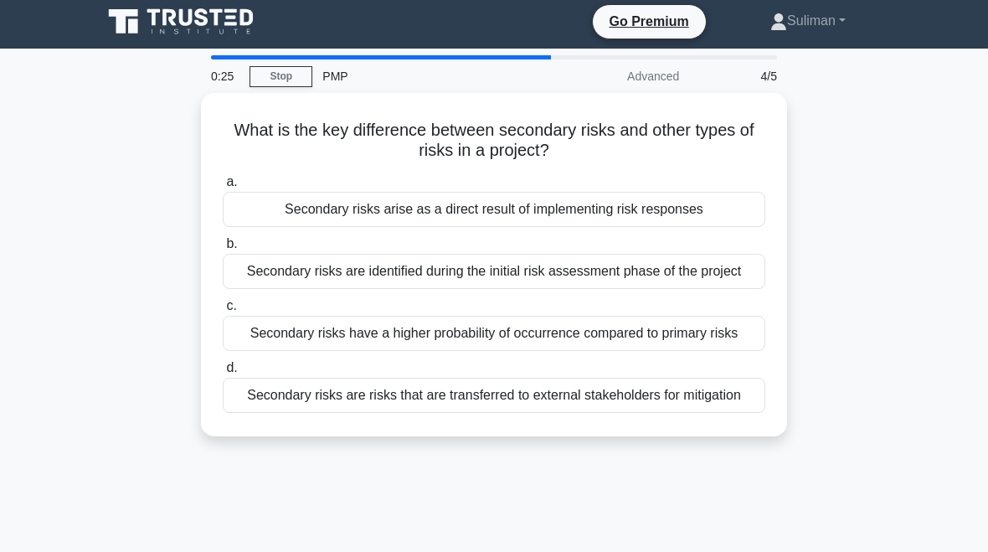
click at [656, 280] on div "Secondary risks are identified during the initial risk assessment phase of the …" at bounding box center [494, 271] width 543 height 35
click at [223, 250] on input "b. Secondary risks are identified during the initial risk assessment phase of t…" at bounding box center [223, 244] width 0 height 11
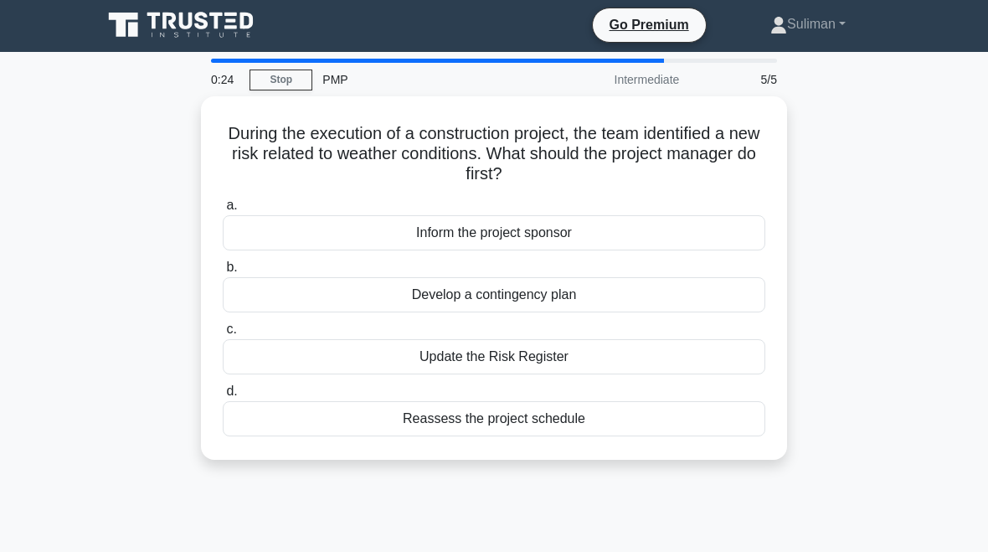
scroll to position [0, 0]
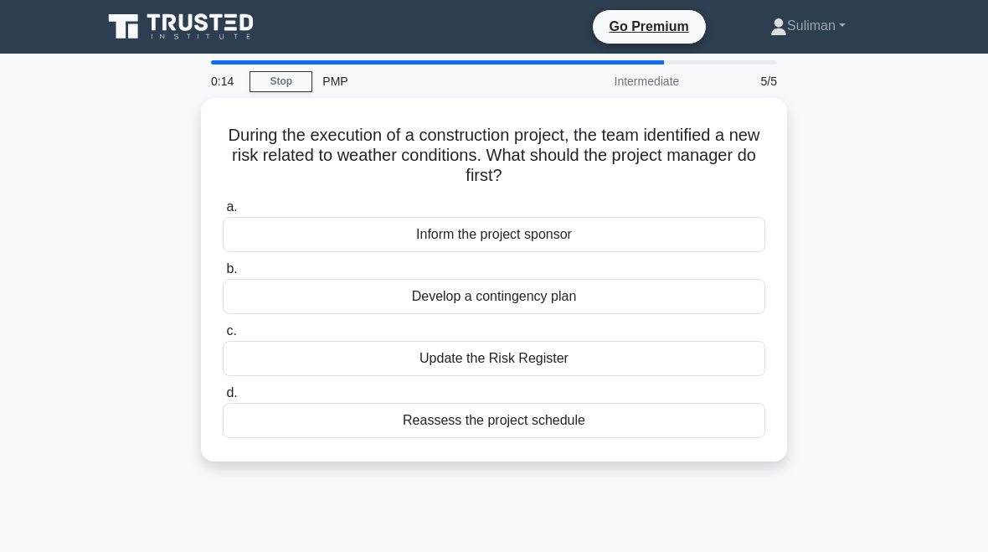
click at [606, 417] on div "Reassess the project schedule" at bounding box center [494, 420] width 543 height 35
click at [223, 399] on input "d. Reassess the project schedule" at bounding box center [223, 393] width 0 height 11
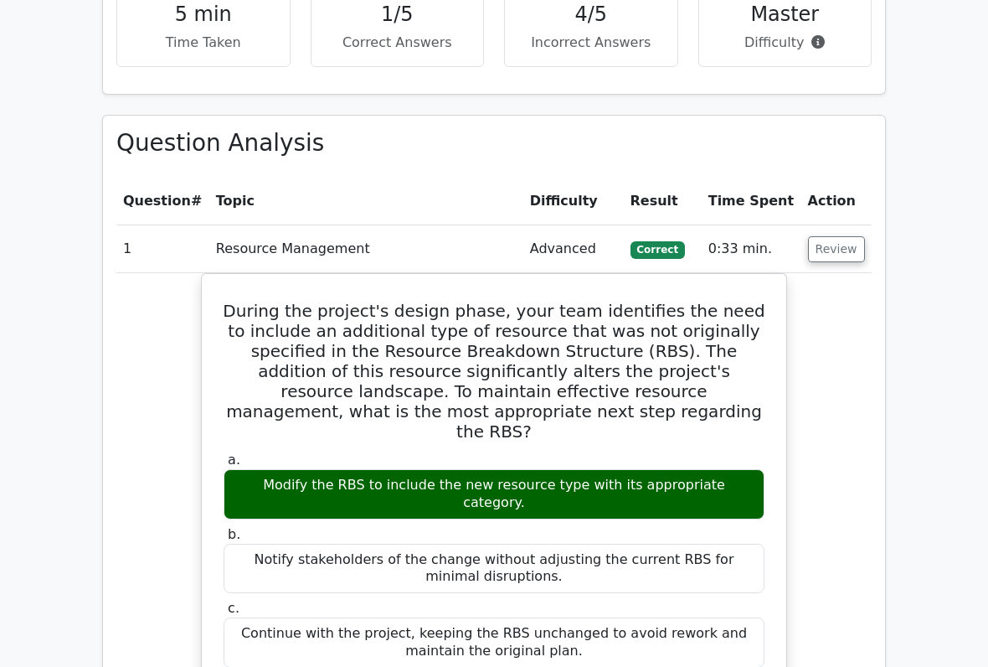
scroll to position [1134, 0]
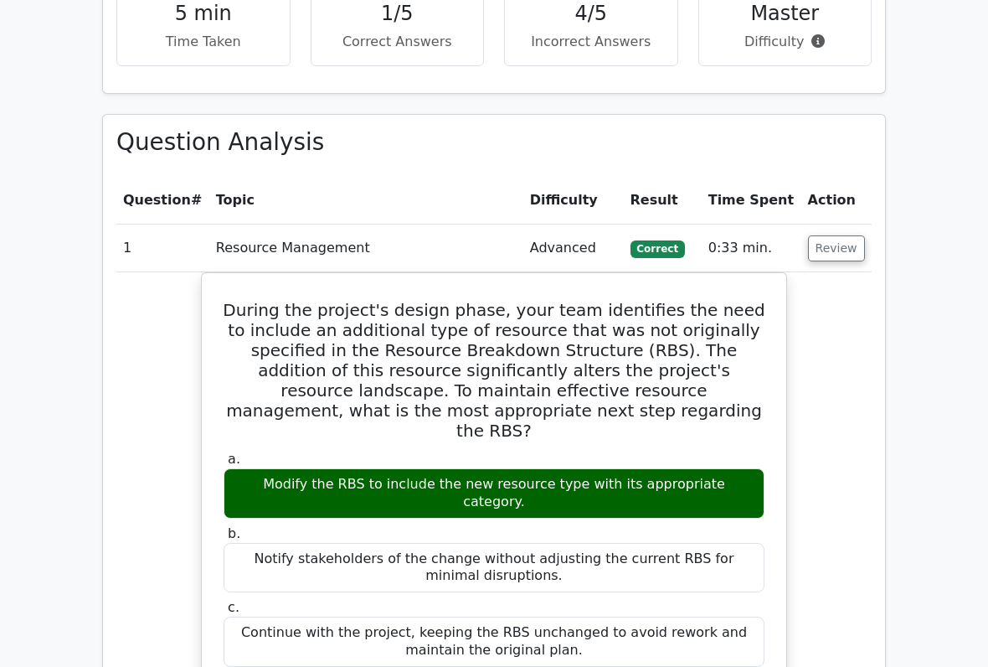
click at [822, 235] on button "Review" at bounding box center [836, 248] width 57 height 26
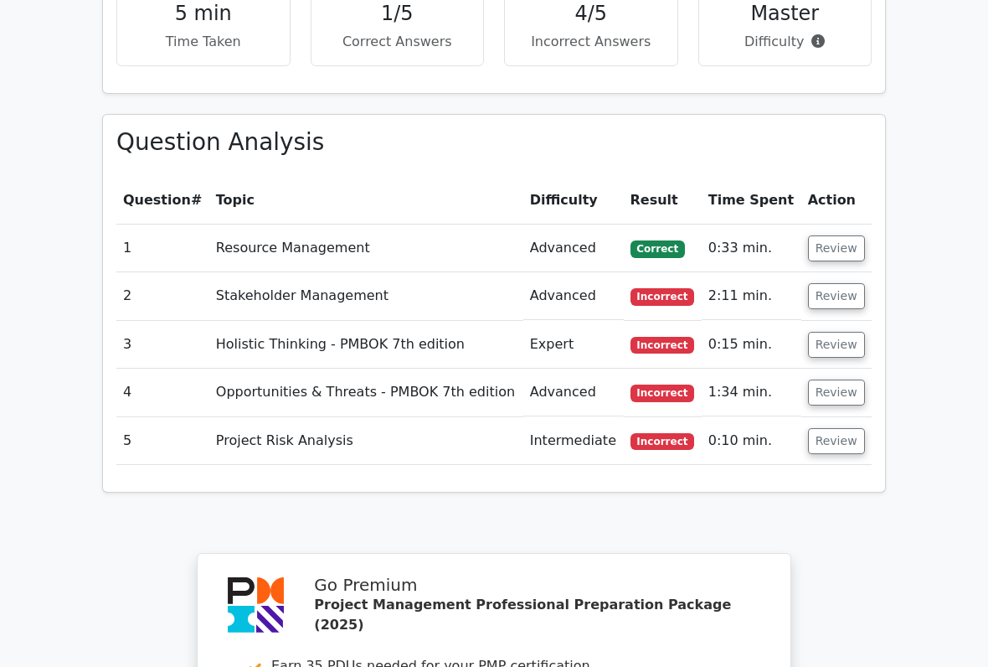
click at [817, 283] on button "Review" at bounding box center [836, 296] width 57 height 26
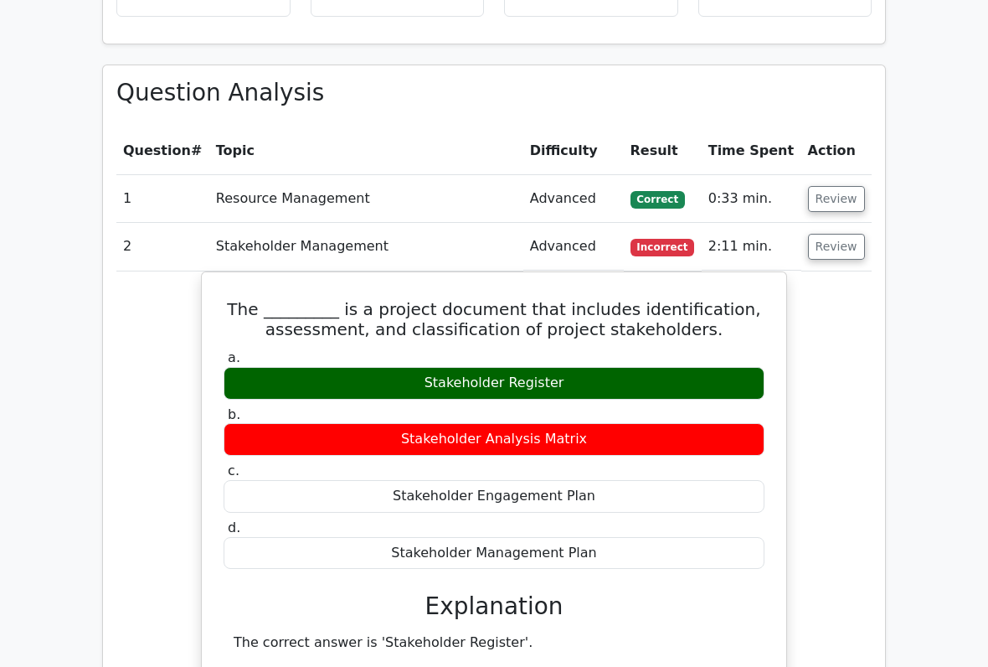
scroll to position [1181, 0]
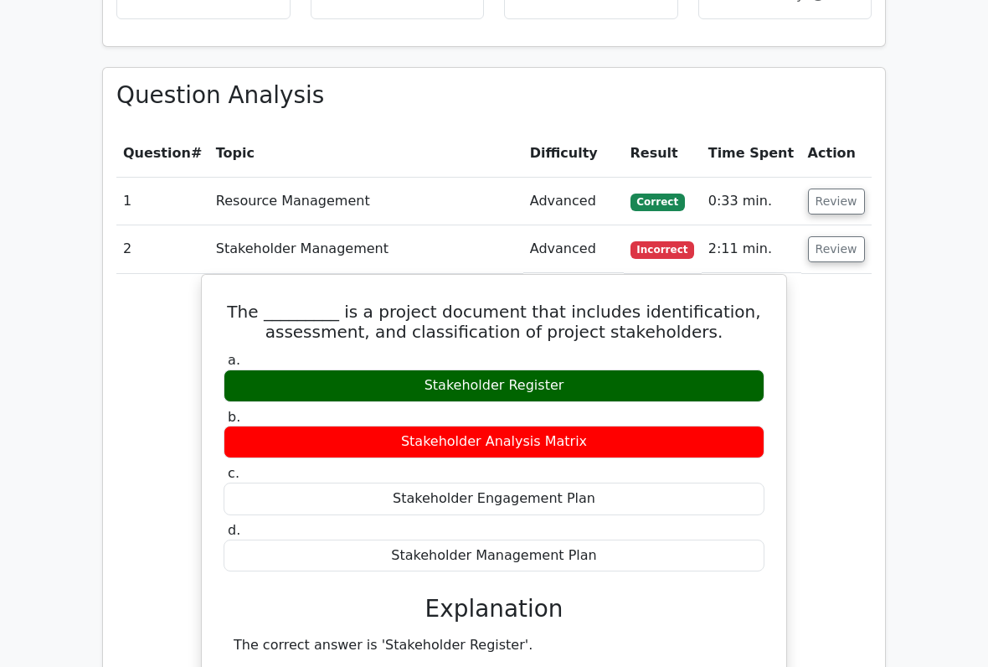
click at [835, 236] on button "Review" at bounding box center [836, 249] width 57 height 26
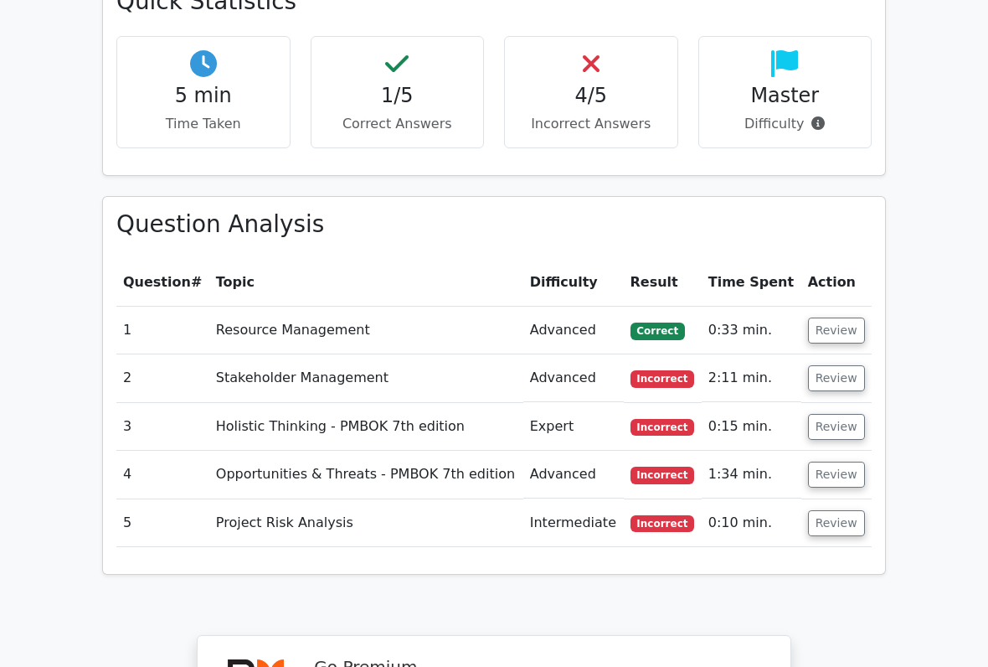
click at [827, 415] on button "Review" at bounding box center [836, 428] width 57 height 26
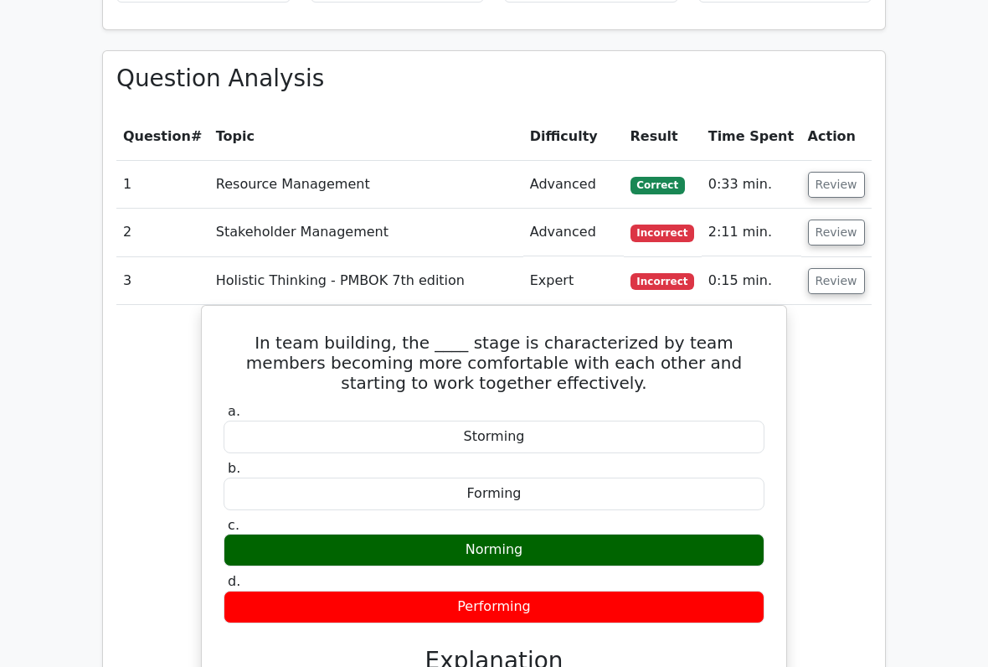
scroll to position [1200, 0]
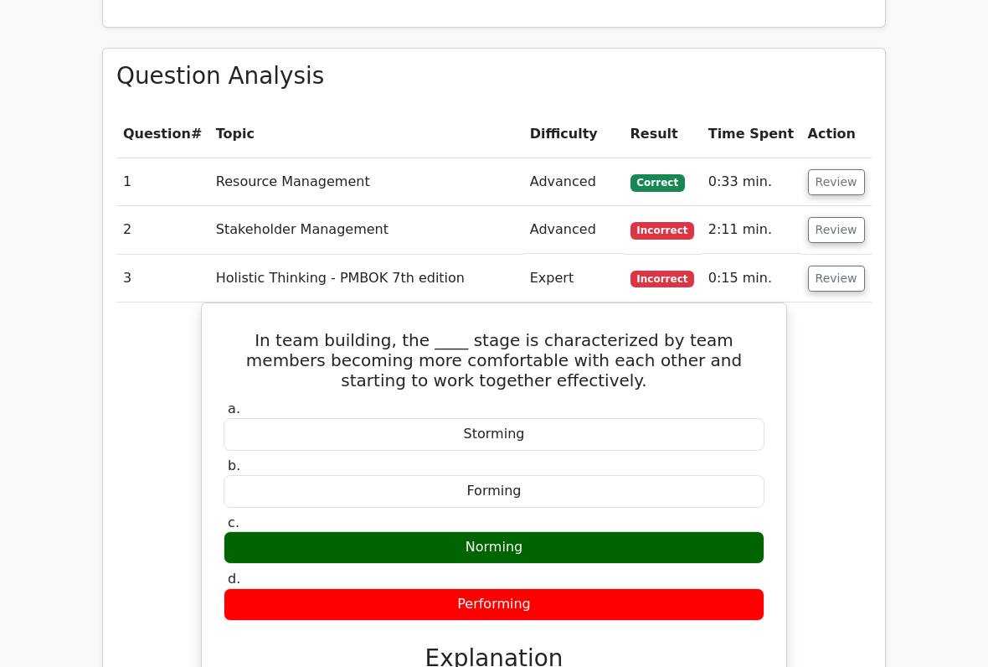
click at [821, 266] on button "Review" at bounding box center [836, 279] width 57 height 26
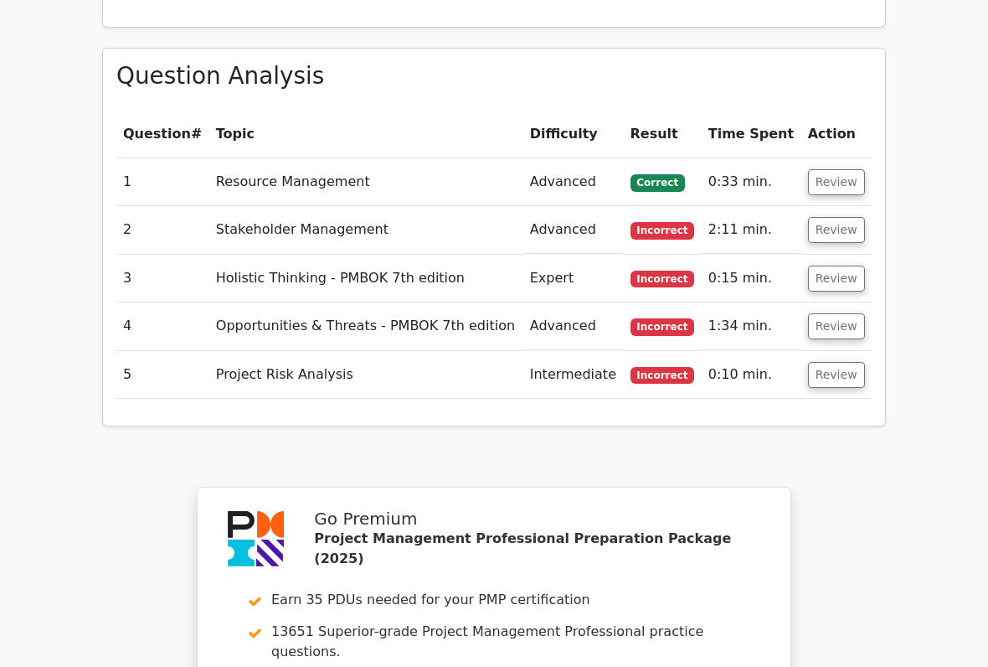
click at [822, 313] on button "Review" at bounding box center [836, 326] width 57 height 26
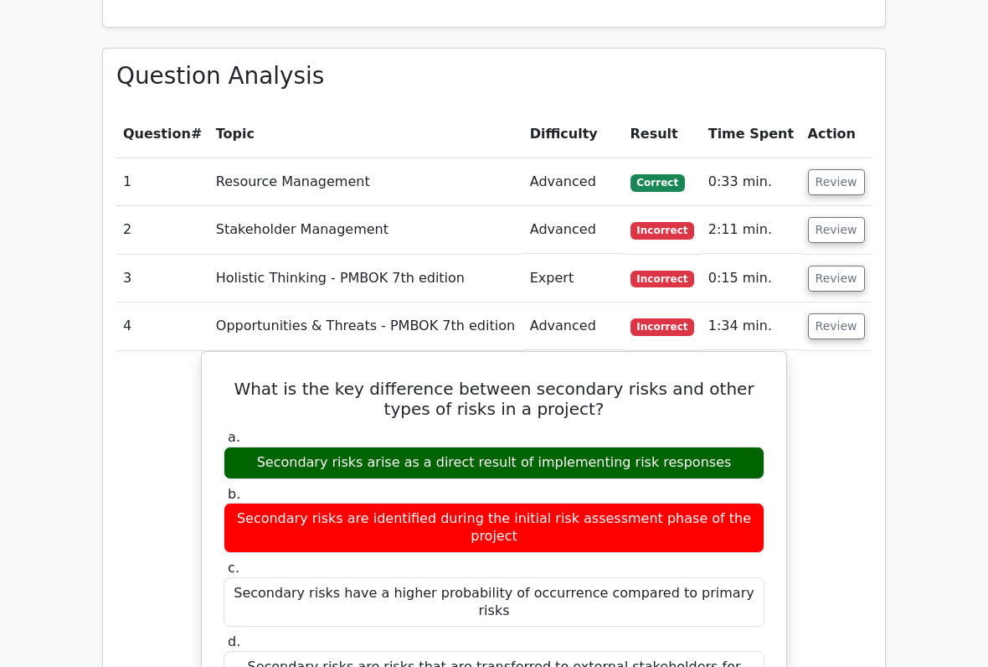
click at [833, 313] on button "Review" at bounding box center [836, 326] width 57 height 26
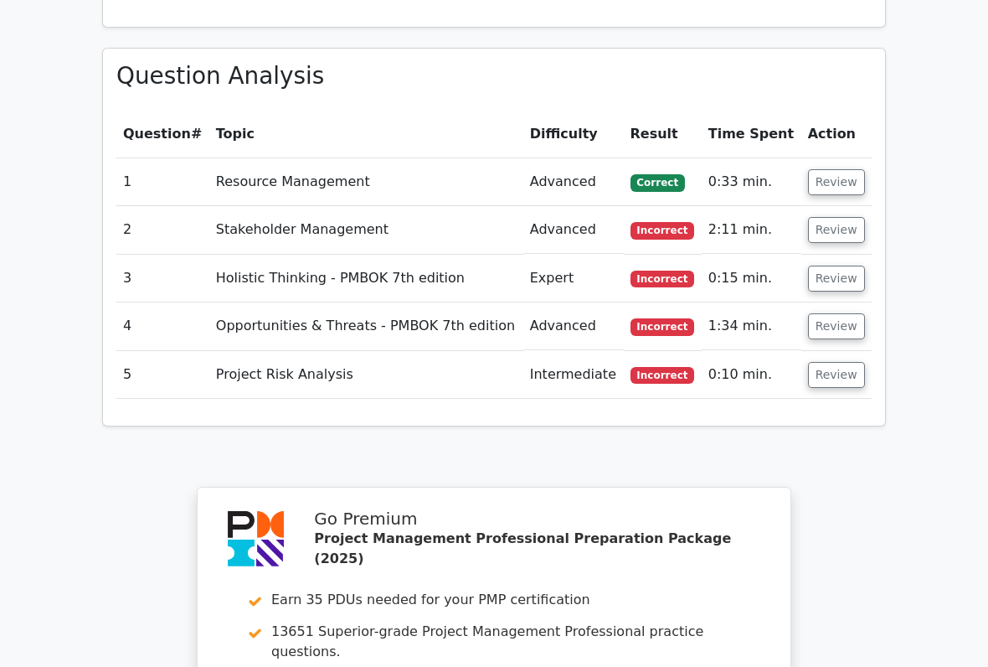
click at [824, 362] on button "Review" at bounding box center [836, 375] width 57 height 26
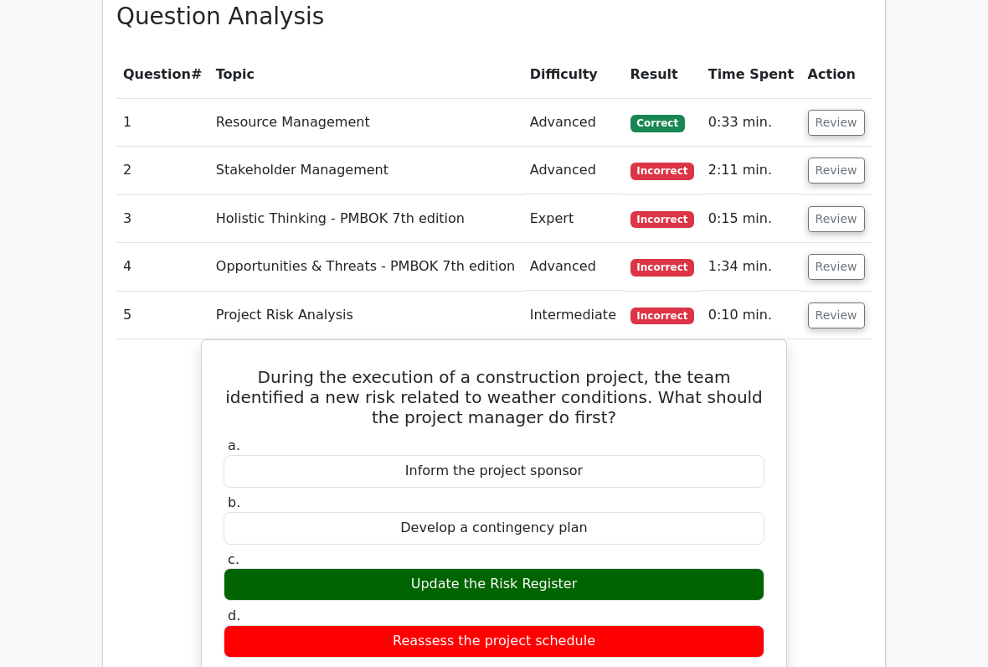
scroll to position [1258, 0]
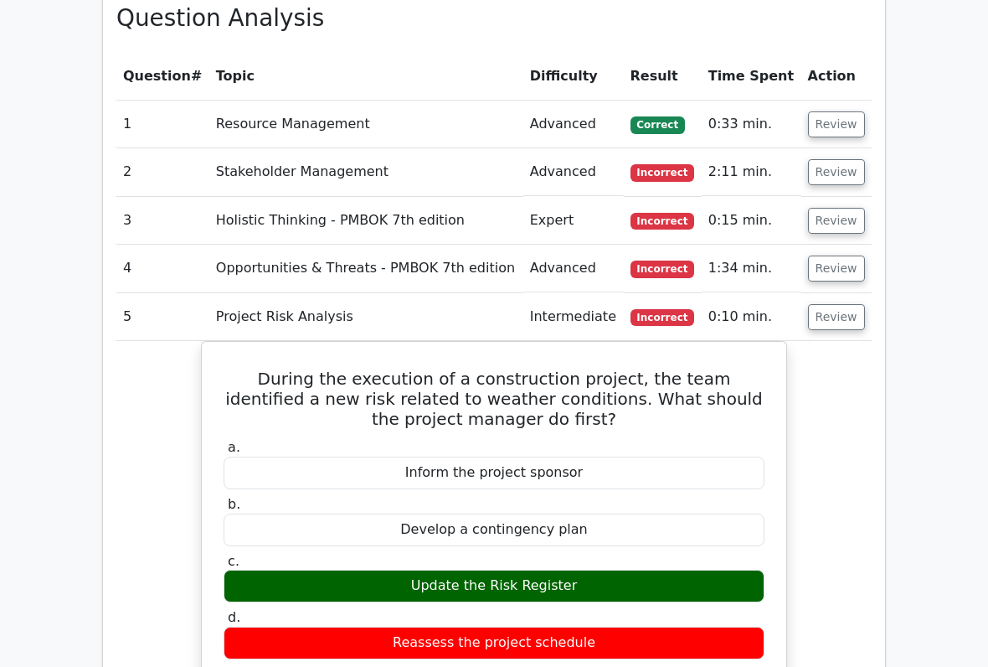
click at [823, 304] on button "Review" at bounding box center [836, 317] width 57 height 26
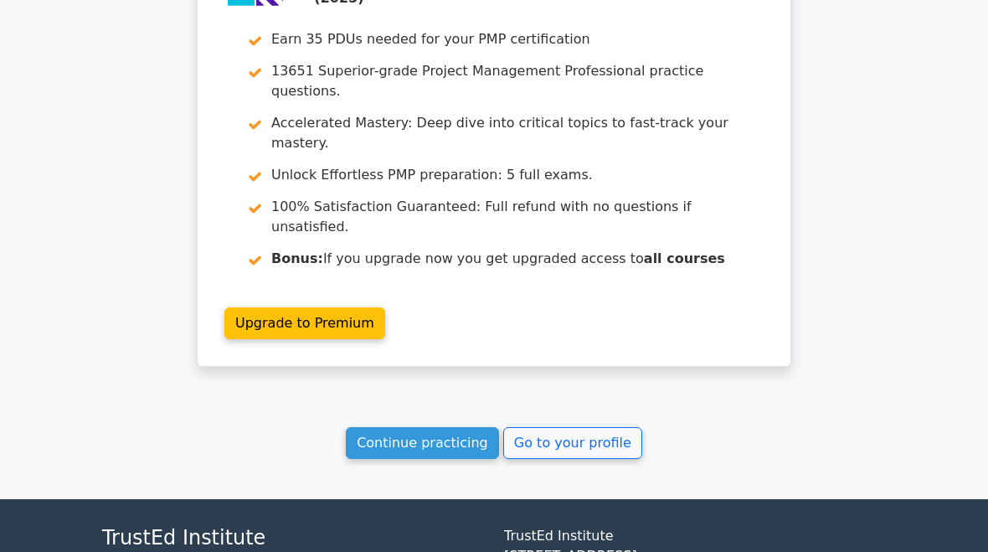
scroll to position [1783, 0]
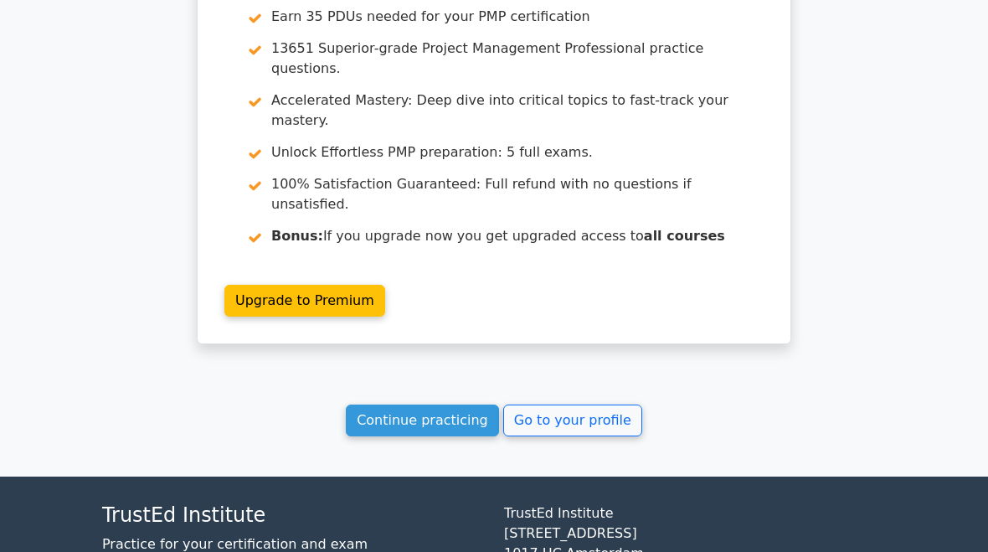
click at [591, 405] on link "Go to your profile" at bounding box center [572, 421] width 139 height 32
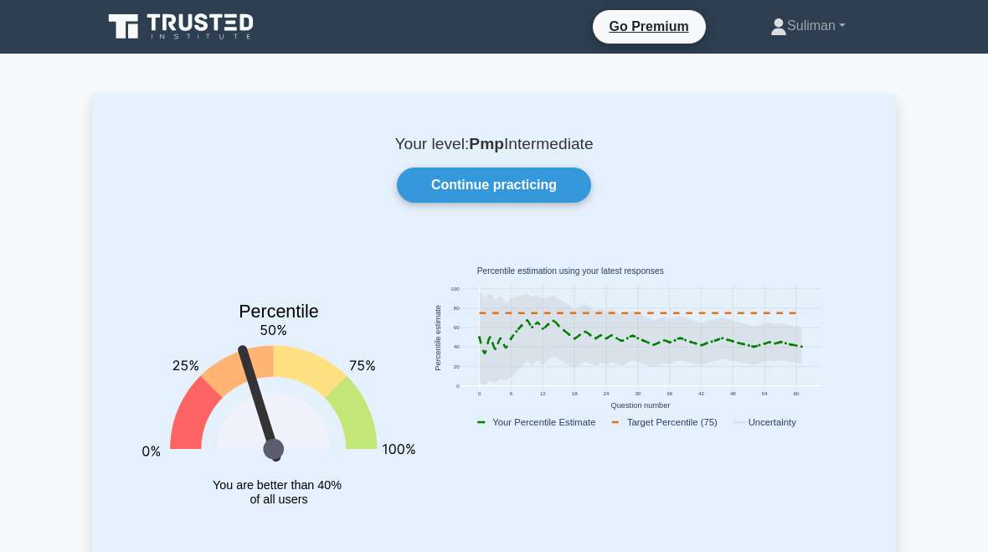
click at [547, 187] on link "Continue practicing" at bounding box center [494, 185] width 194 height 35
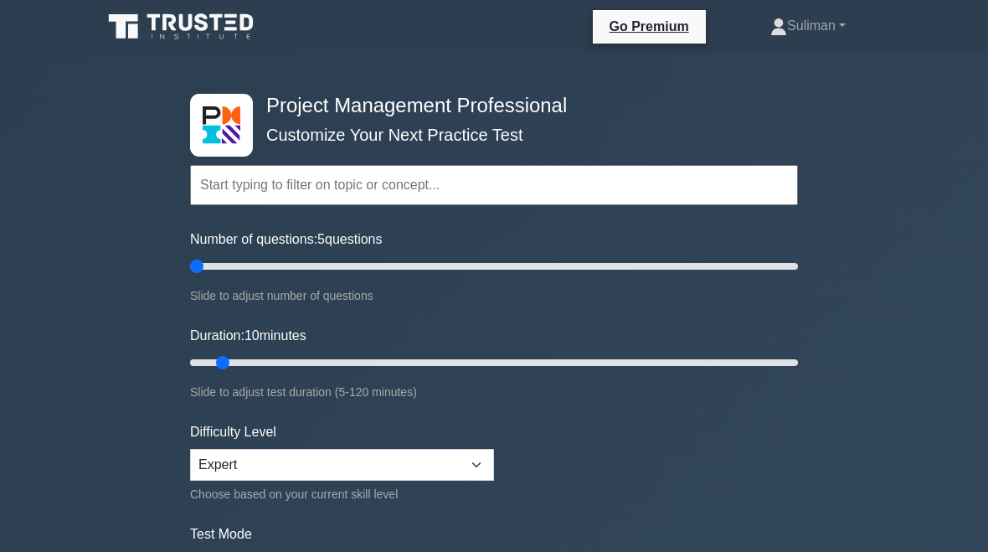
type input "5"
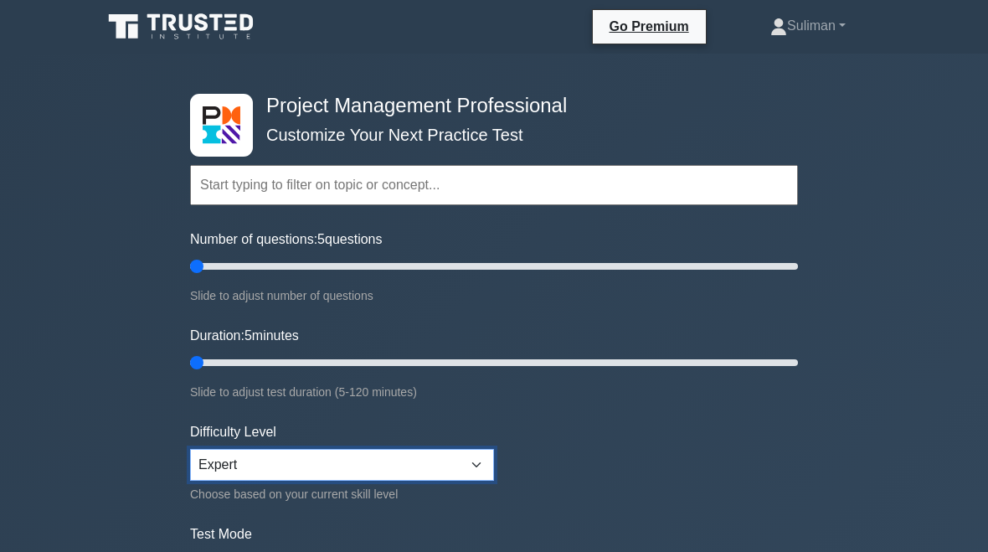
click at [467, 449] on select "Beginner Intermediate Expert" at bounding box center [342, 465] width 304 height 32
select select "intermediate"
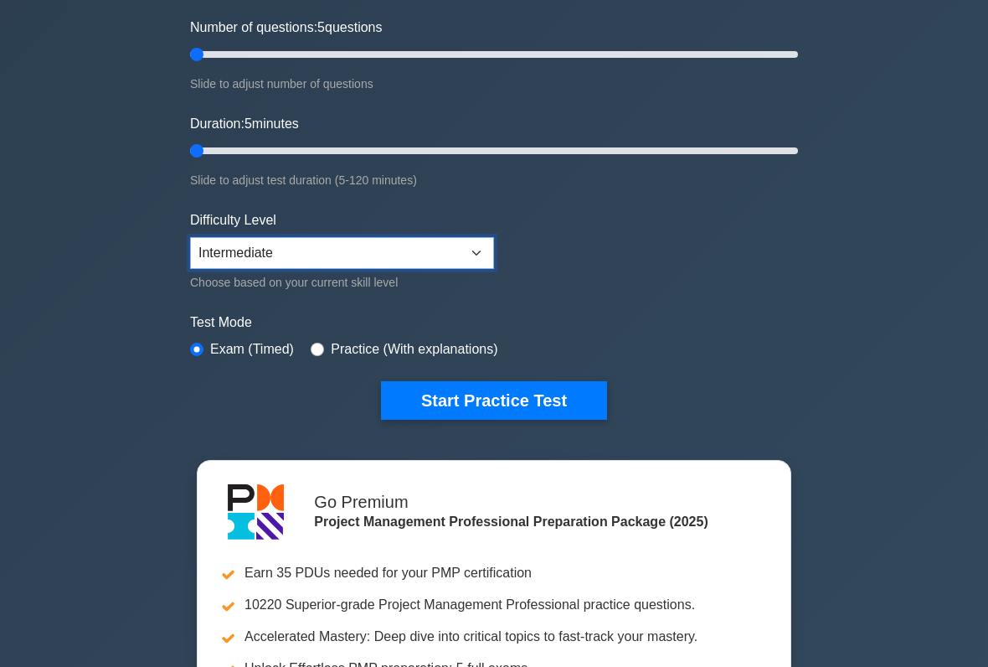
scroll to position [217, 0]
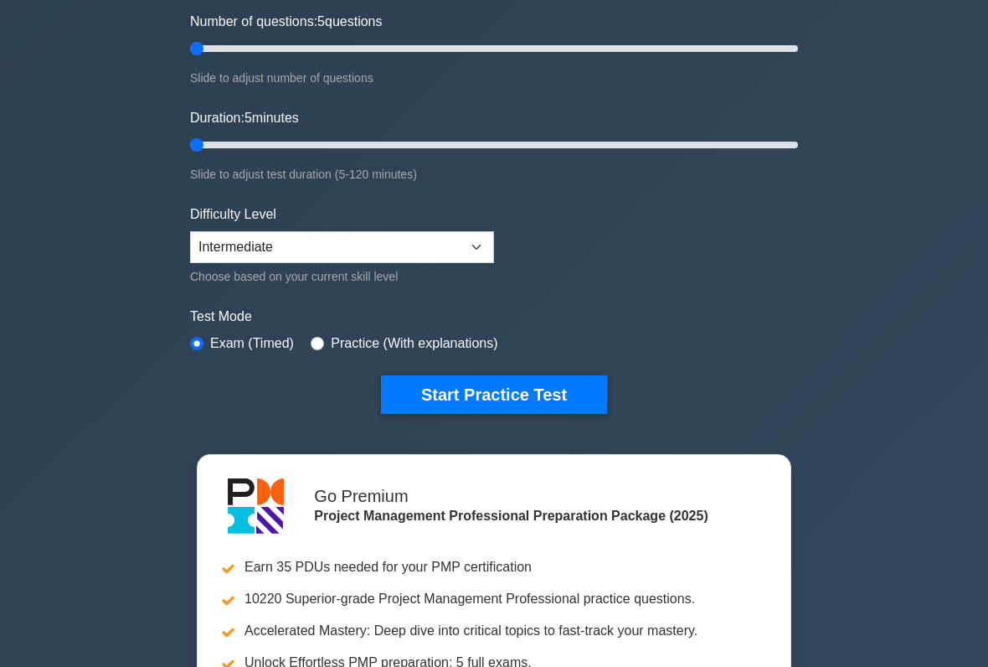
click at [564, 394] on button "Start Practice Test" at bounding box center [494, 395] width 226 height 39
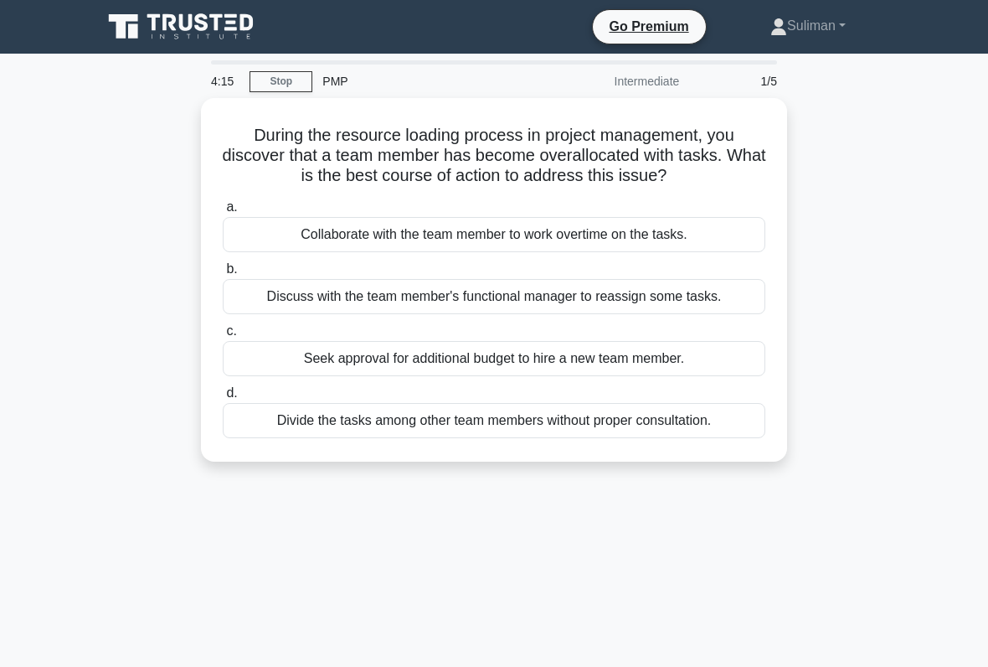
click at [637, 252] on div "Collaborate with the team member to work overtime on the tasks." at bounding box center [494, 234] width 543 height 35
click at [223, 213] on input "a. Collaborate with the team member to work overtime on the tasks." at bounding box center [223, 207] width 0 height 11
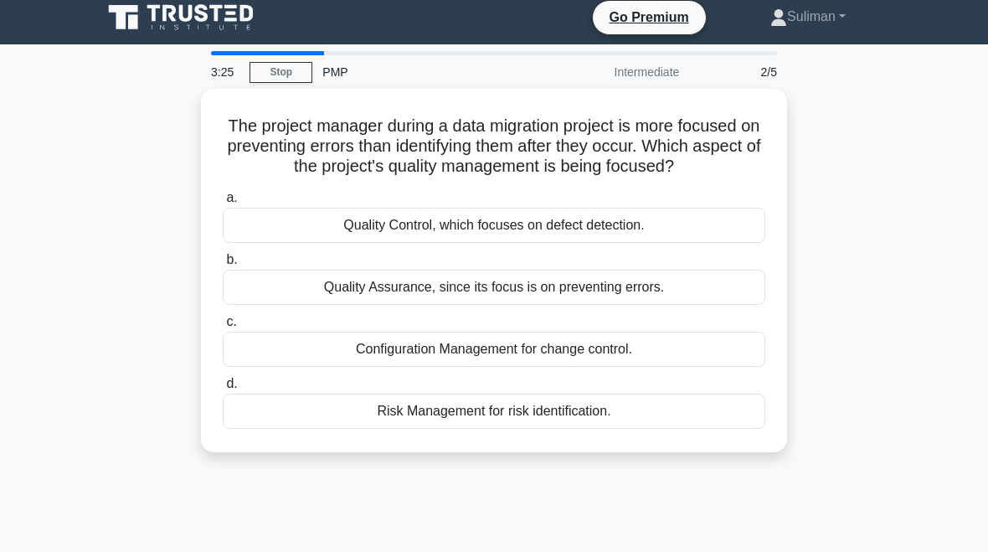
scroll to position [6, 0]
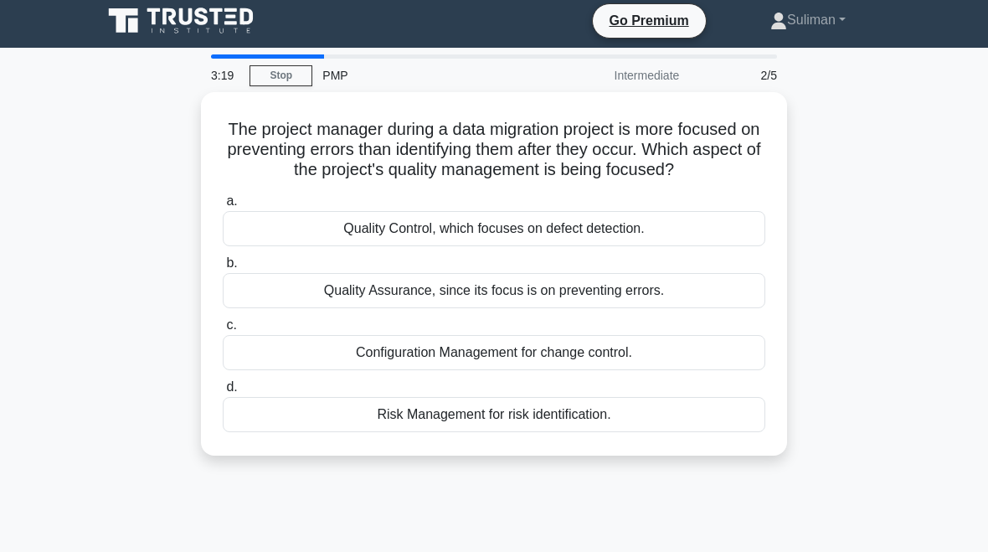
click at [660, 370] on div "Configuration Management for change control." at bounding box center [494, 352] width 543 height 35
click at [223, 331] on input "c. Configuration Management for change control." at bounding box center [223, 325] width 0 height 11
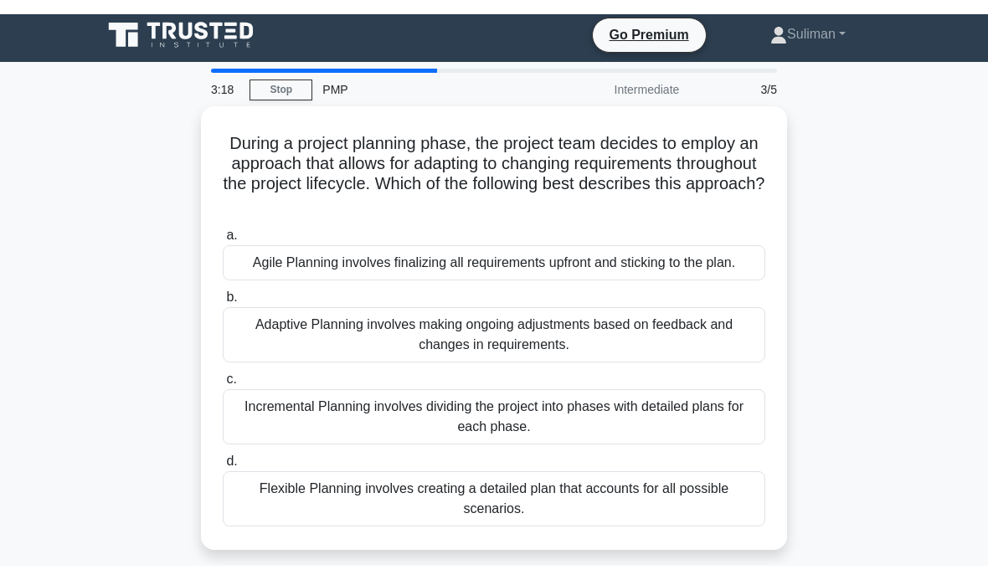
scroll to position [0, 0]
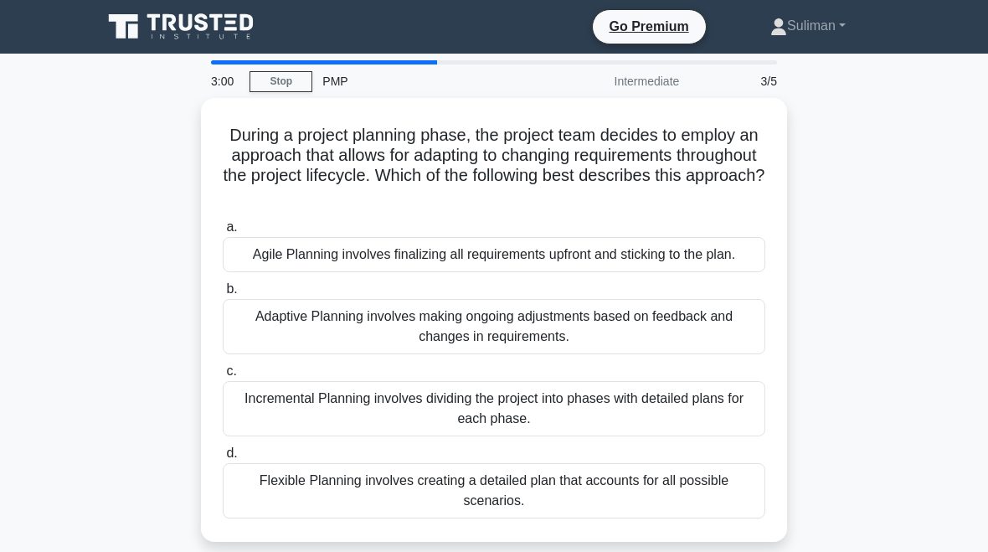
click at [764, 485] on div "Flexible Planning involves creating a detailed plan that accounts for all possi…" at bounding box center [494, 490] width 543 height 55
click at [223, 459] on input "d. Flexible Planning involves creating a detailed plan that accounts for all po…" at bounding box center [223, 453] width 0 height 11
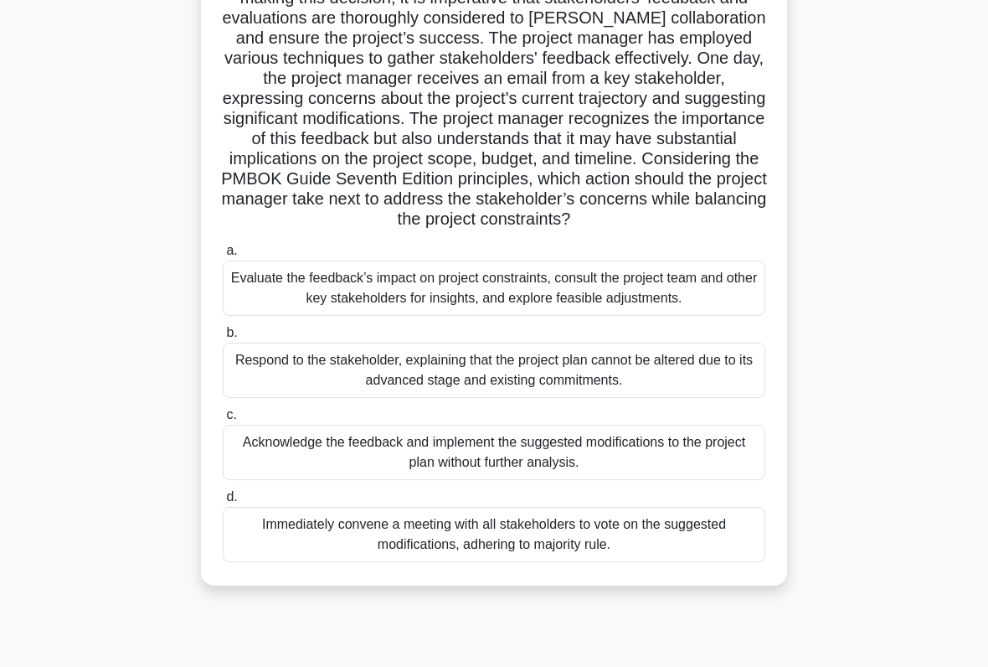
scroll to position [202, 0]
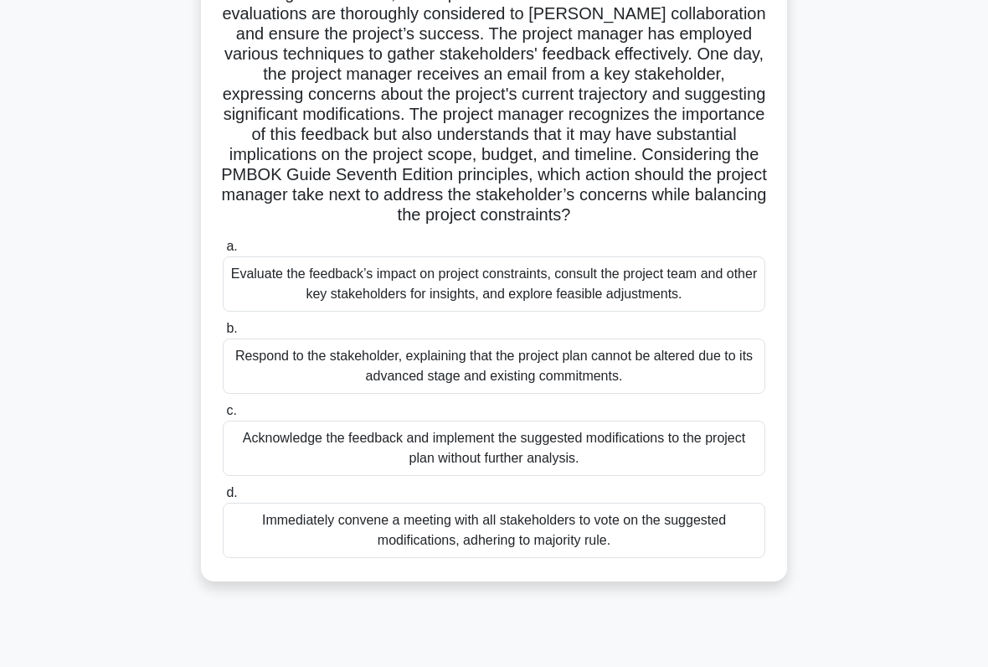
click at [659, 312] on div "Evaluate the feedback’s impact on project constraints, consult the project team…" at bounding box center [494, 283] width 543 height 55
click at [223, 252] on input "a. Evaluate the feedback’s impact on project constraints, consult the project t…" at bounding box center [223, 246] width 0 height 11
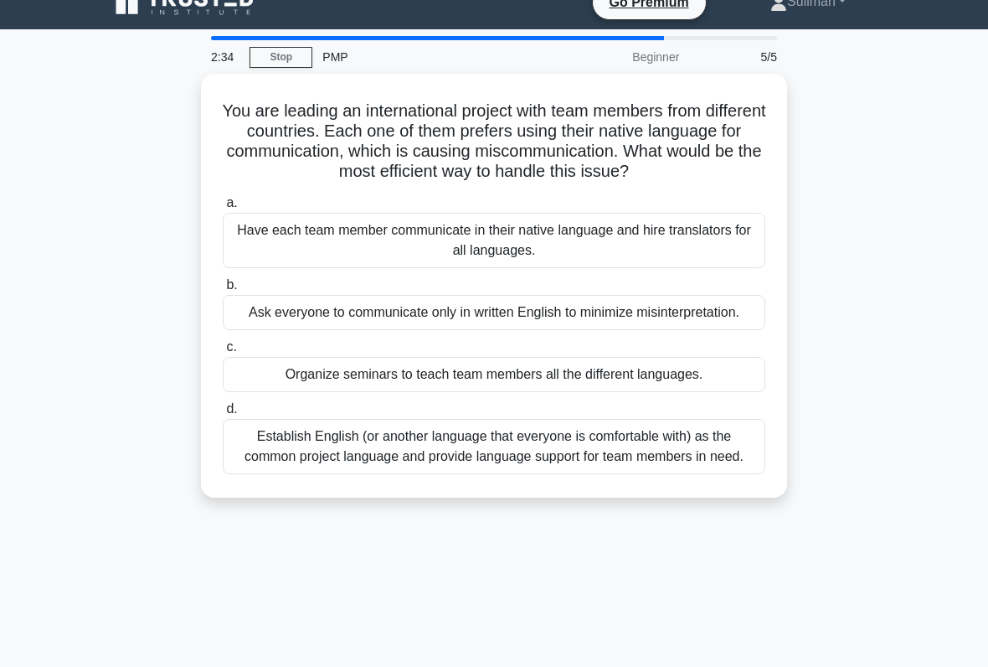
scroll to position [21, 0]
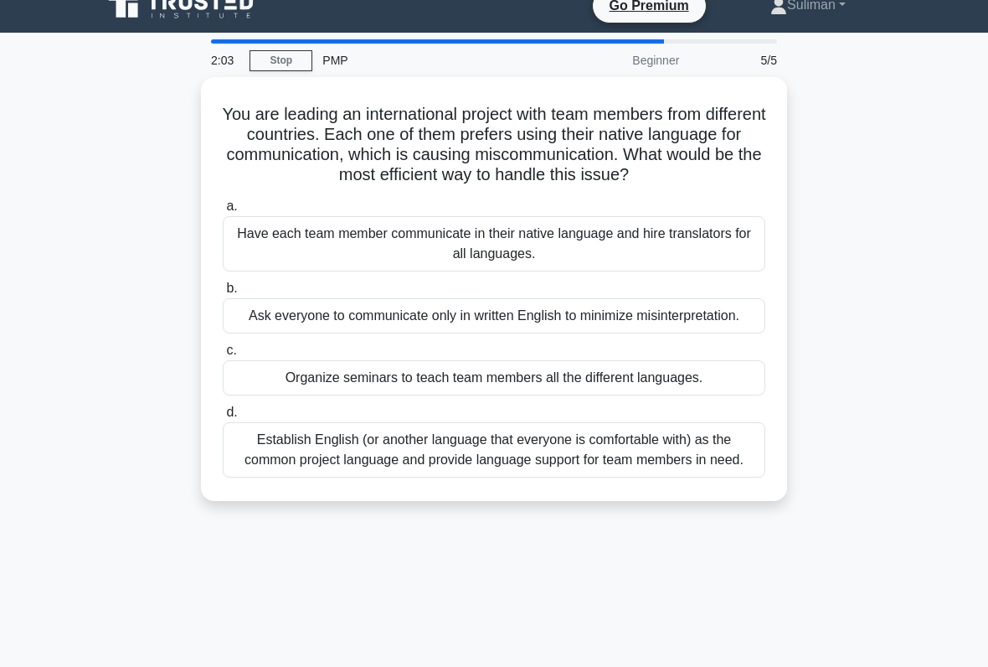
click at [670, 477] on div "Establish English (or another language that everyone is comfortable with) as th…" at bounding box center [494, 449] width 543 height 55
click at [223, 418] on input "d. Establish English (or another language that everyone is comfortable with) as…" at bounding box center [223, 412] width 0 height 11
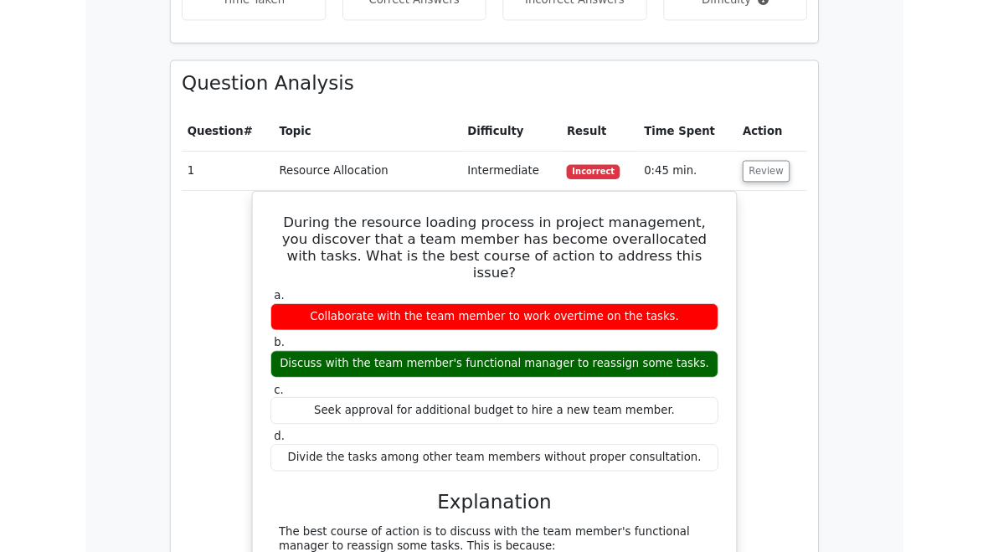
scroll to position [1174, 0]
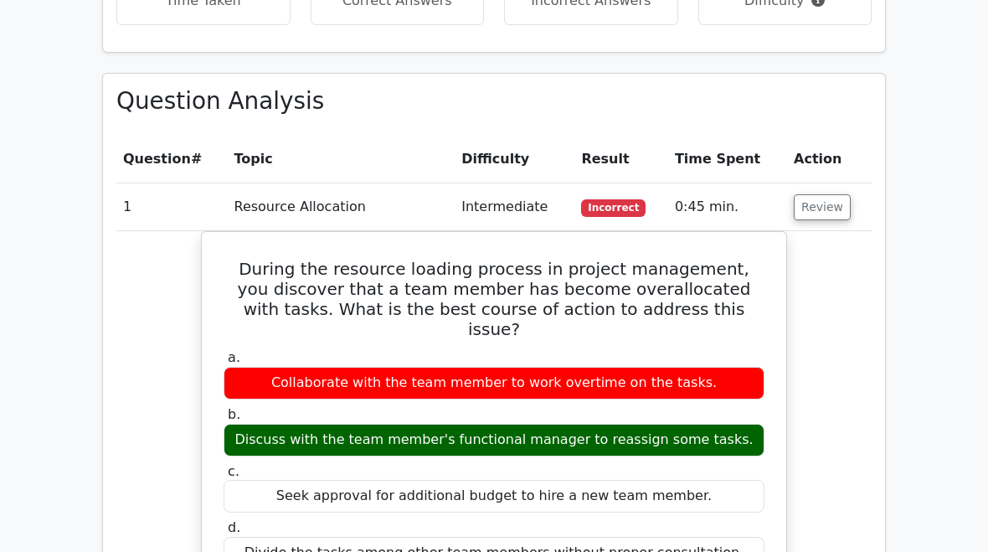
click at [823, 195] on button "Review" at bounding box center [822, 208] width 57 height 26
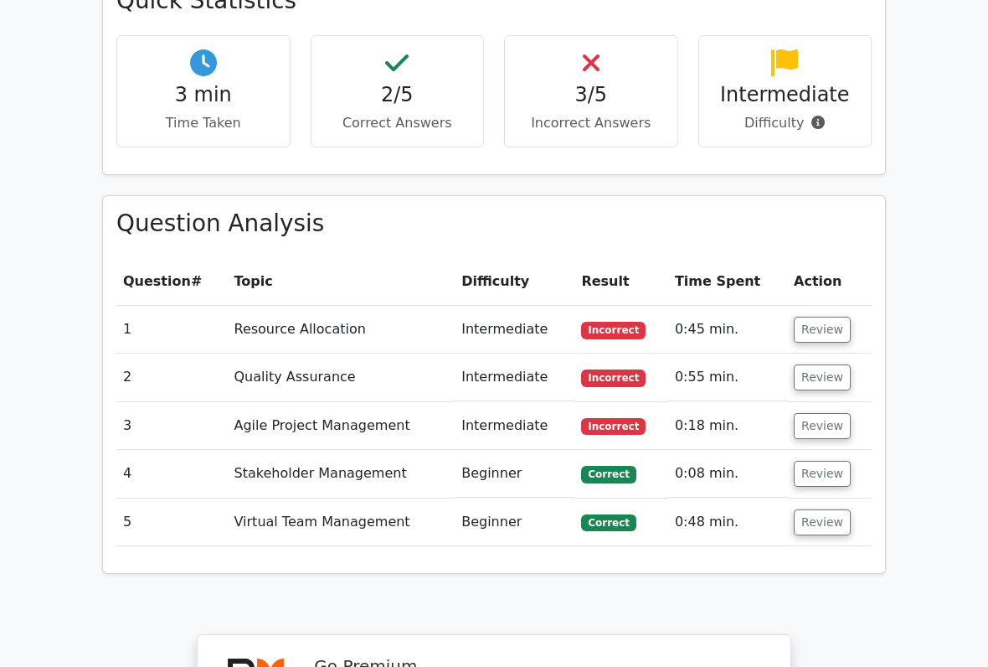
scroll to position [1053, 0]
click at [797, 364] on button "Review" at bounding box center [822, 377] width 57 height 26
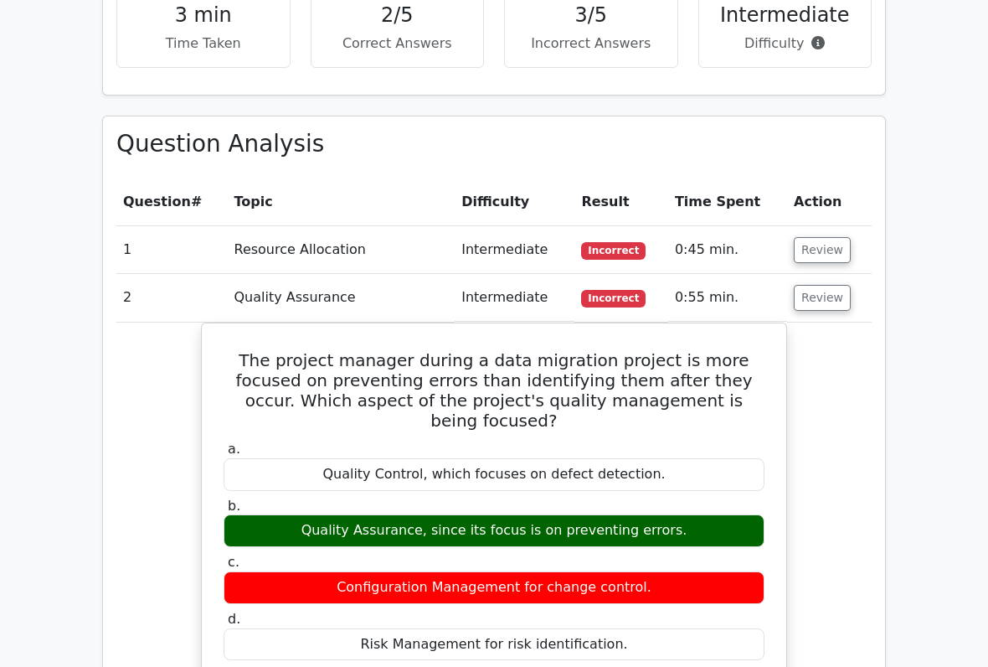
scroll to position [1132, 0]
click at [810, 285] on button "Review" at bounding box center [822, 298] width 57 height 26
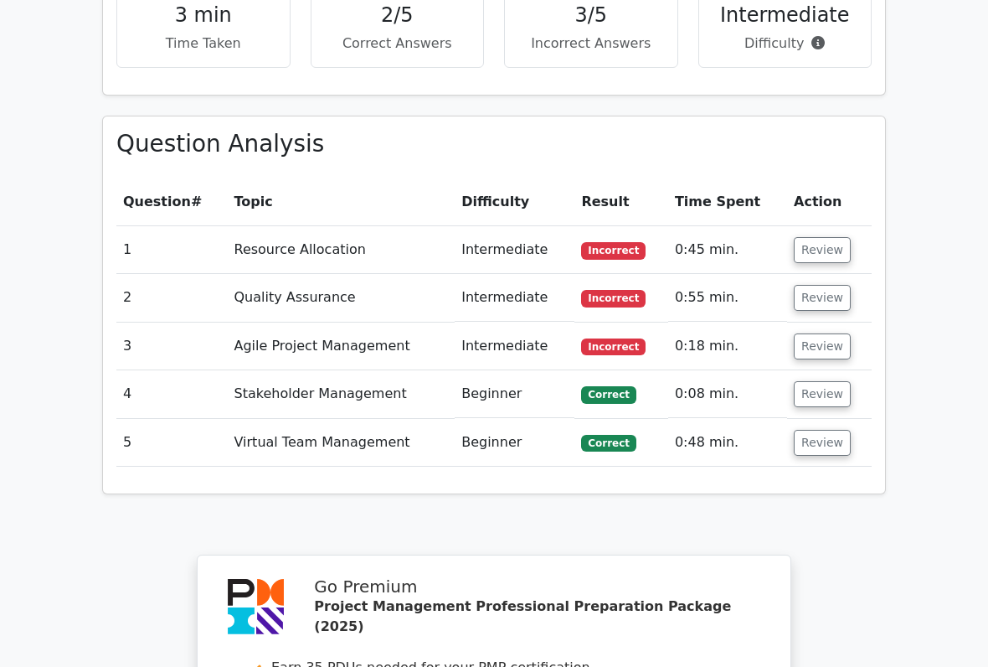
click at [802, 333] on button "Review" at bounding box center [822, 346] width 57 height 26
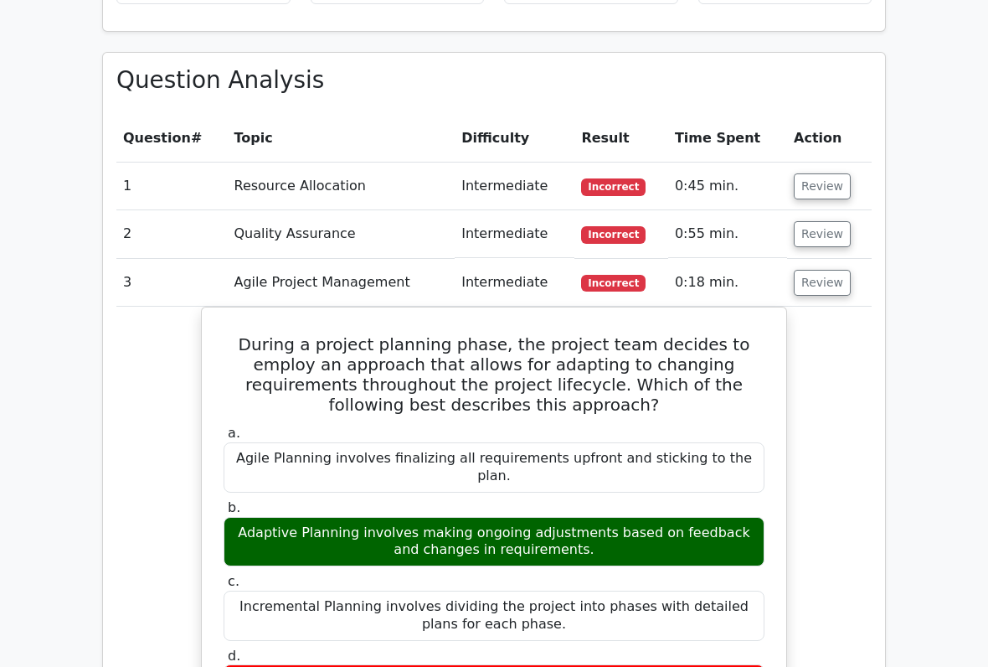
scroll to position [1195, 0]
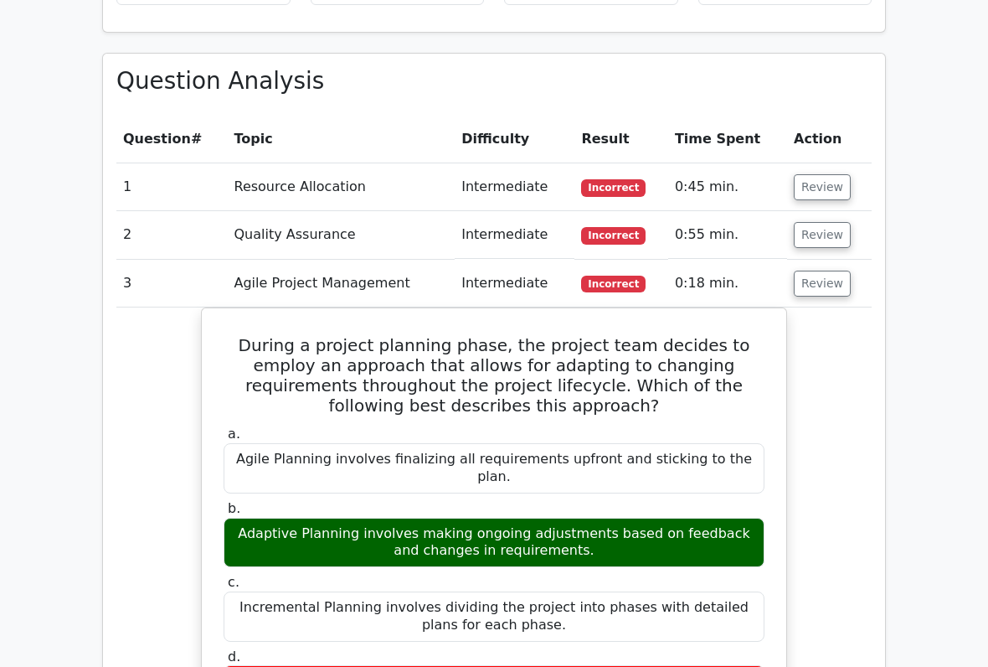
click at [816, 271] on button "Review" at bounding box center [822, 284] width 57 height 26
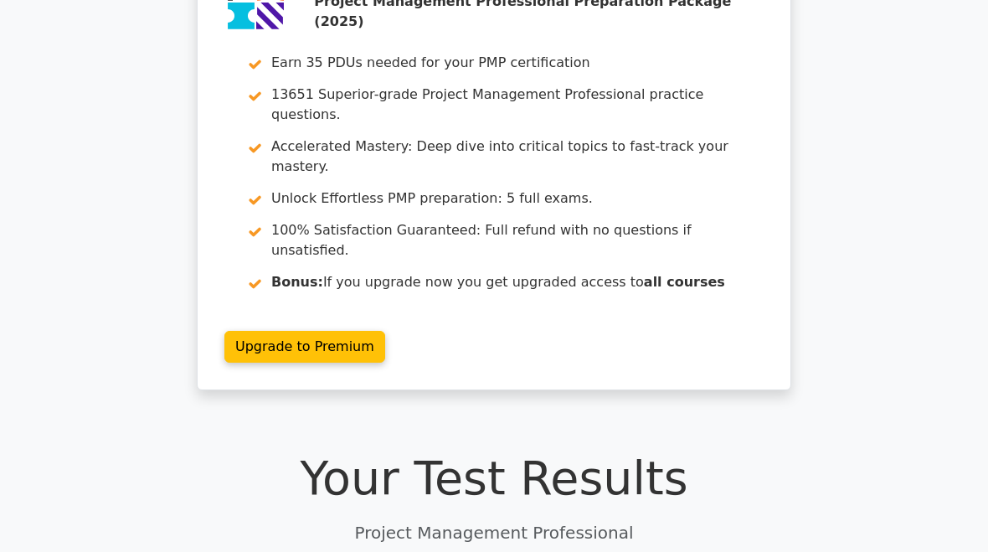
scroll to position [0, 0]
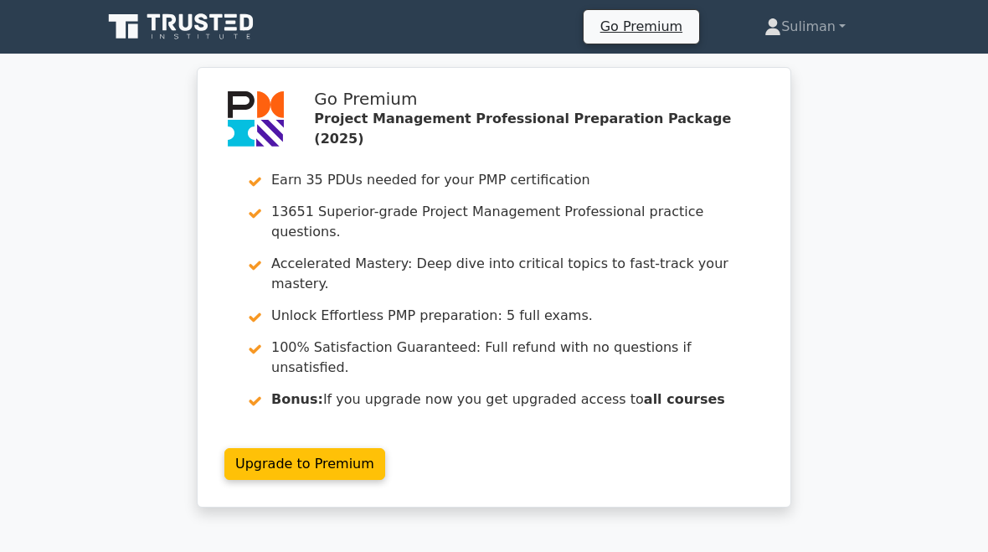
click at [790, 34] on link "Suliman" at bounding box center [806, 27] width 162 height 34
click at [774, 64] on link "Profile" at bounding box center [791, 66] width 132 height 27
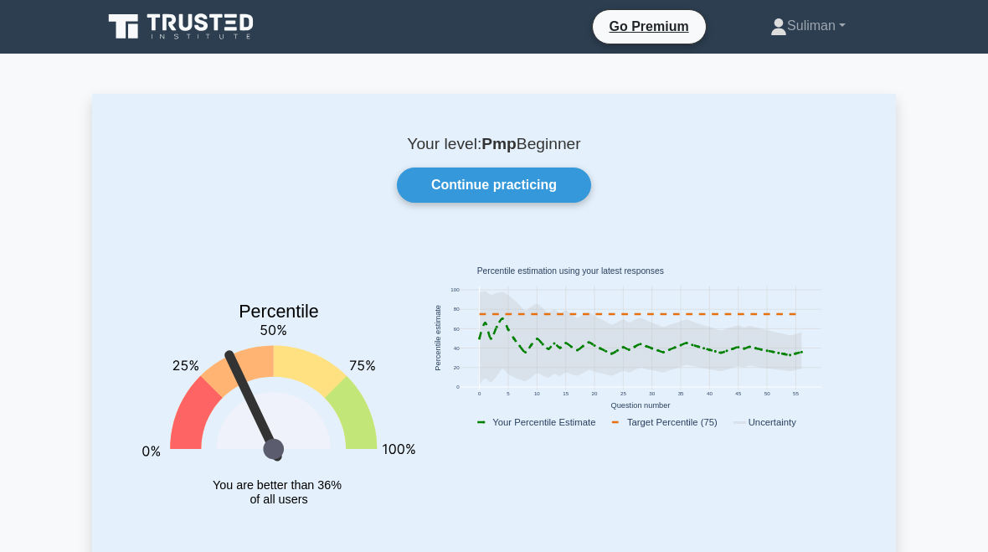
click at [553, 181] on link "Continue practicing" at bounding box center [494, 185] width 194 height 35
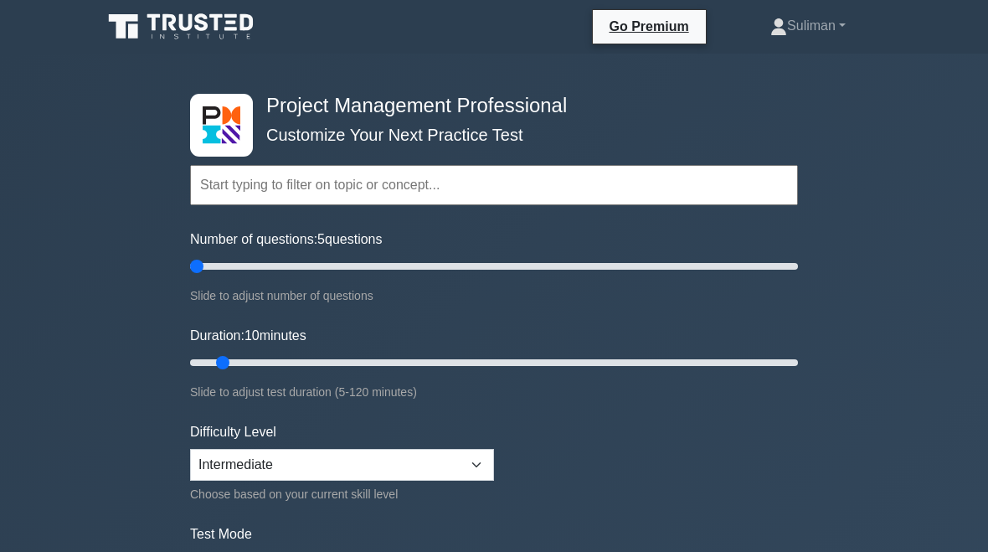
type input "5"
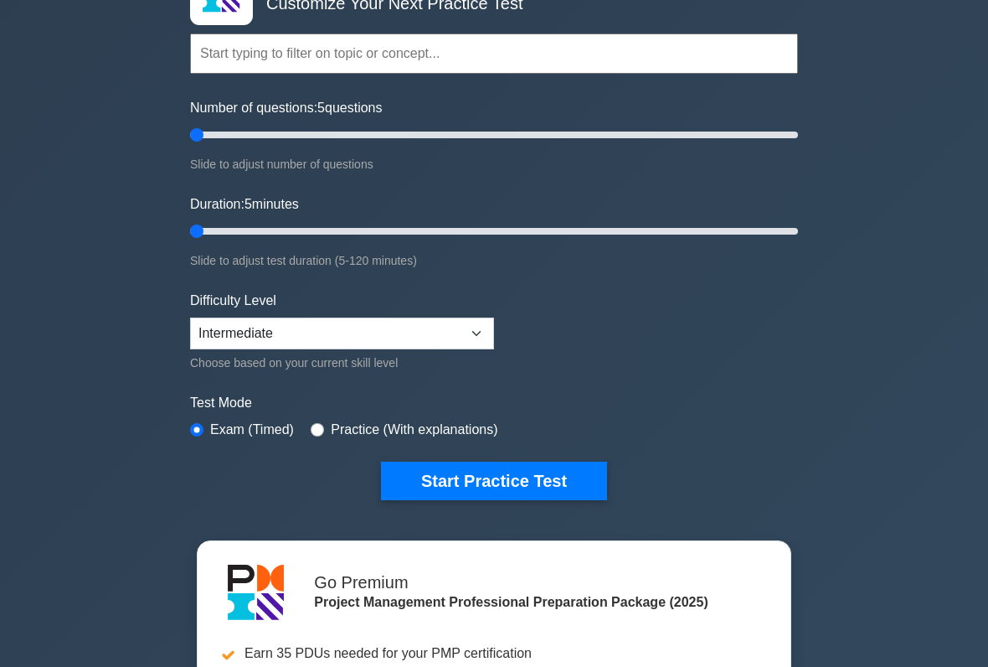
scroll to position [143, 0]
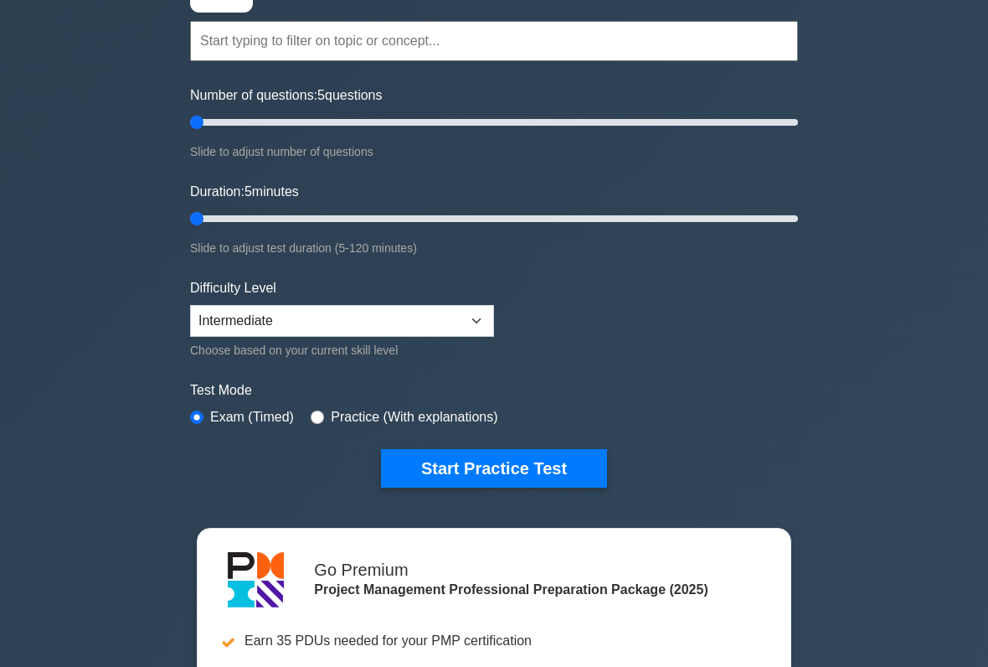
click at [552, 463] on button "Start Practice Test" at bounding box center [494, 469] width 226 height 39
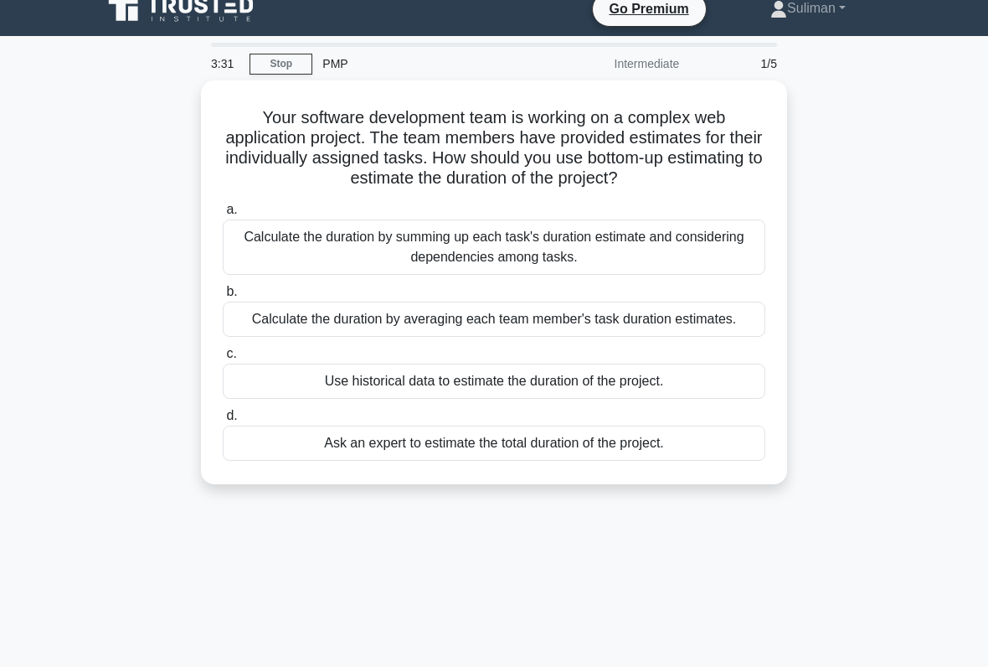
scroll to position [18, 0]
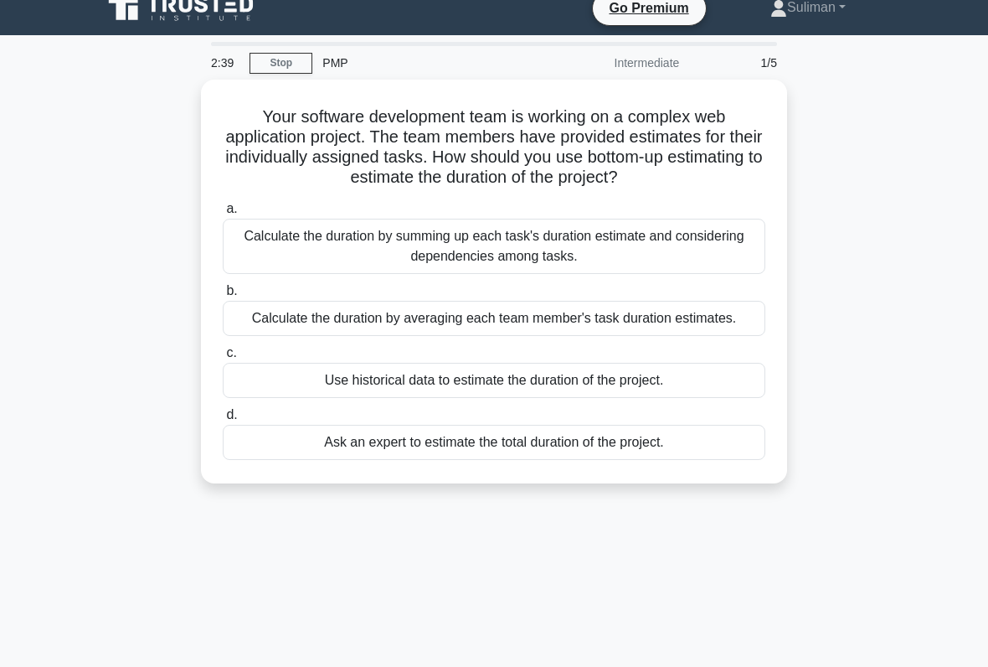
click at [301, 251] on div "Calculate the duration by summing up each task's duration estimate and consider…" at bounding box center [494, 246] width 543 height 55
click at [223, 214] on input "a. Calculate the duration by summing up each task's duration estimate and consi…" at bounding box center [223, 209] width 0 height 11
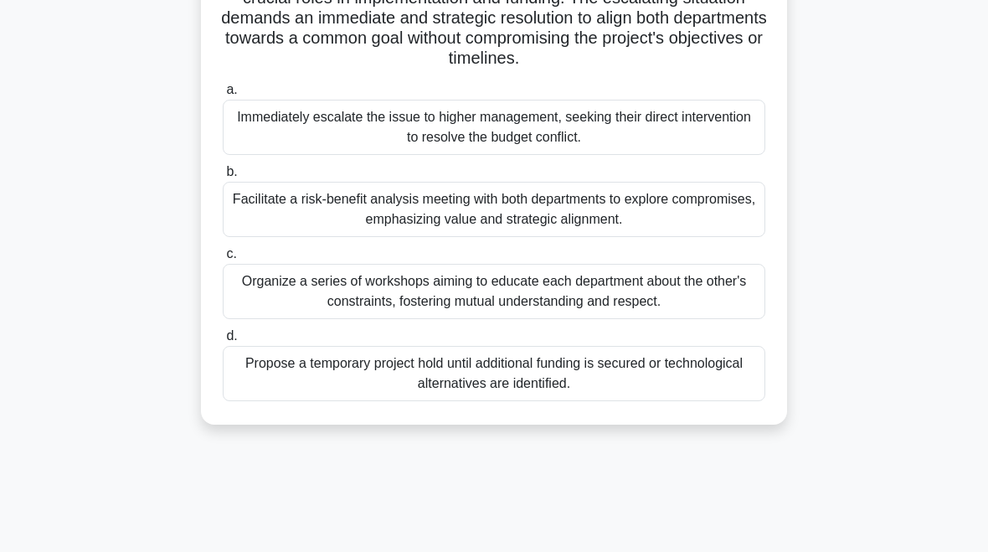
scroll to position [307, 0]
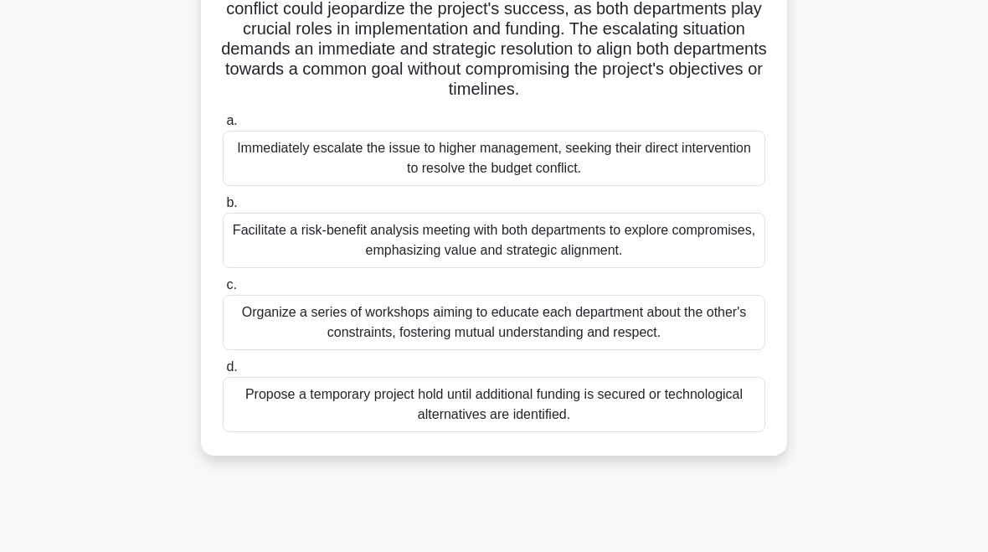
click at [296, 268] on div "Facilitate a risk-benefit analysis meeting with both departments to explore com…" at bounding box center [494, 240] width 543 height 55
click at [223, 209] on input "b. Facilitate a risk-benefit analysis meeting with both departments to explore …" at bounding box center [223, 203] width 0 height 11
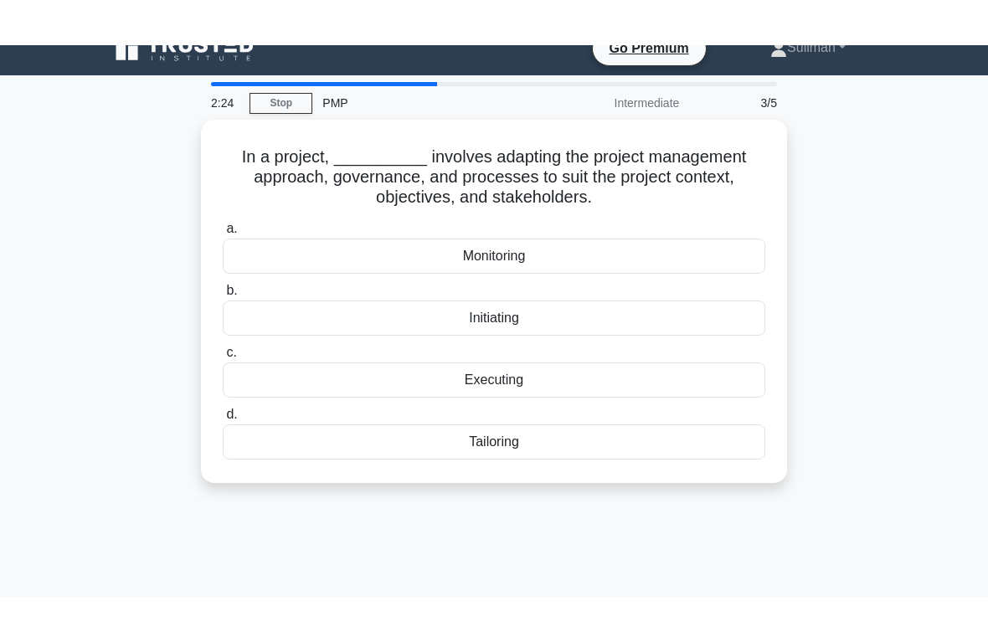
scroll to position [0, 0]
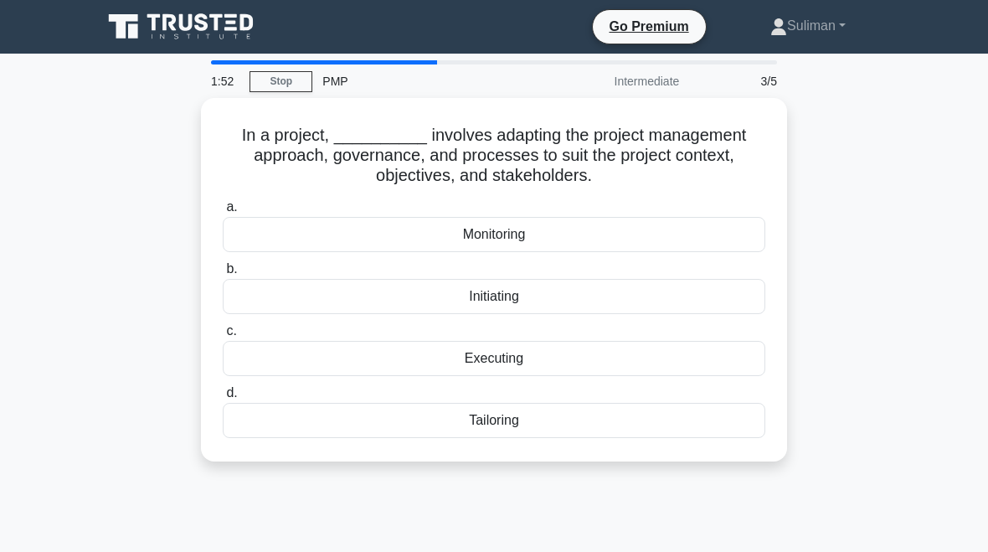
click at [317, 227] on div "Monitoring" at bounding box center [494, 234] width 543 height 35
click at [223, 213] on input "a. Monitoring" at bounding box center [223, 207] width 0 height 11
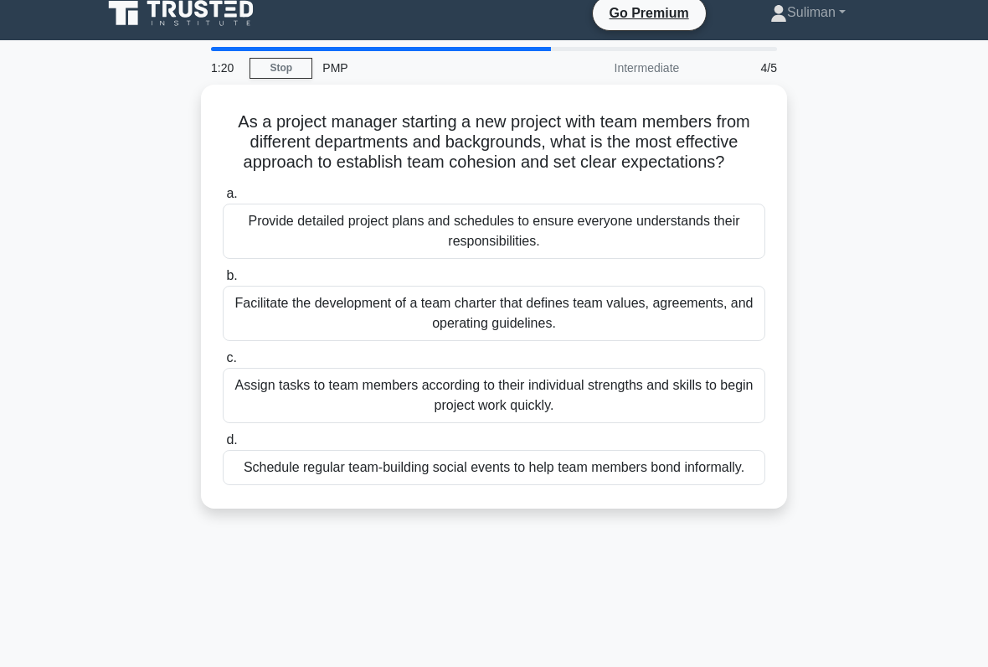
scroll to position [11, 0]
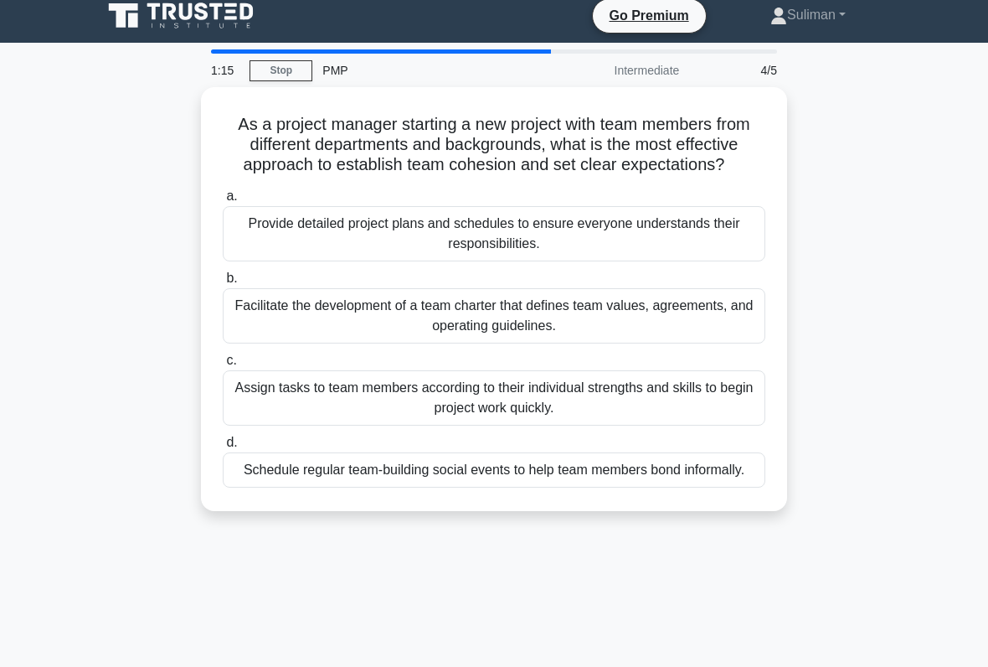
click at [713, 343] on div "Facilitate the development of a team charter that defines team values, agreemen…" at bounding box center [494, 315] width 543 height 55
click at [223, 284] on input "b. Facilitate the development of a team charter that defines team values, agree…" at bounding box center [223, 278] width 0 height 11
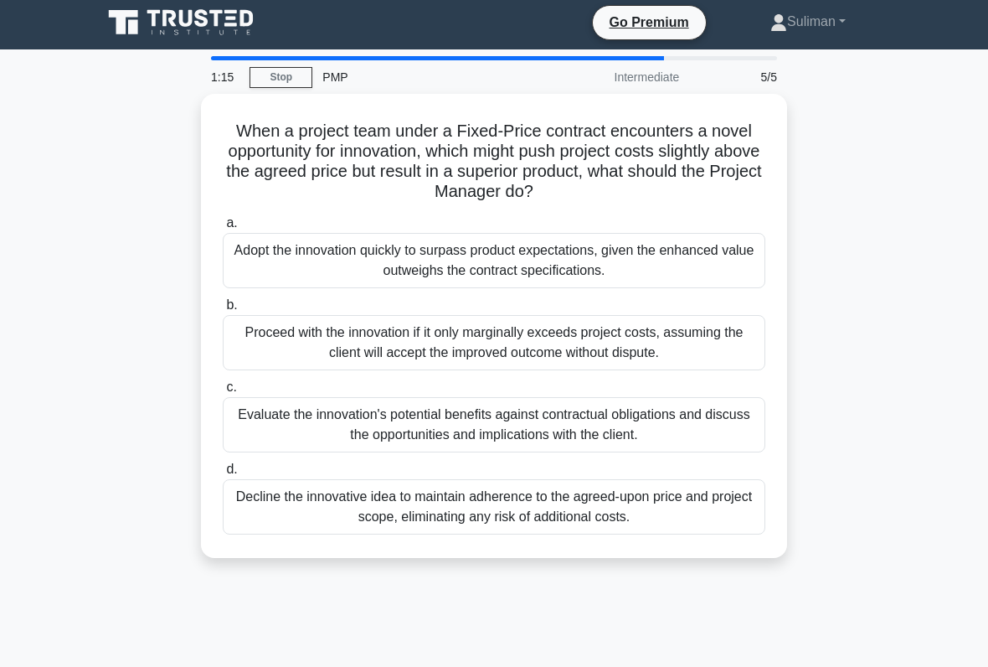
scroll to position [0, 0]
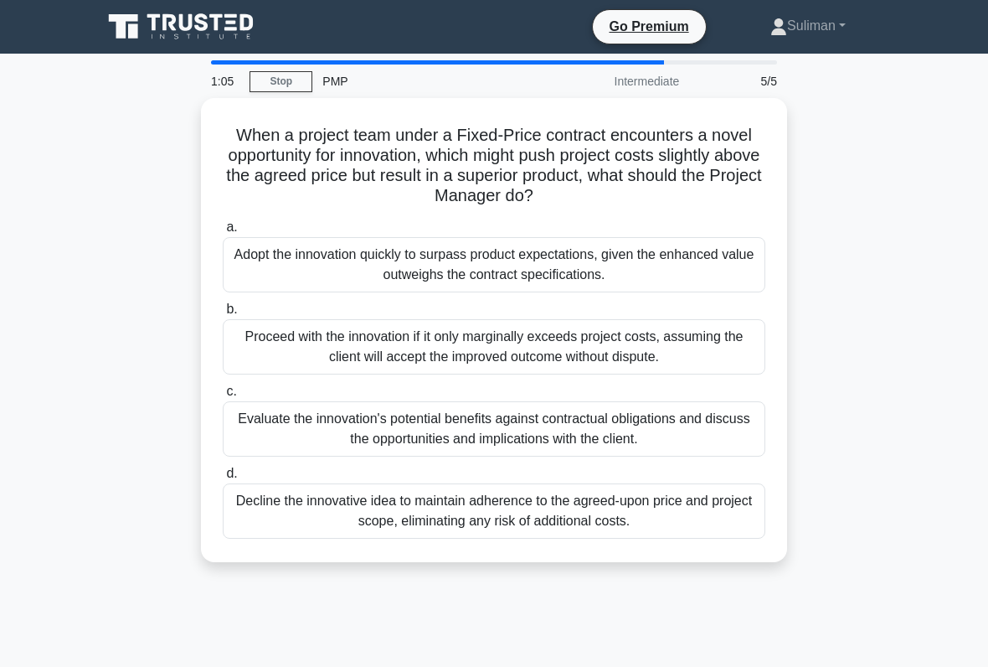
click at [678, 429] on div "Evaluate the innovation's potential benefits against contractual obligations an…" at bounding box center [494, 428] width 543 height 55
click at [223, 397] on input "c. Evaluate the innovation's potential benefits against contractual obligations…" at bounding box center [223, 391] width 0 height 11
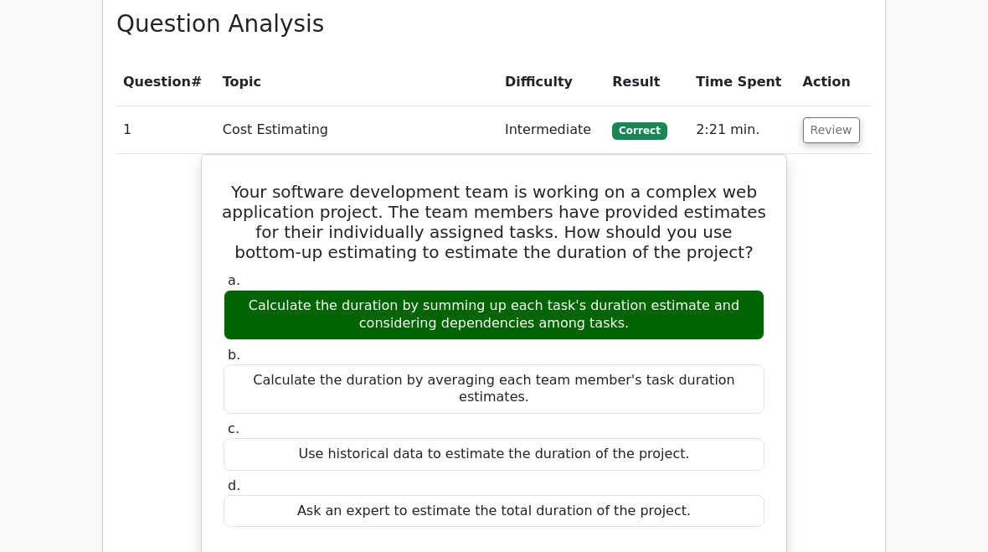
scroll to position [1200, 0]
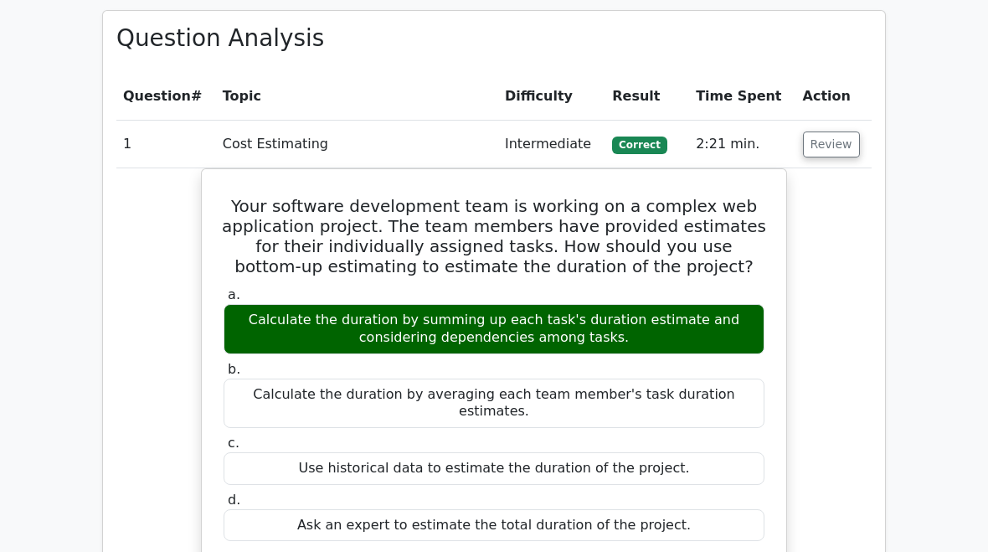
click at [830, 132] on button "Review" at bounding box center [831, 145] width 57 height 26
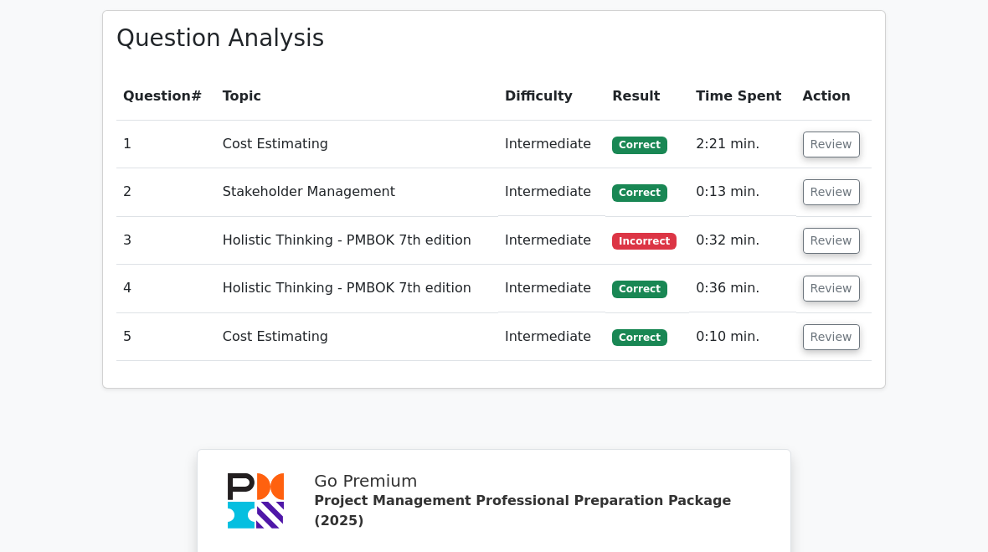
click at [825, 179] on button "Review" at bounding box center [831, 192] width 57 height 26
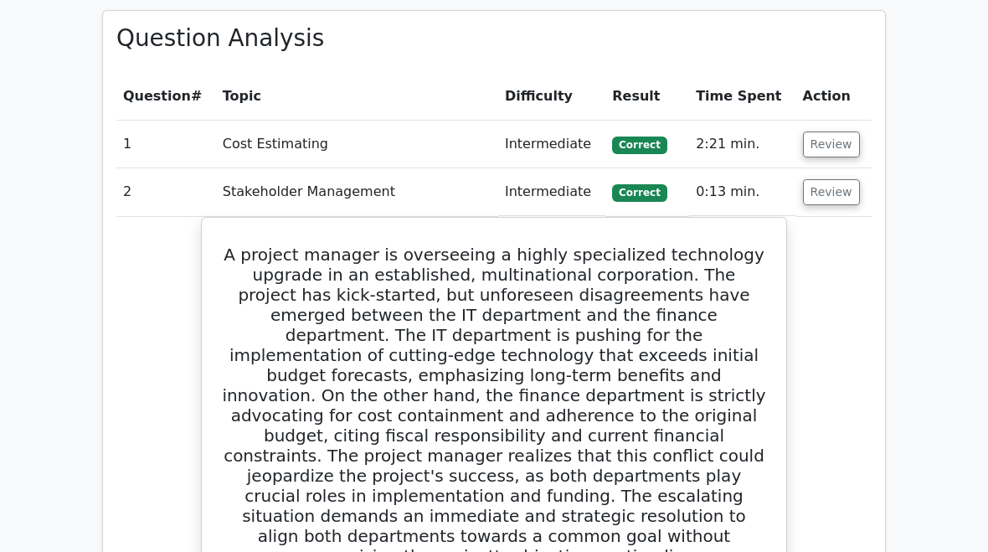
click at [834, 179] on button "Review" at bounding box center [831, 192] width 57 height 26
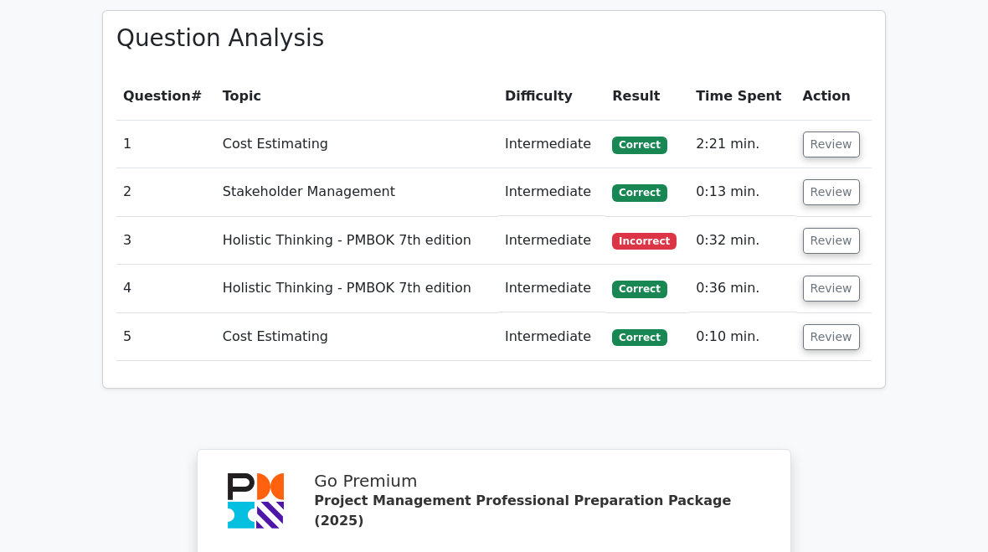
click at [828, 228] on button "Review" at bounding box center [831, 241] width 57 height 26
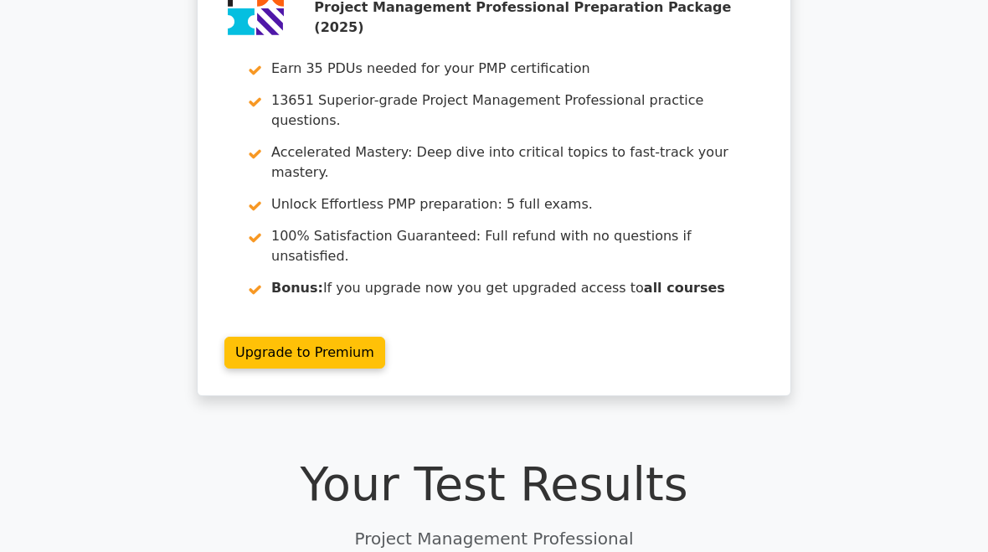
scroll to position [0, 0]
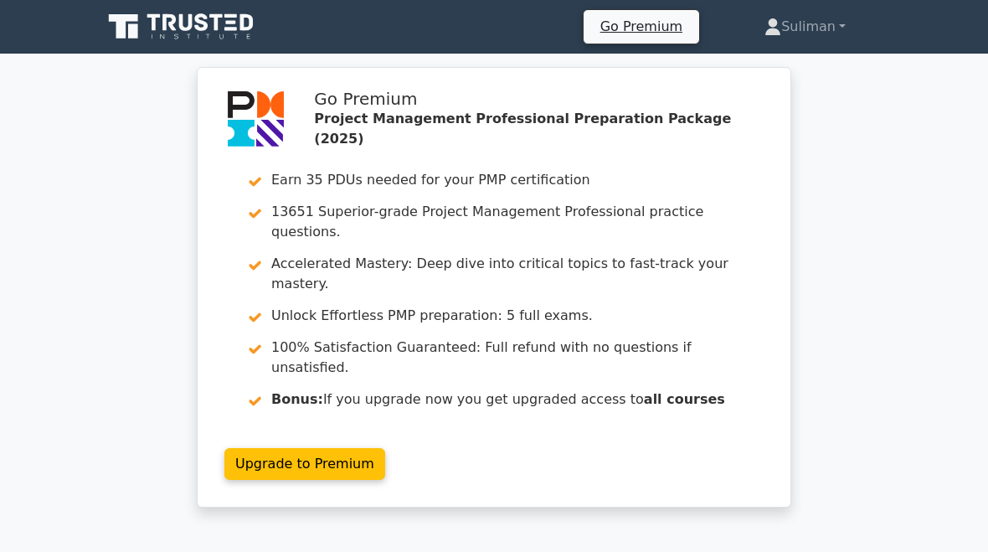
click at [812, 27] on link "Suliman" at bounding box center [806, 27] width 162 height 34
click at [744, 57] on link "Profile" at bounding box center [791, 66] width 132 height 27
